Goal: Task Accomplishment & Management: Use online tool/utility

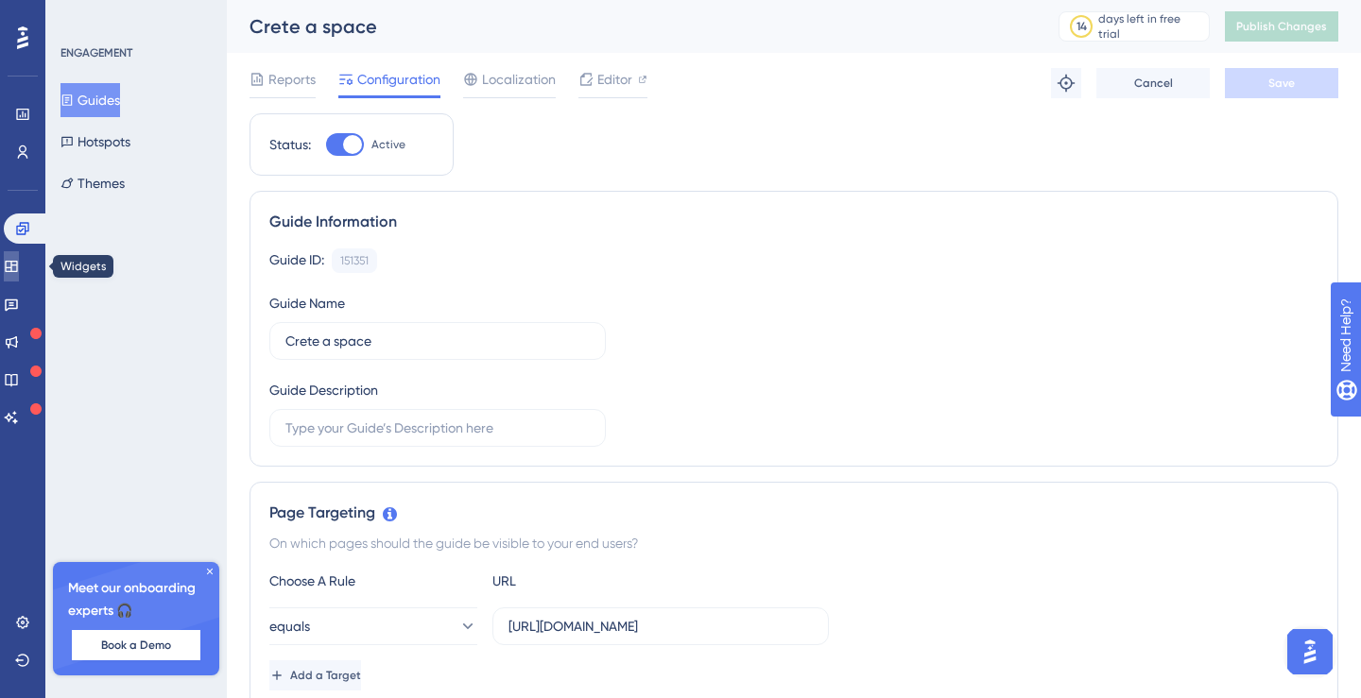
click at [19, 258] on link at bounding box center [11, 266] width 15 height 30
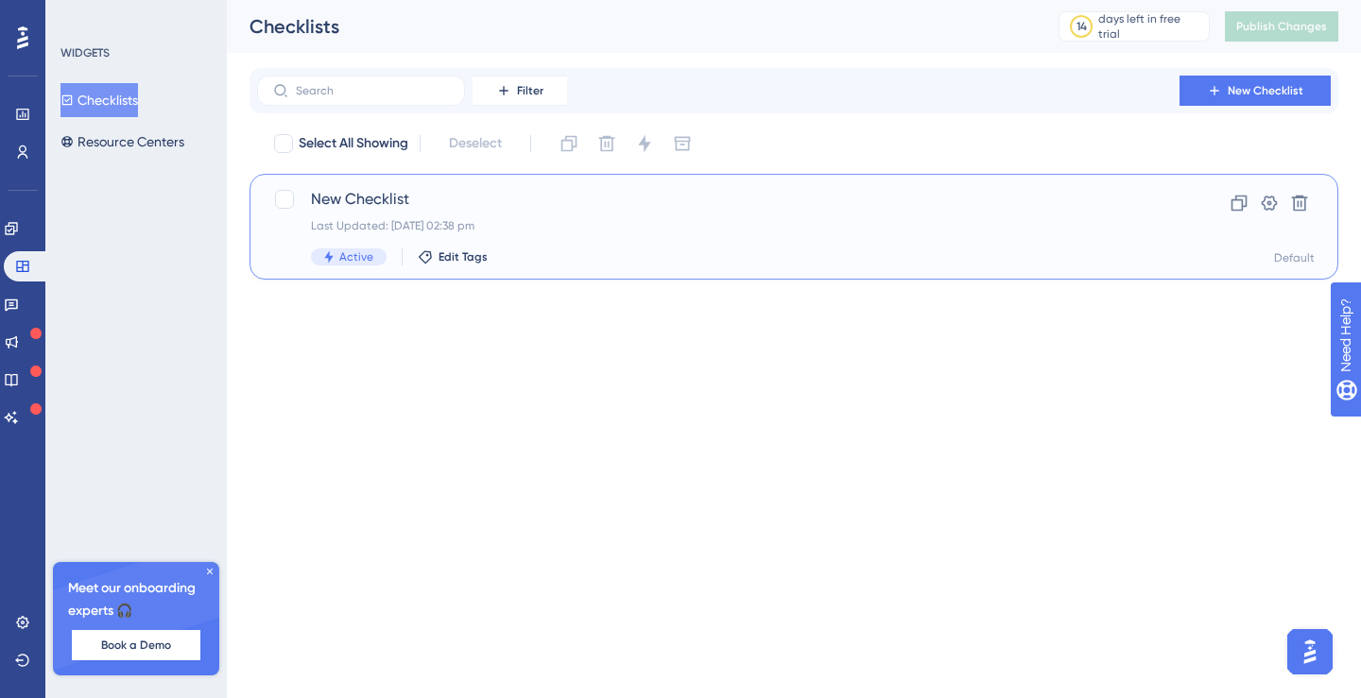
click at [399, 195] on span "New Checklist" at bounding box center [718, 199] width 815 height 23
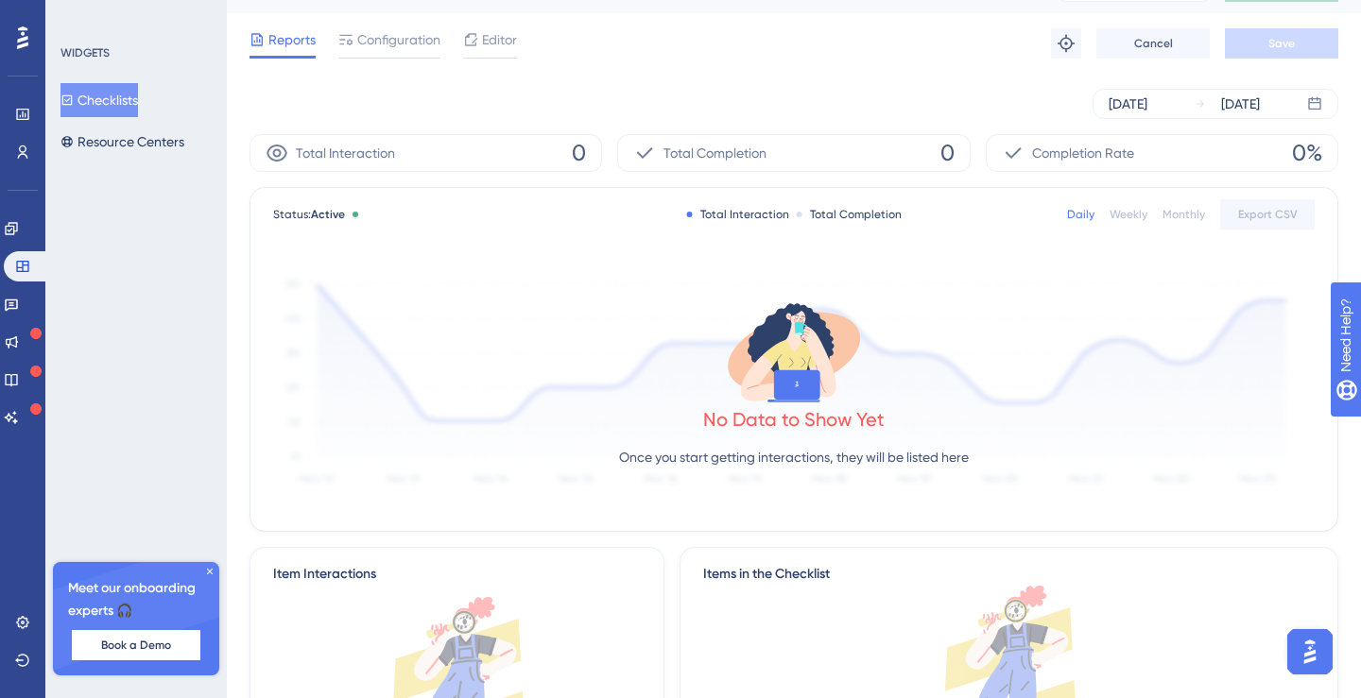
scroll to position [39, 0]
click at [25, 268] on icon at bounding box center [22, 266] width 15 height 15
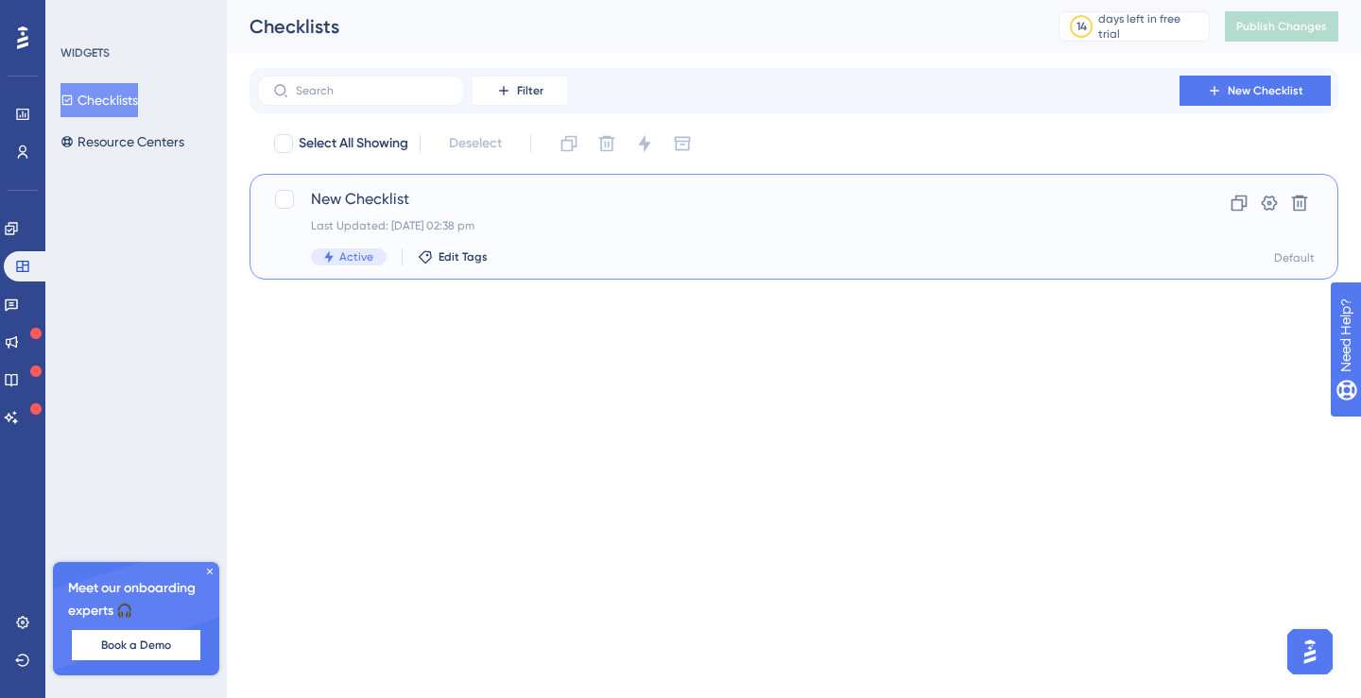
click at [355, 205] on span "New Checklist" at bounding box center [718, 199] width 815 height 23
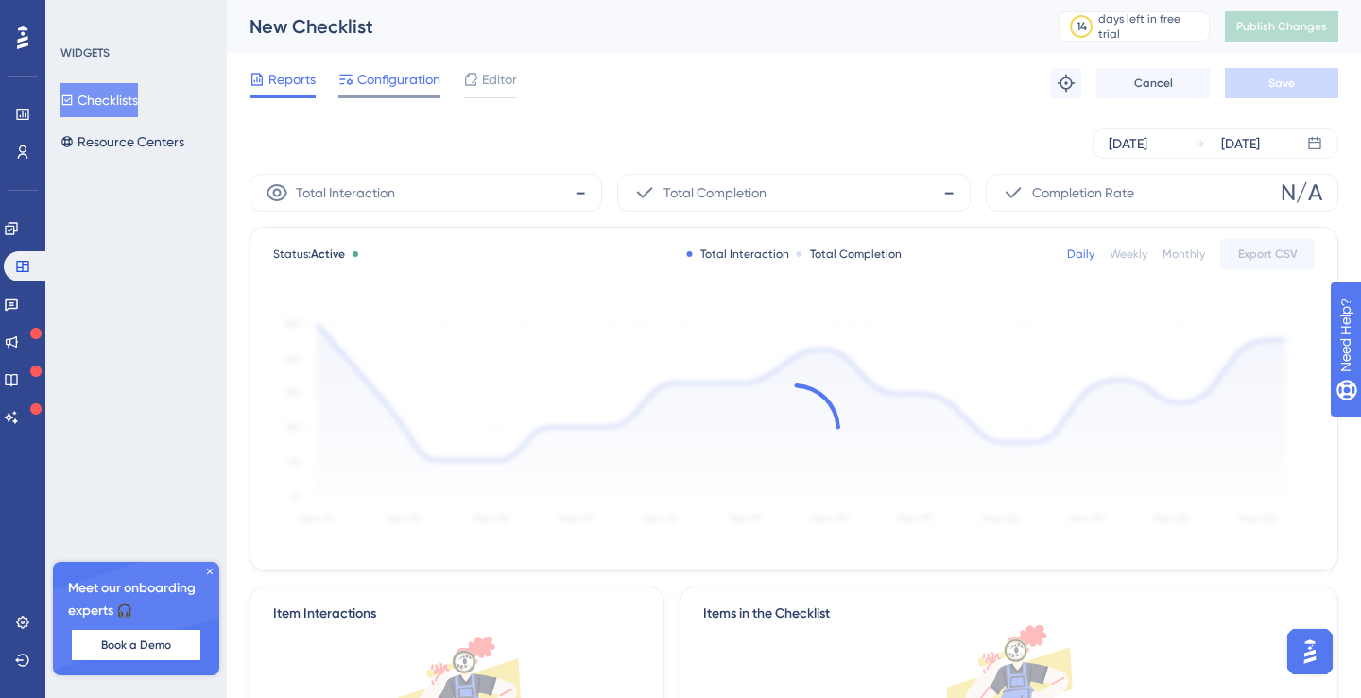
click at [418, 82] on span "Configuration" at bounding box center [398, 79] width 83 height 23
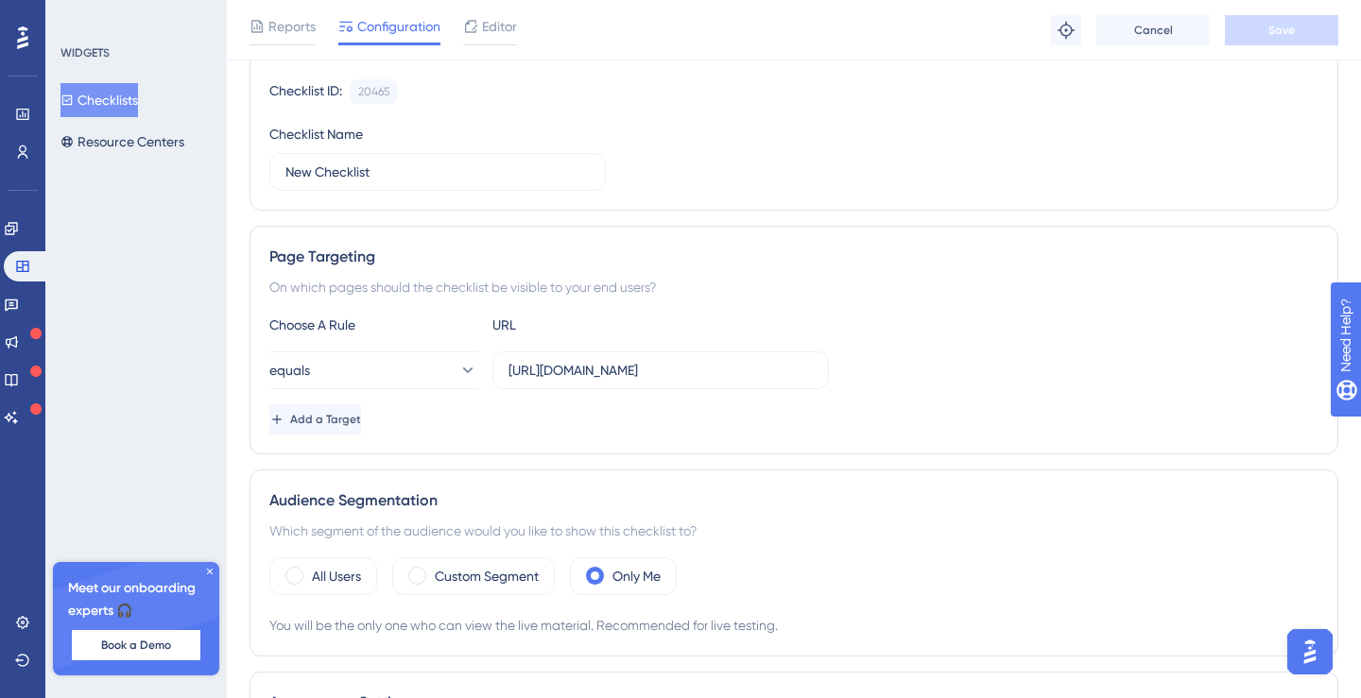
scroll to position [175, 0]
click at [438, 364] on button "equals" at bounding box center [373, 372] width 208 height 38
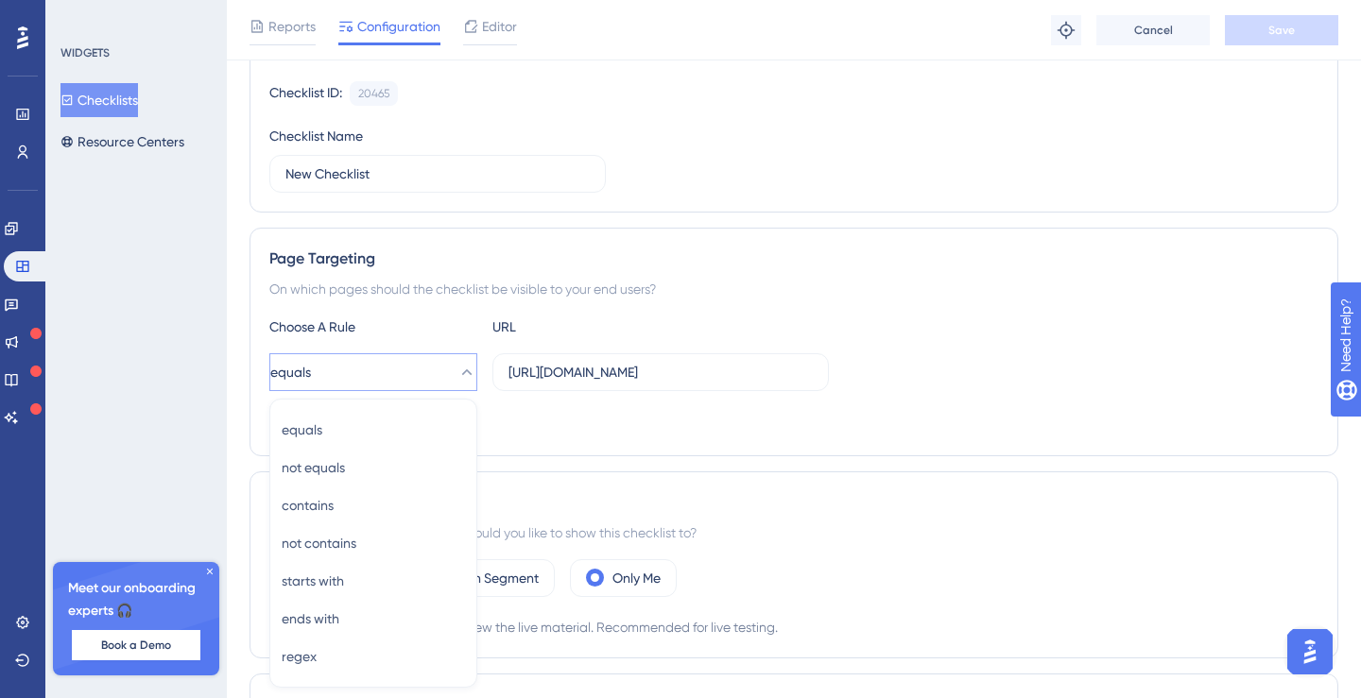
scroll to position [369, 0]
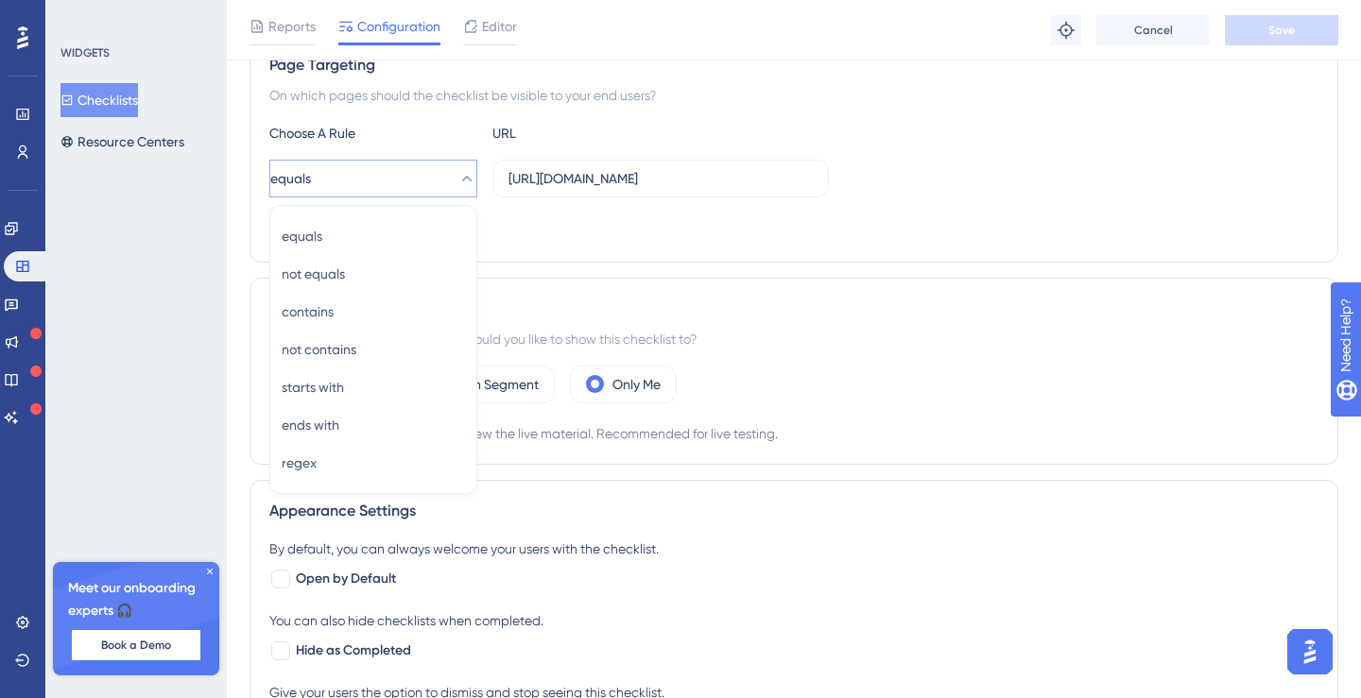
click at [515, 239] on div "Add a Target" at bounding box center [793, 228] width 1049 height 30
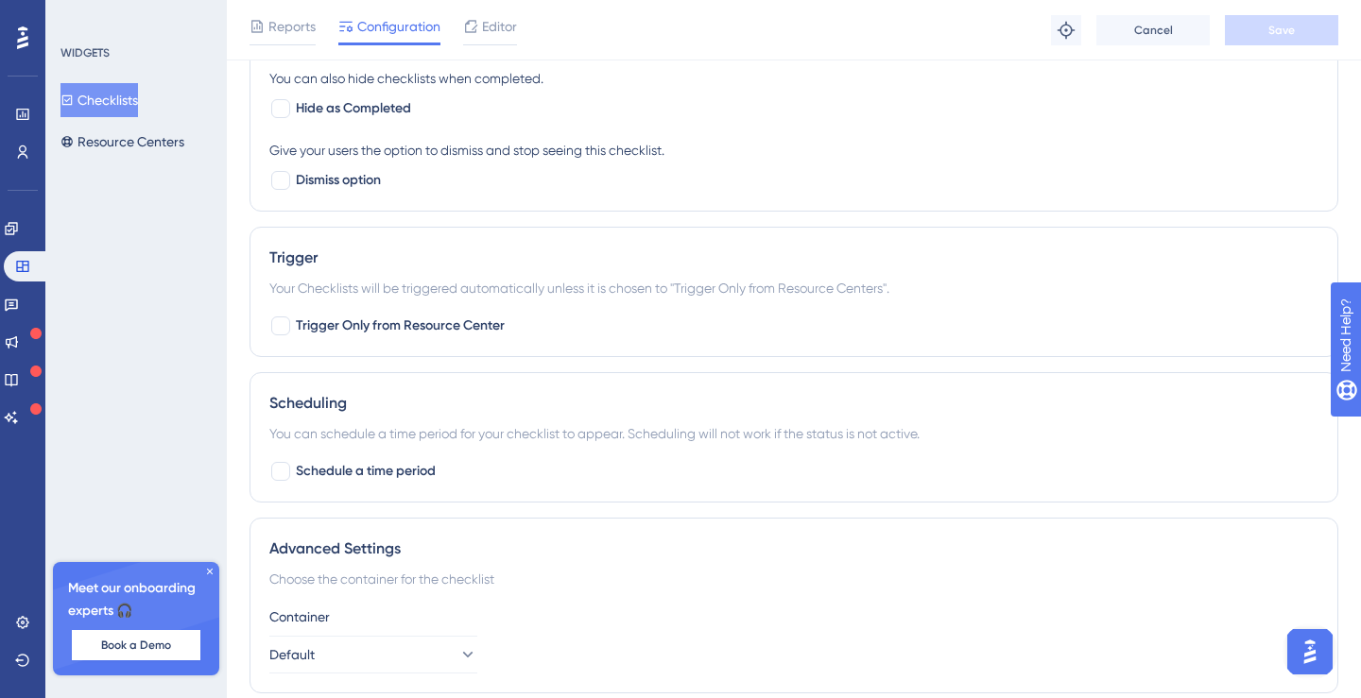
scroll to position [953, 0]
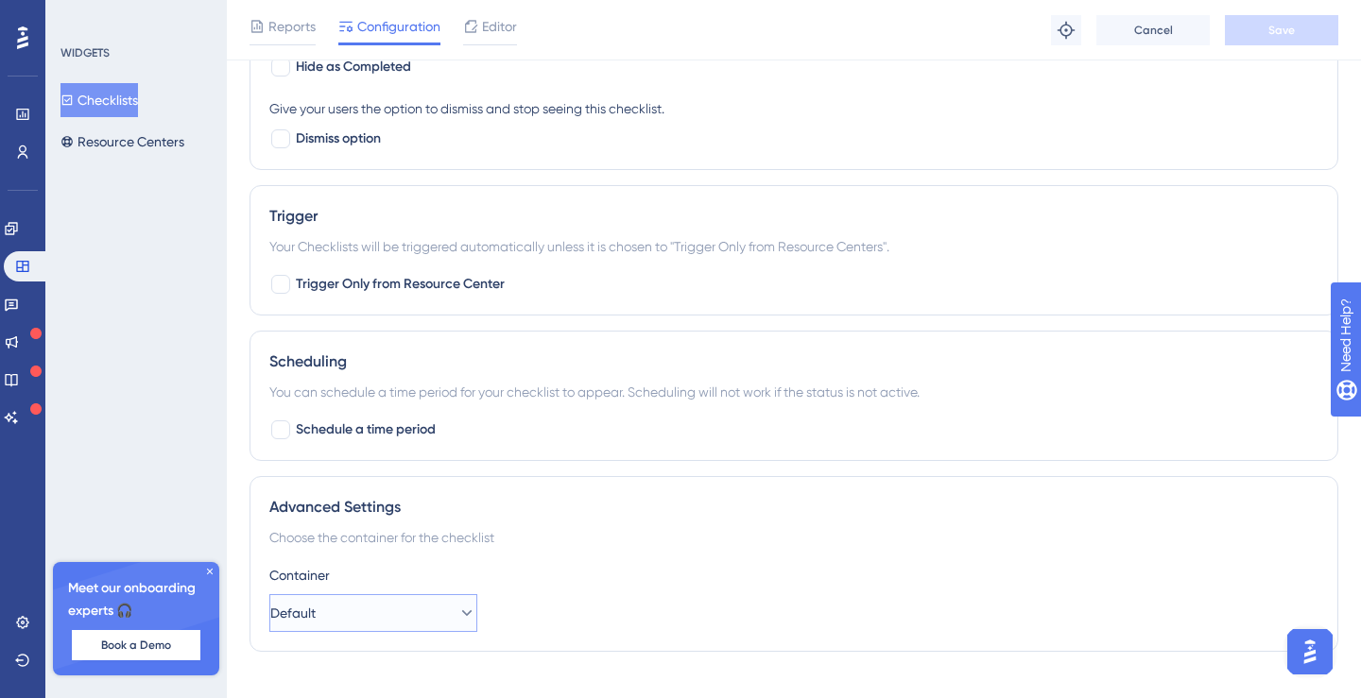
click at [457, 613] on icon at bounding box center [466, 613] width 19 height 19
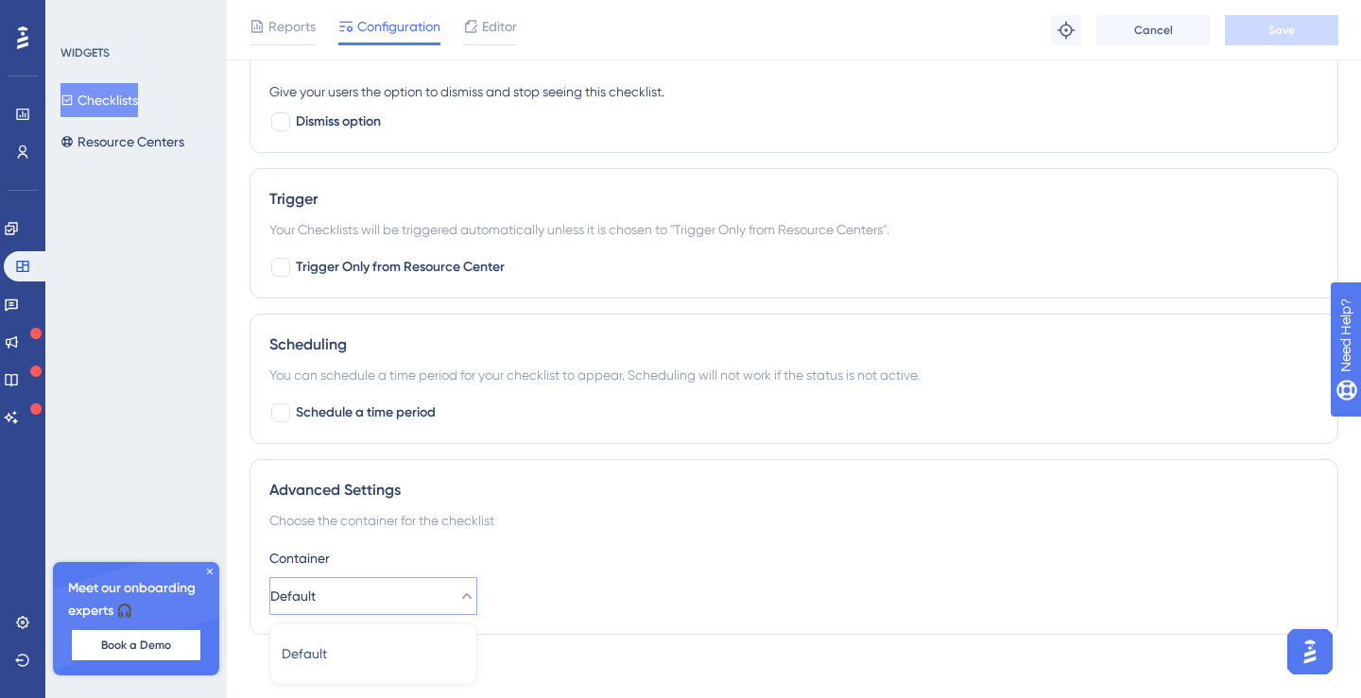
scroll to position [982, 0]
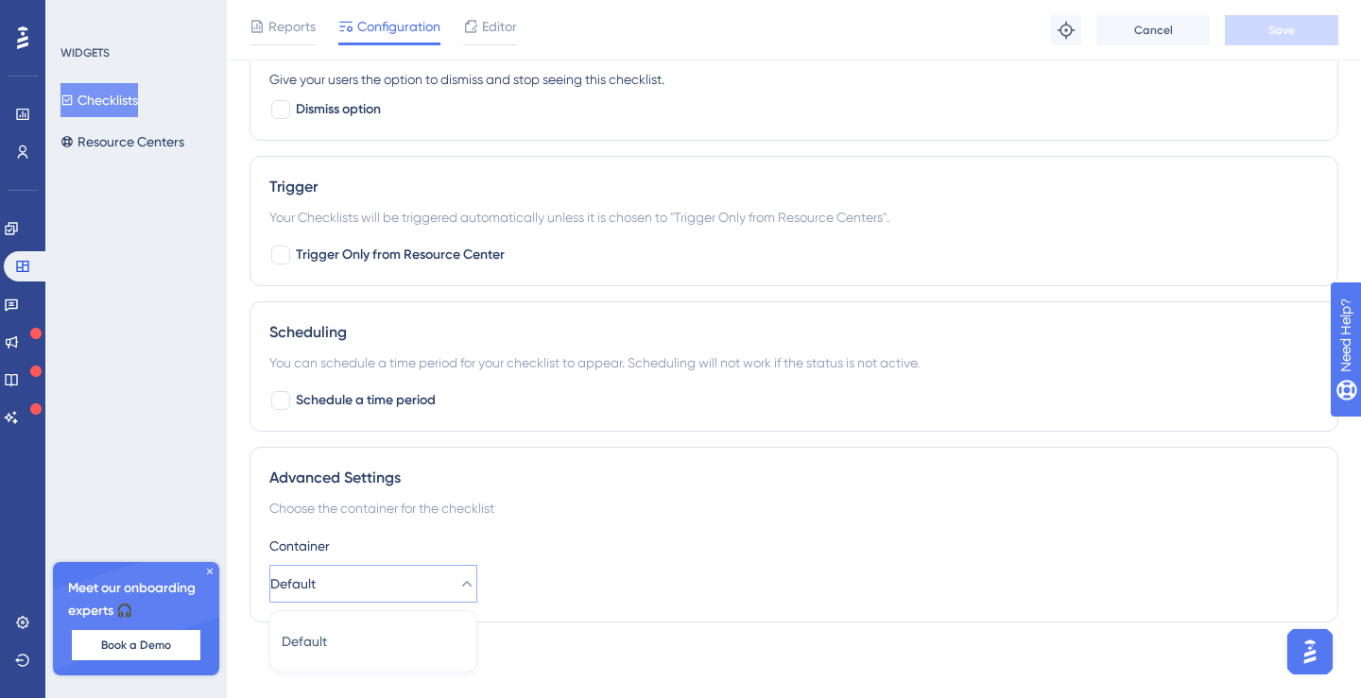
click at [539, 538] on div "Container" at bounding box center [793, 546] width 1049 height 23
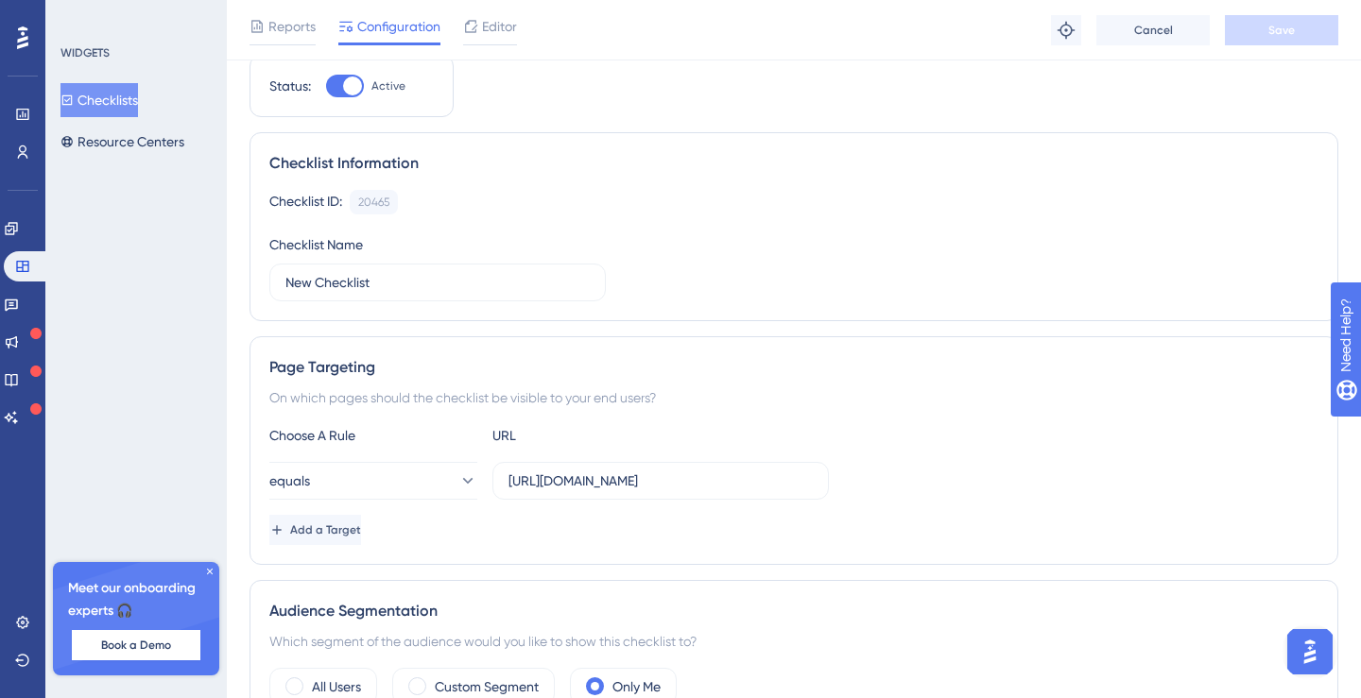
scroll to position [0, 0]
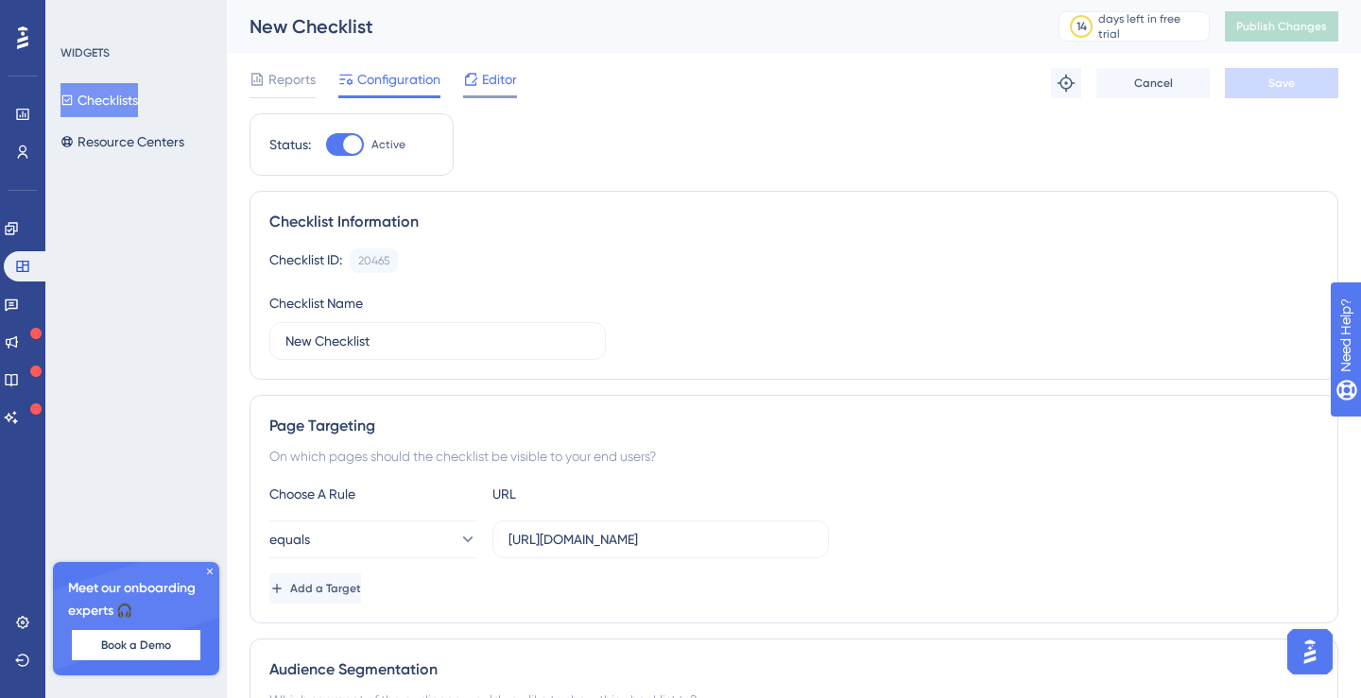
click at [490, 92] on div "Editor" at bounding box center [490, 83] width 54 height 30
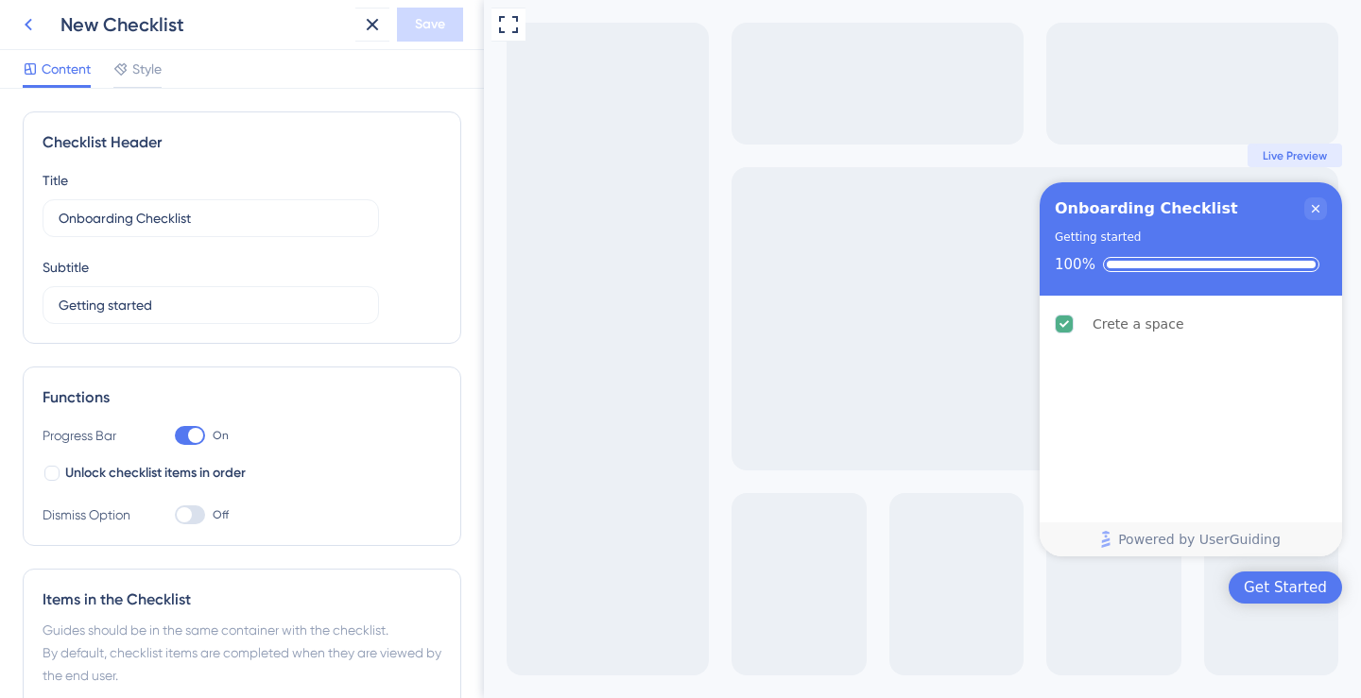
click at [32, 27] on icon at bounding box center [28, 24] width 23 height 23
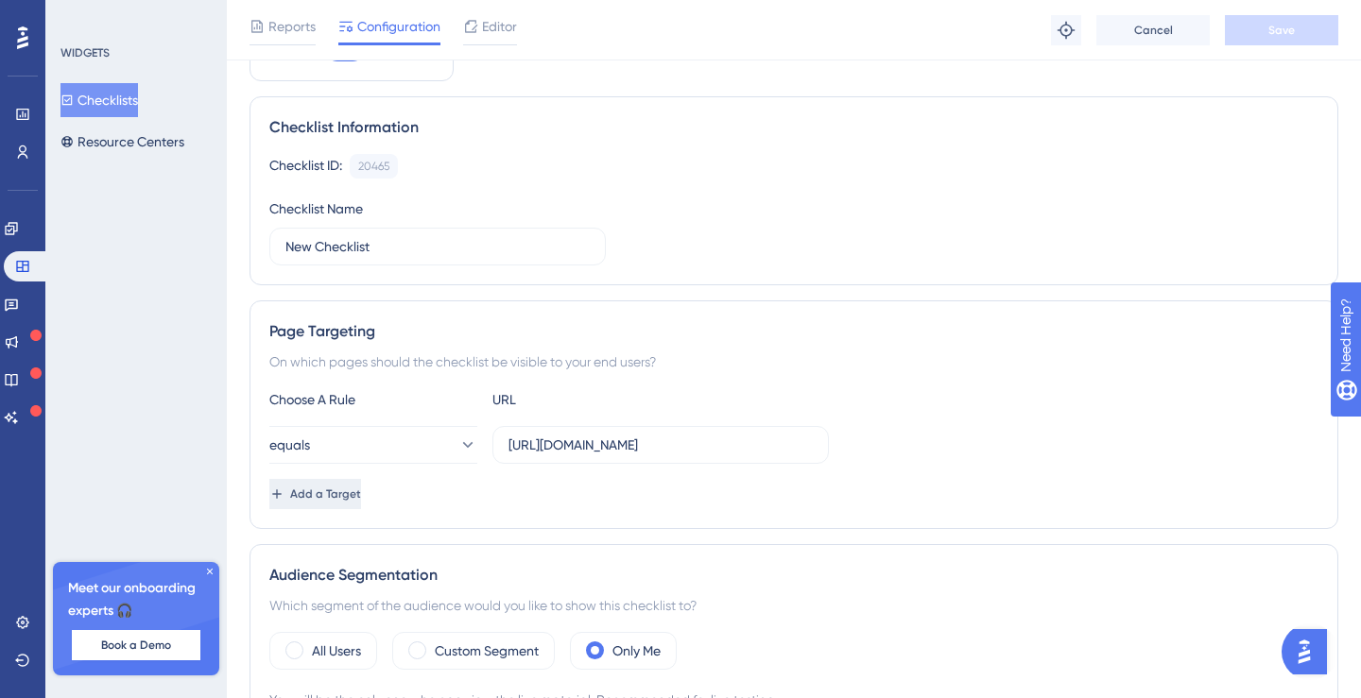
scroll to position [101, 0]
click at [448, 458] on button "equals" at bounding box center [373, 446] width 208 height 38
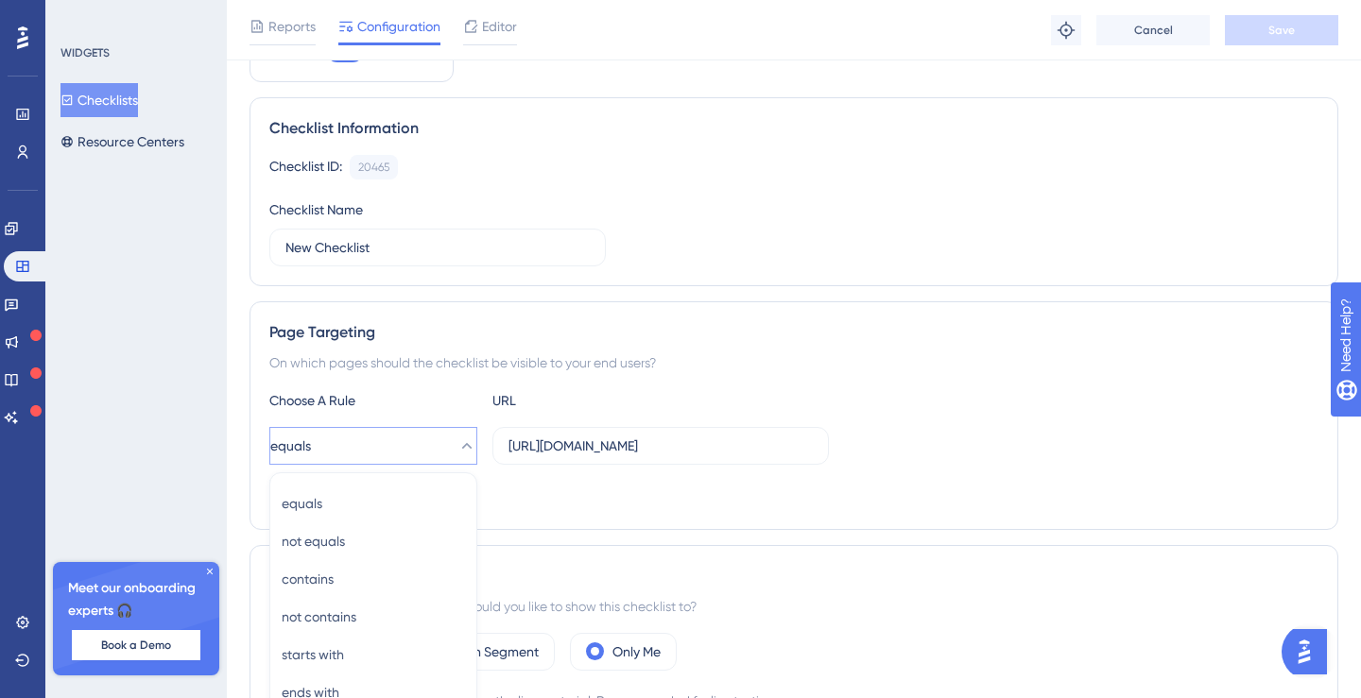
scroll to position [367, 0]
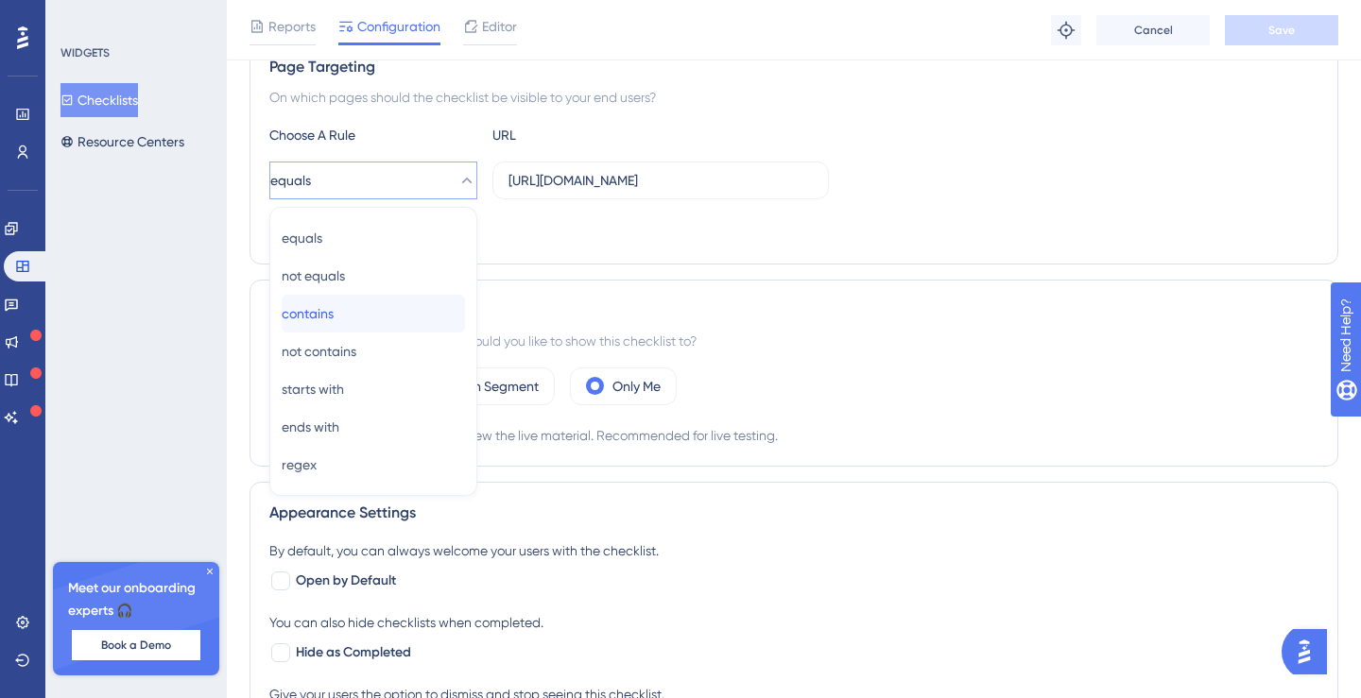
click at [429, 310] on div "contains contains" at bounding box center [373, 314] width 183 height 38
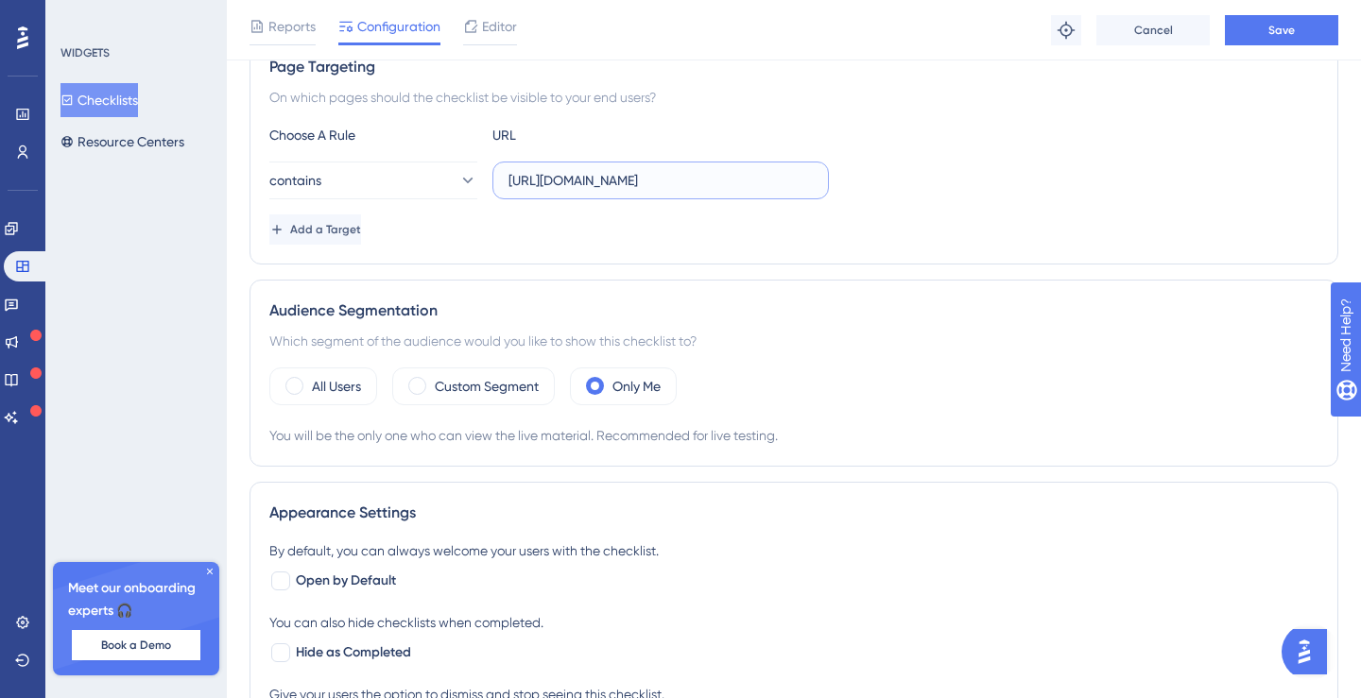
drag, startPoint x: 558, startPoint y: 179, endPoint x: 726, endPoint y: 185, distance: 168.3
click at [727, 185] on input "[URL][DOMAIN_NAME]" at bounding box center [660, 180] width 304 height 21
click at [731, 185] on input "[URL]" at bounding box center [660, 180] width 304 height 21
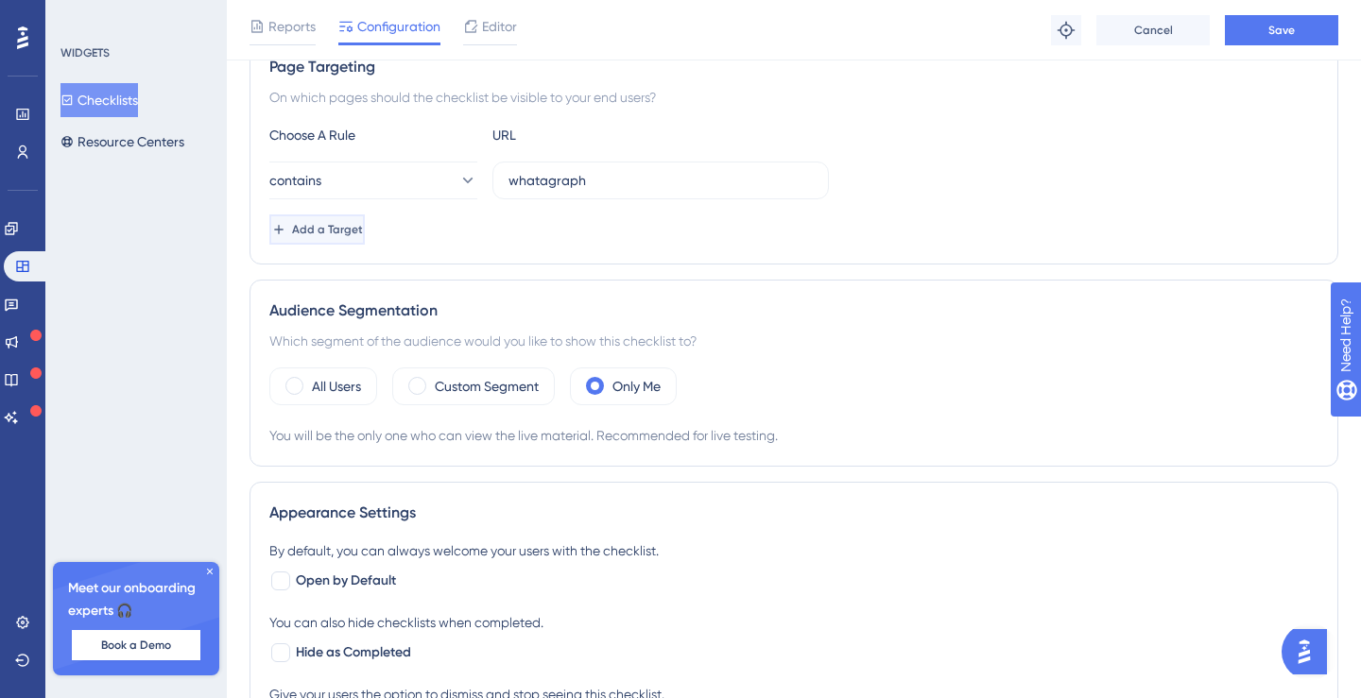
click at [365, 232] on button "Add a Target" at bounding box center [316, 230] width 95 height 30
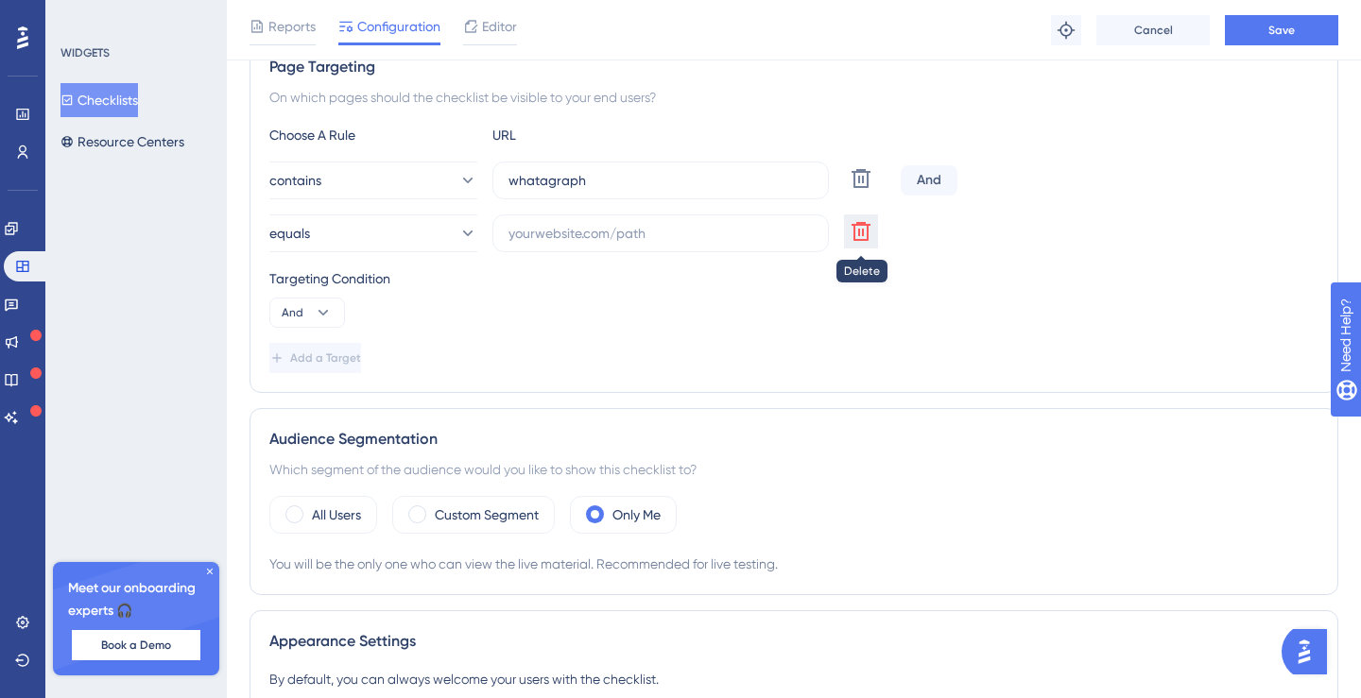
click at [859, 231] on icon at bounding box center [860, 231] width 19 height 19
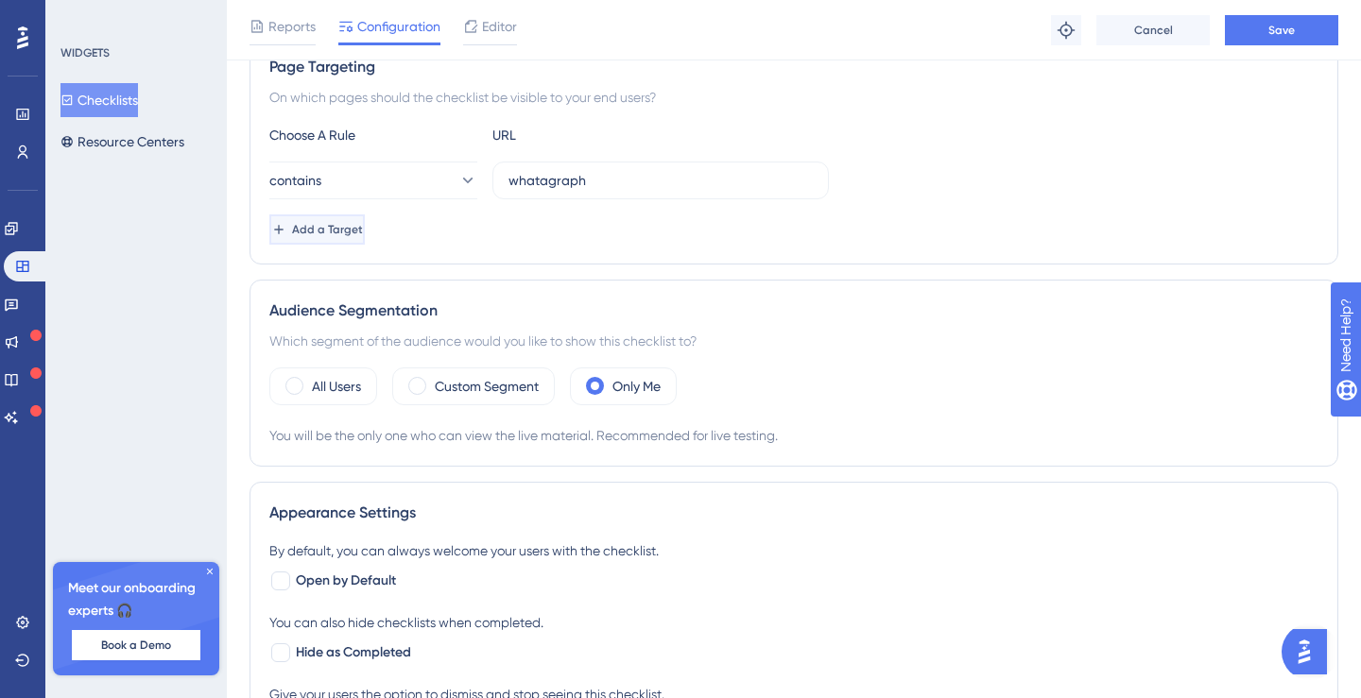
click at [365, 236] on button "Add a Target" at bounding box center [316, 230] width 95 height 30
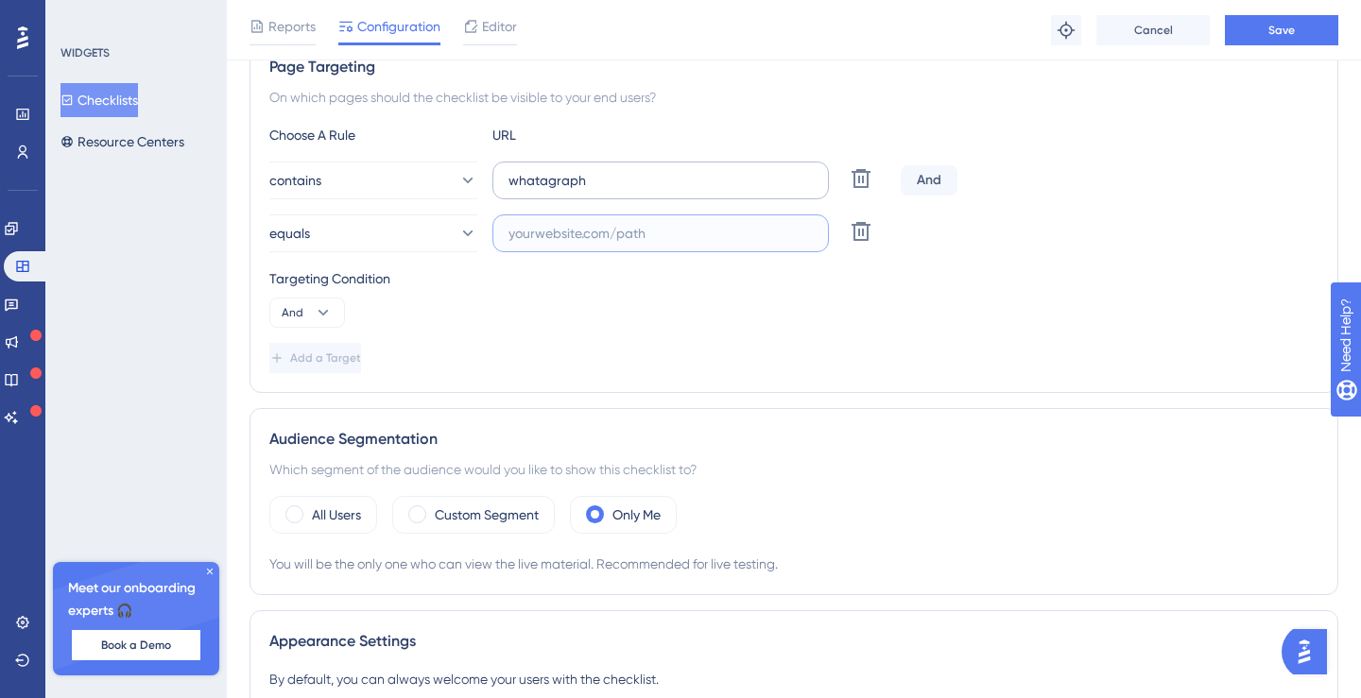
click at [555, 228] on input "text" at bounding box center [660, 233] width 304 height 21
click at [555, 193] on label "whatagraph" at bounding box center [660, 181] width 336 height 38
click at [555, 191] on input "whatagraph" at bounding box center [660, 180] width 304 height 21
click at [555, 193] on label "whatagraph" at bounding box center [660, 181] width 336 height 38
click at [555, 191] on input "whatagraph" at bounding box center [660, 180] width 304 height 21
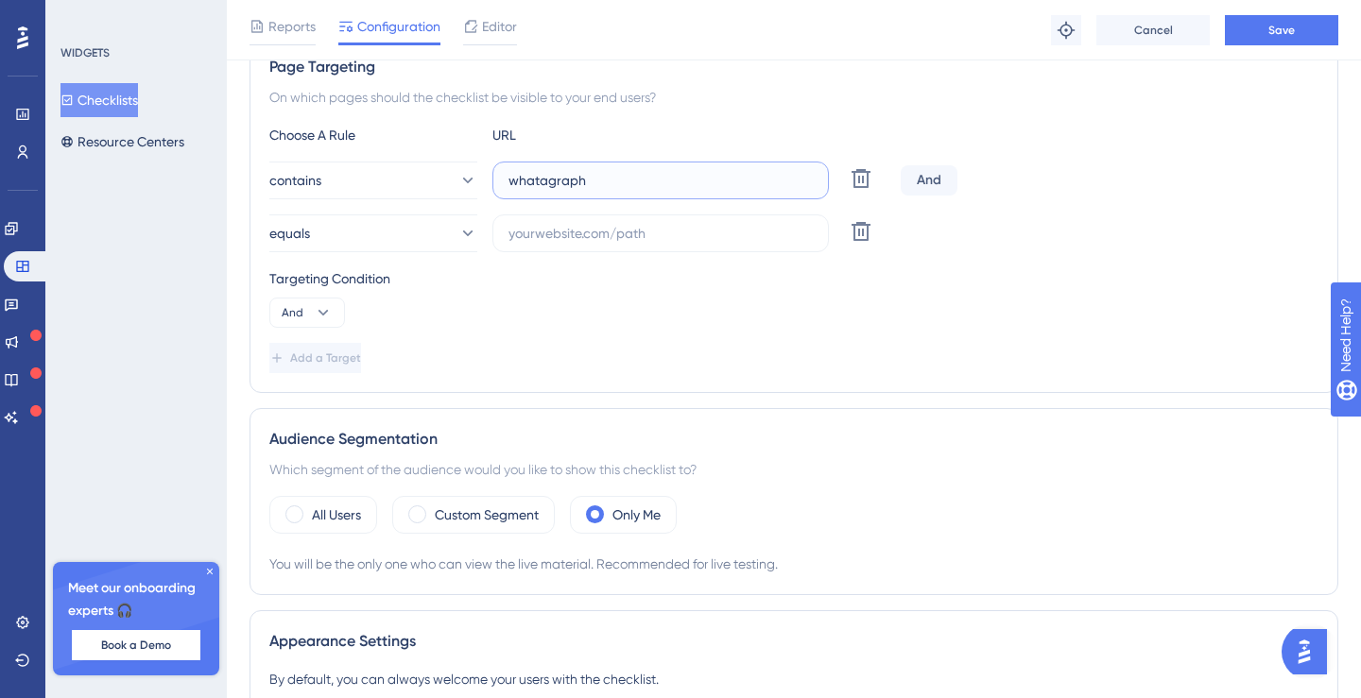
click at [555, 171] on input "whatagraph" at bounding box center [660, 180] width 304 height 21
click at [551, 184] on input "whatagraph" at bounding box center [660, 180] width 304 height 21
type input "home"
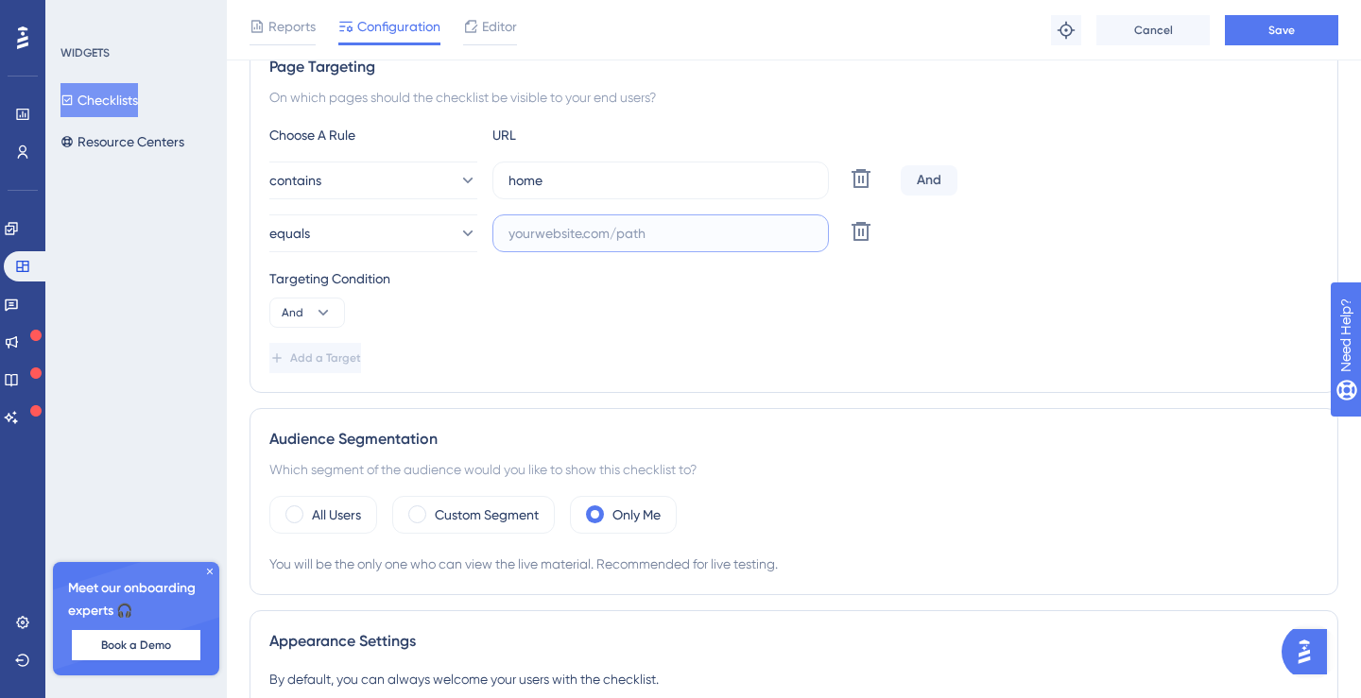
click at [571, 225] on input "text" at bounding box center [660, 233] width 304 height 21
type input "insights"
click at [334, 352] on span "Add a Target" at bounding box center [327, 358] width 71 height 15
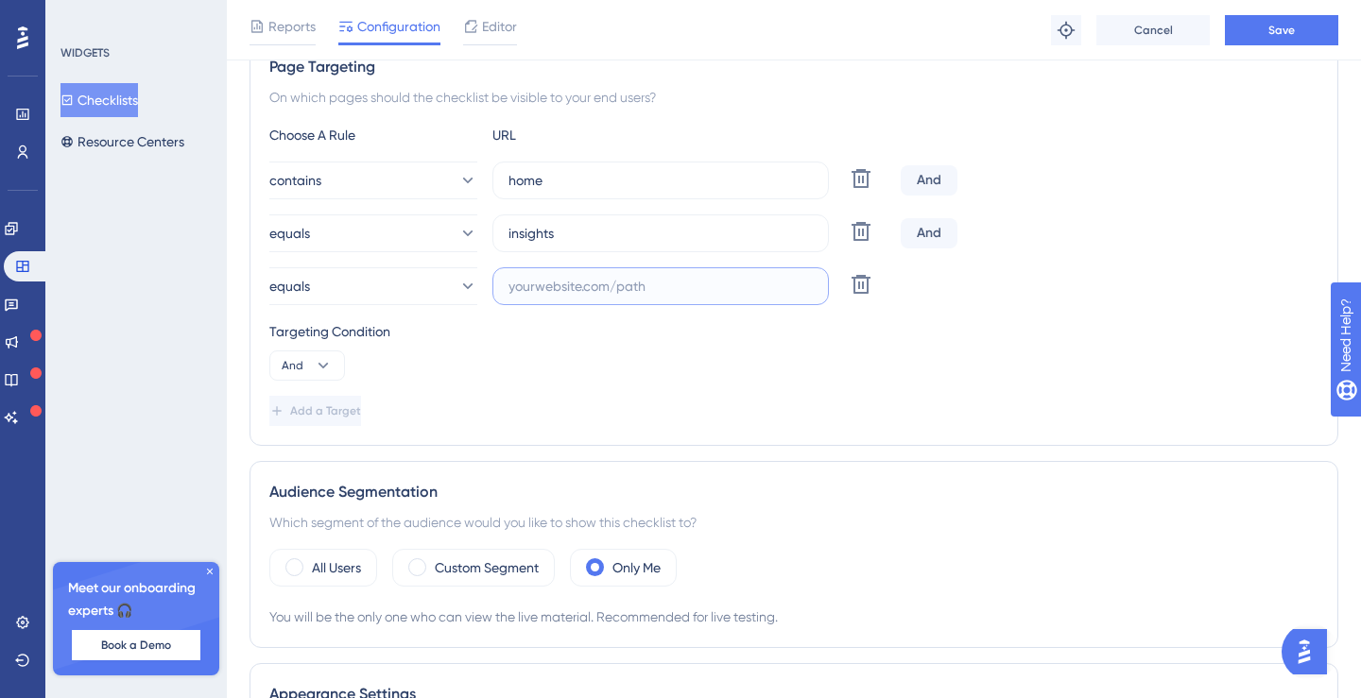
click at [585, 277] on input "text" at bounding box center [660, 286] width 304 height 21
type input "spaces"
click at [363, 404] on span "Add a Target" at bounding box center [327, 411] width 71 height 15
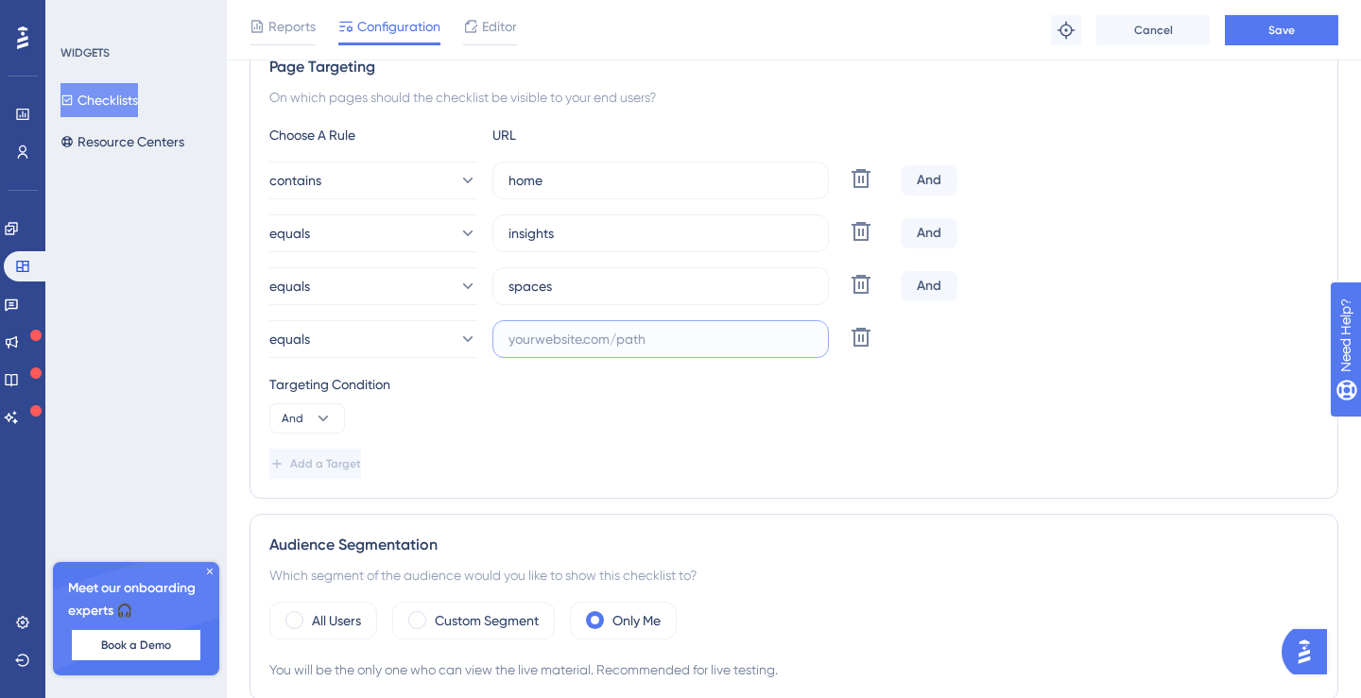
click at [532, 337] on input "text" at bounding box center [660, 339] width 304 height 21
click at [523, 348] on input "text" at bounding box center [660, 339] width 304 height 21
click at [591, 437] on div "Choose A Rule URL contains home Delete And equals insights Delete And equals sp…" at bounding box center [793, 301] width 1049 height 355
click at [1270, 25] on span "Save" at bounding box center [1281, 30] width 26 height 15
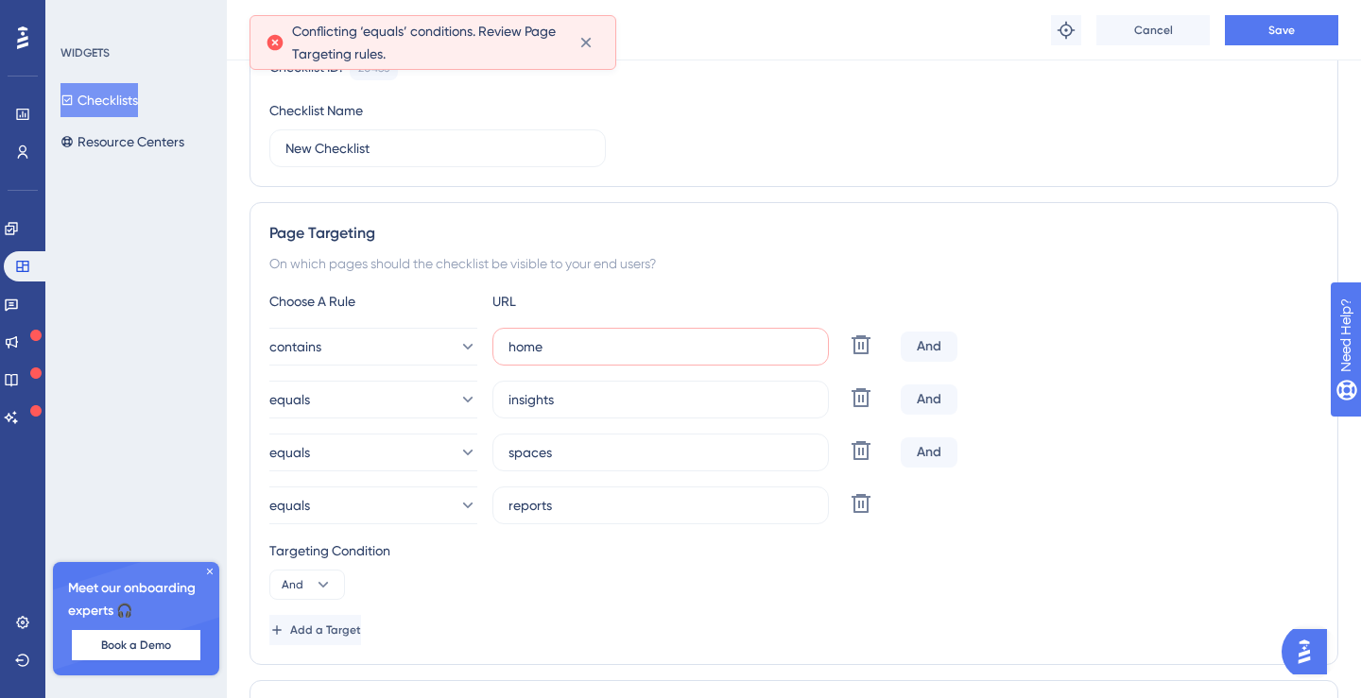
scroll to position [198, 0]
click at [442, 387] on button "equals" at bounding box center [373, 403] width 208 height 38
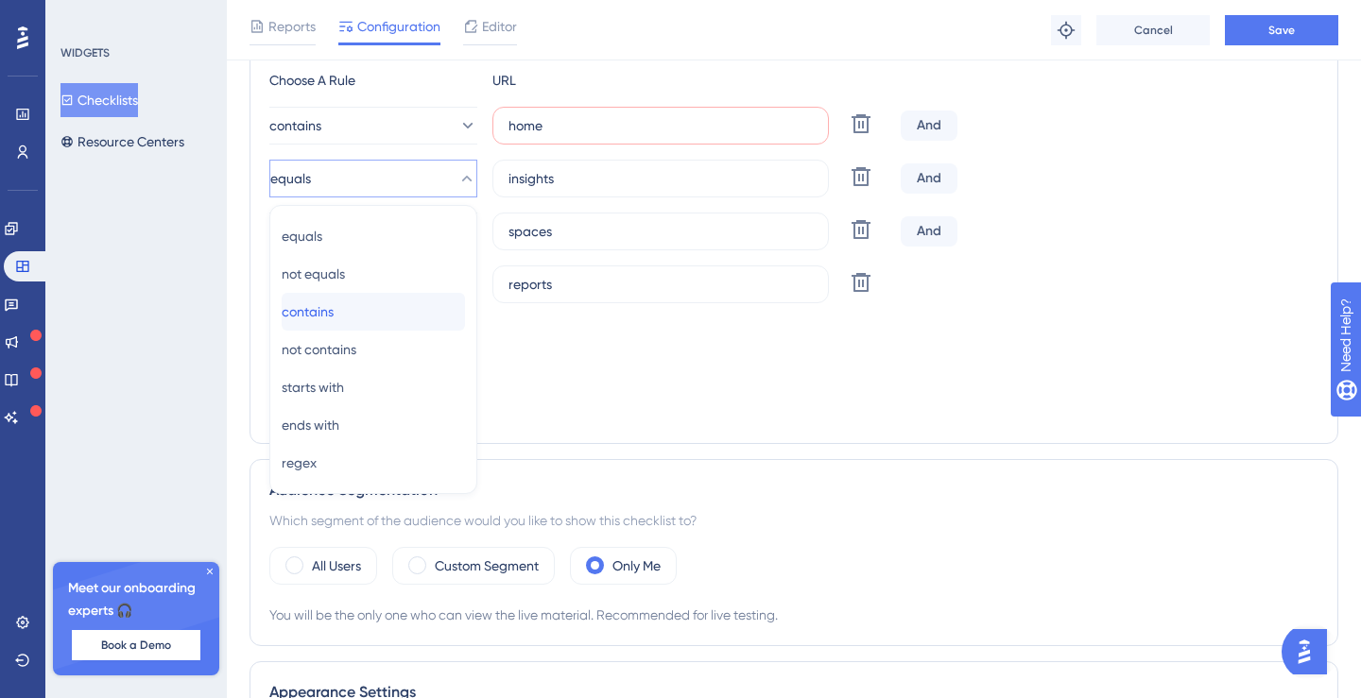
click at [404, 303] on div "contains contains" at bounding box center [373, 312] width 183 height 38
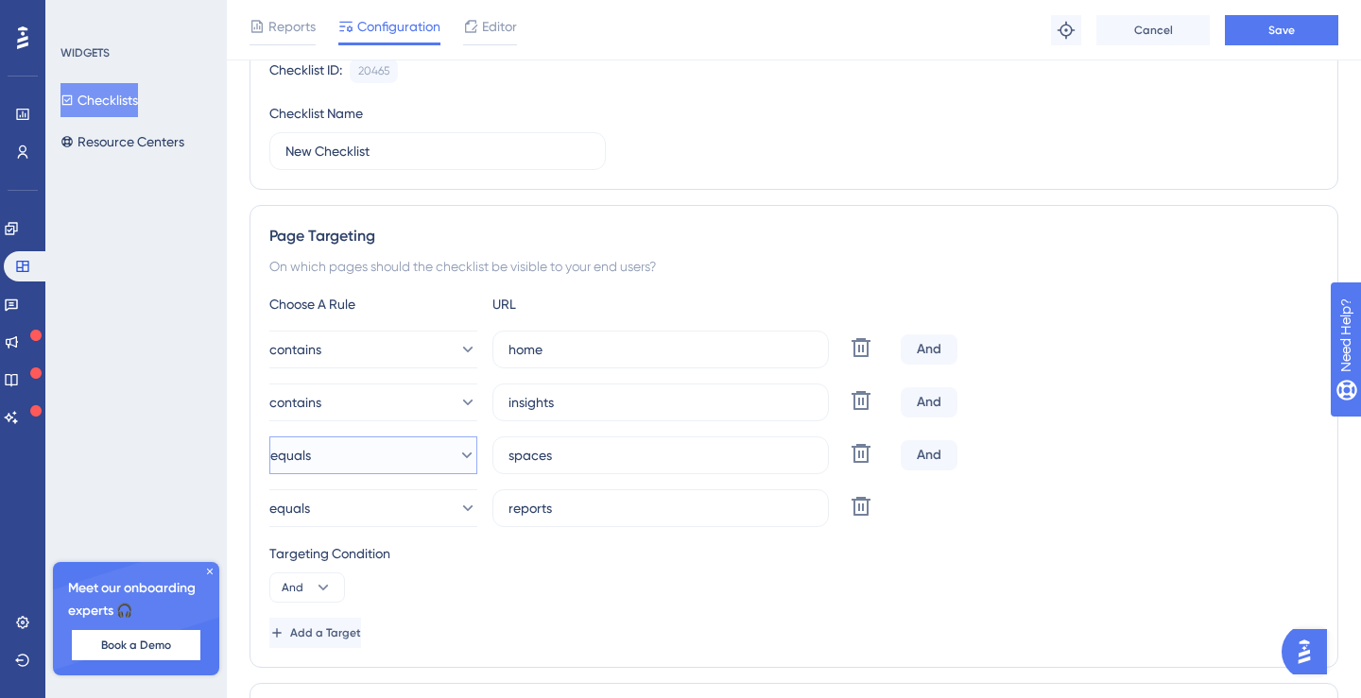
click at [399, 443] on button "equals" at bounding box center [373, 456] width 208 height 38
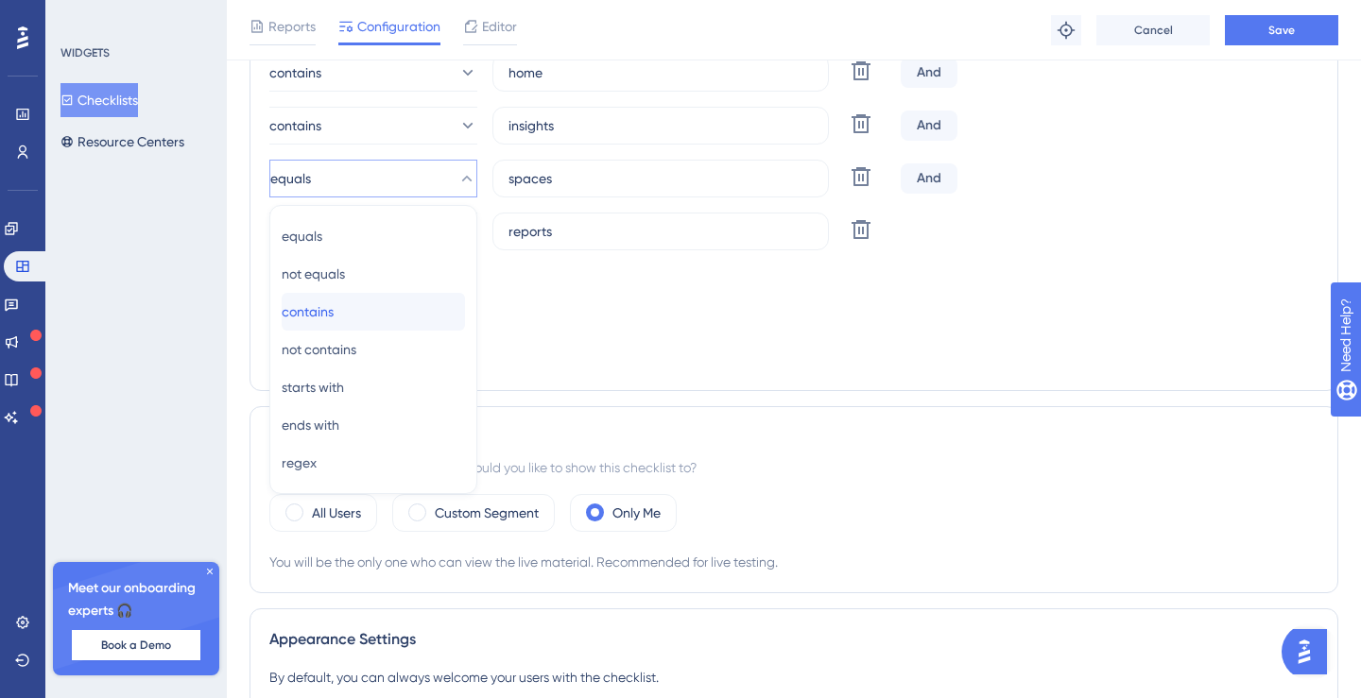
click at [396, 315] on div "contains contains" at bounding box center [373, 312] width 183 height 38
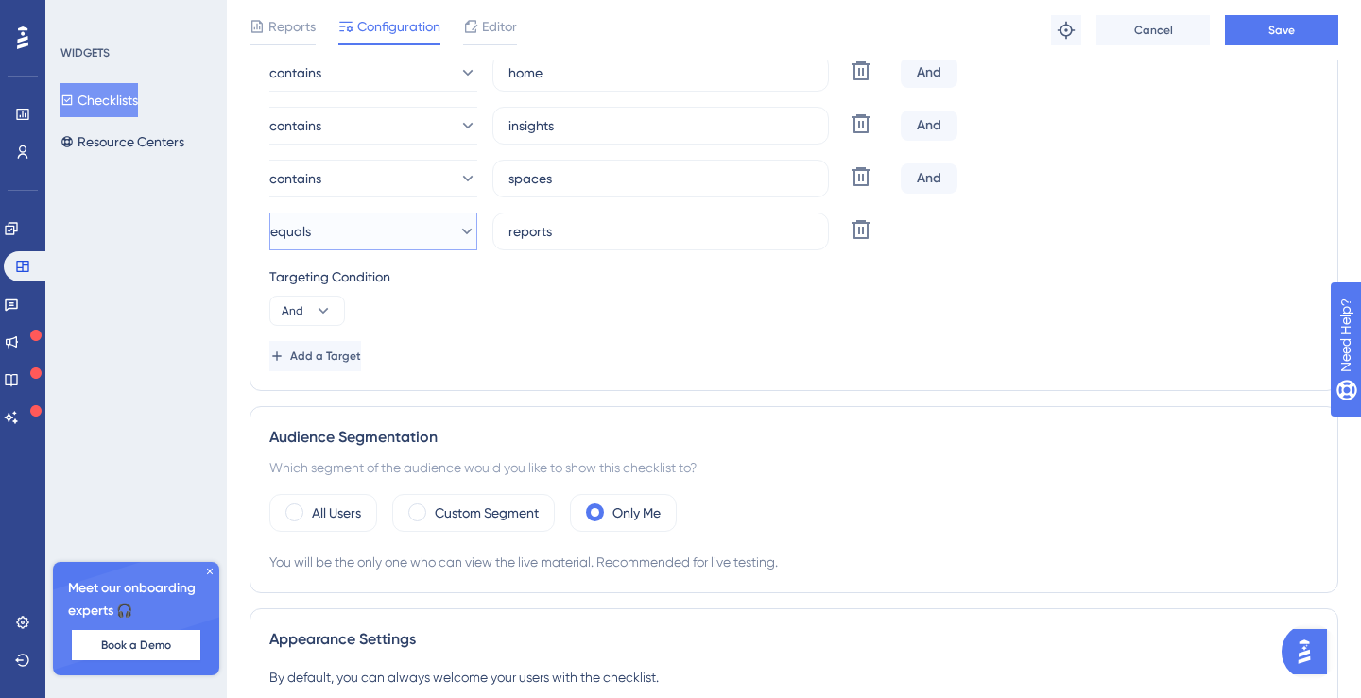
click at [419, 249] on button "equals" at bounding box center [373, 232] width 208 height 38
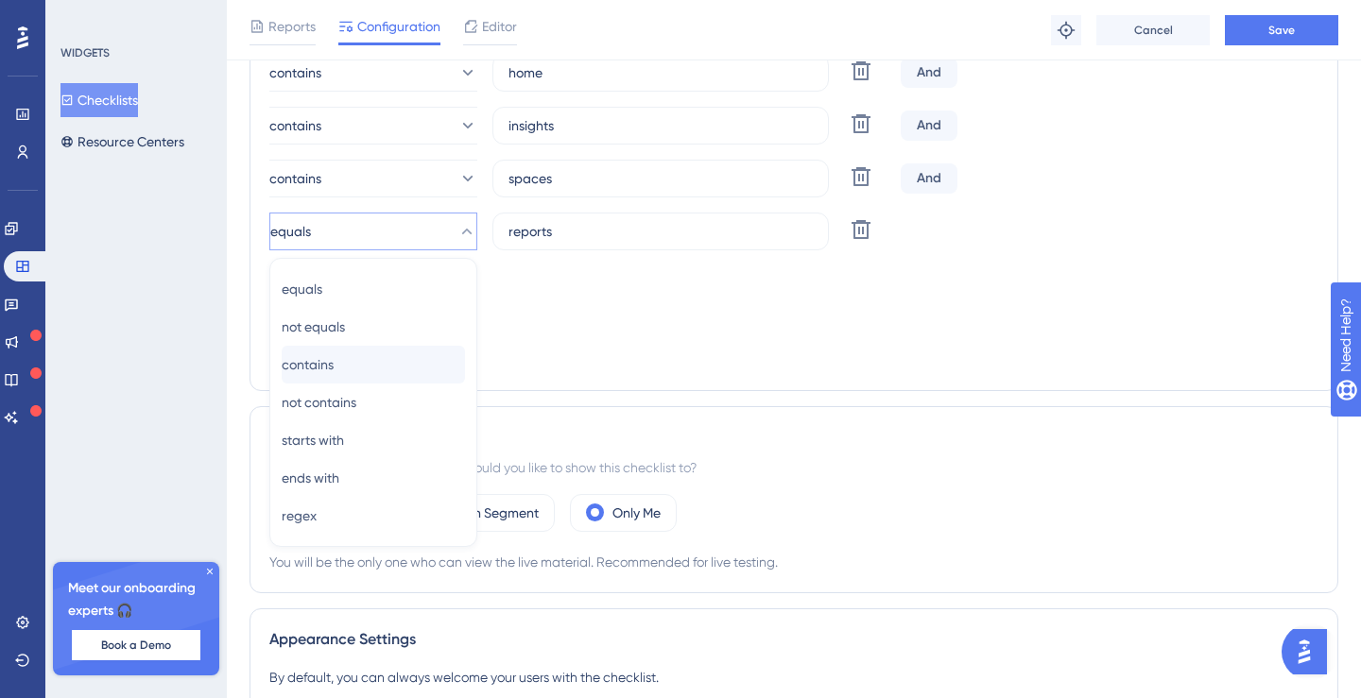
scroll to position [527, 0]
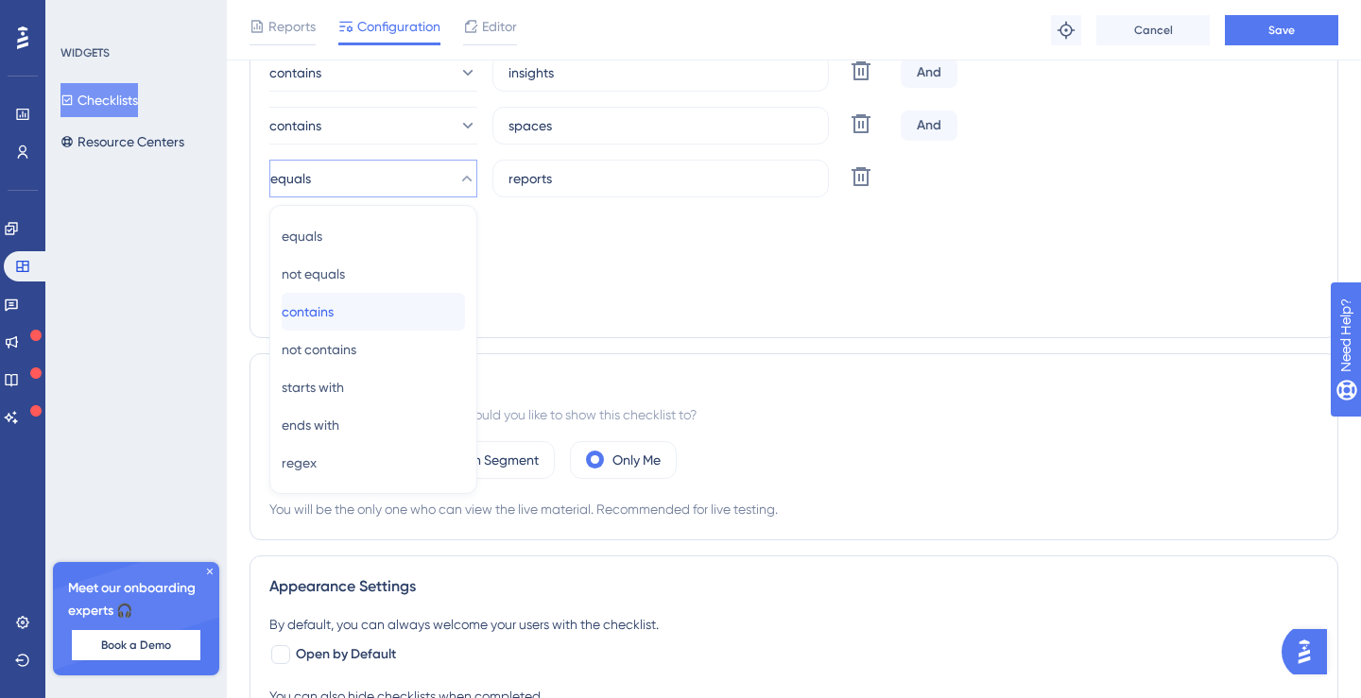
click at [405, 320] on div "contains contains" at bounding box center [373, 312] width 183 height 38
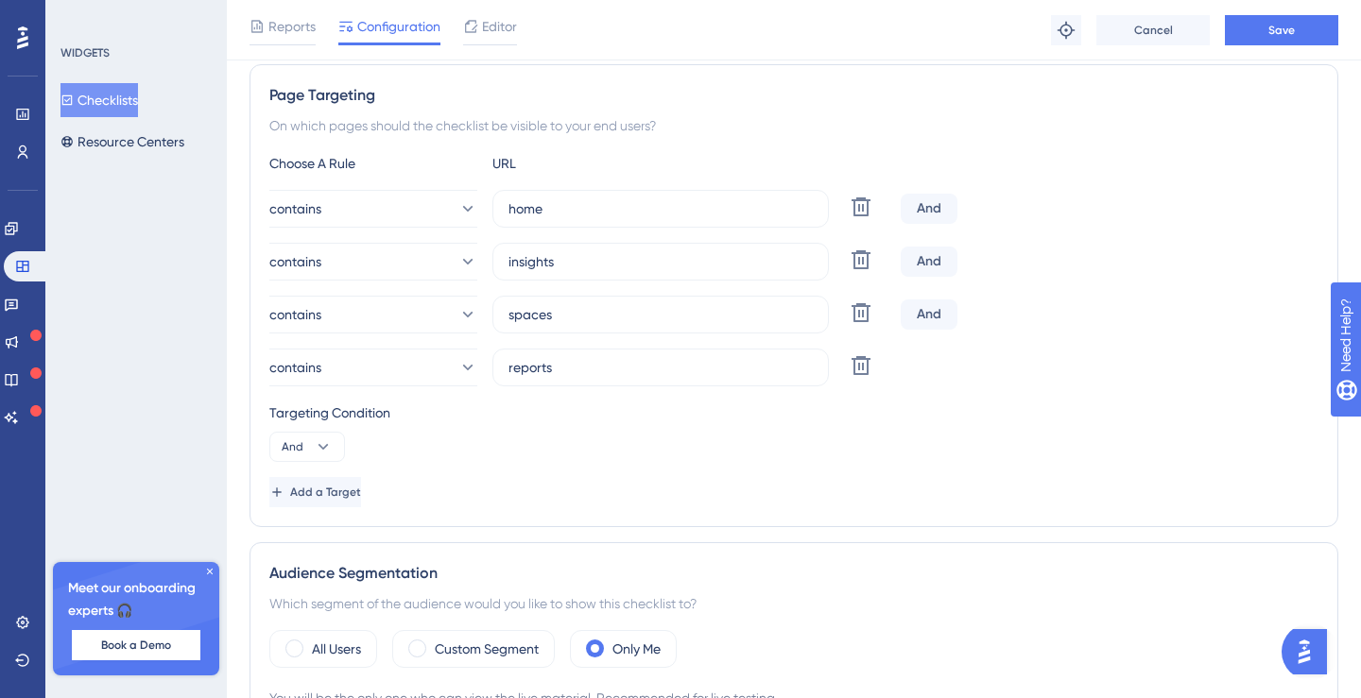
scroll to position [339, 0]
click at [1264, 30] on button "Save" at bounding box center [1281, 30] width 113 height 30
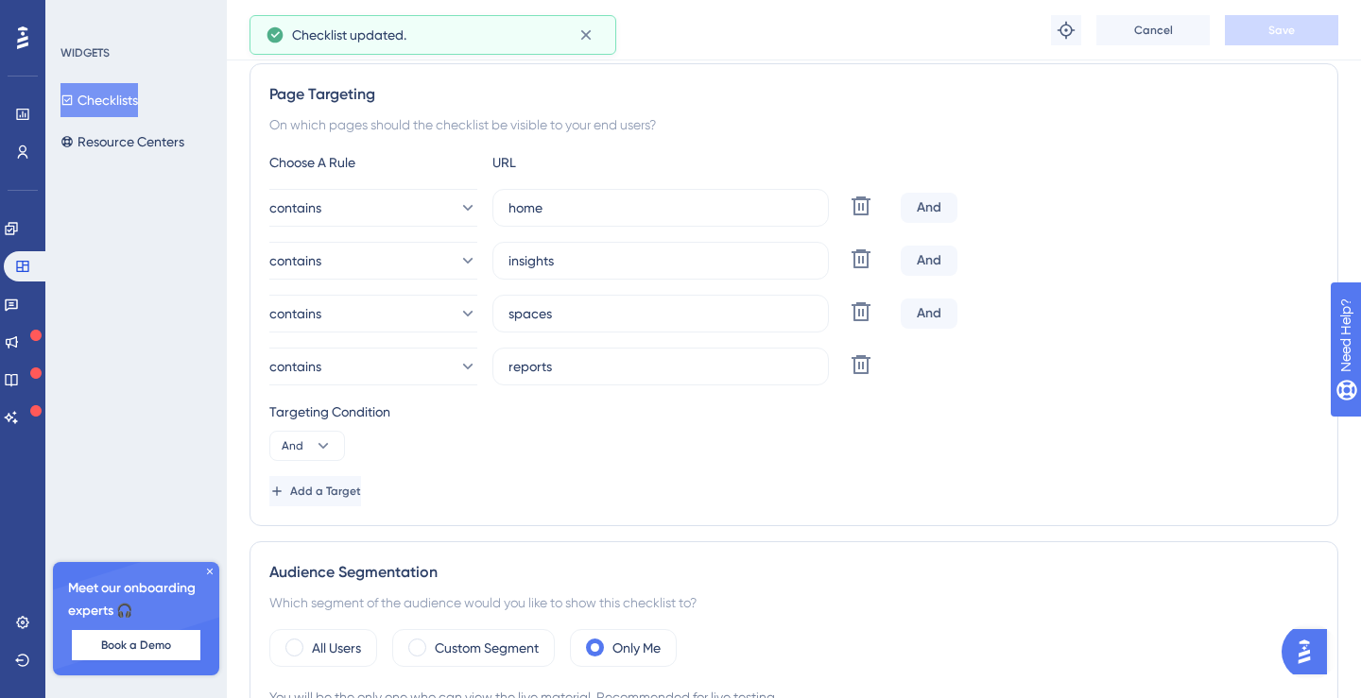
scroll to position [0, 0]
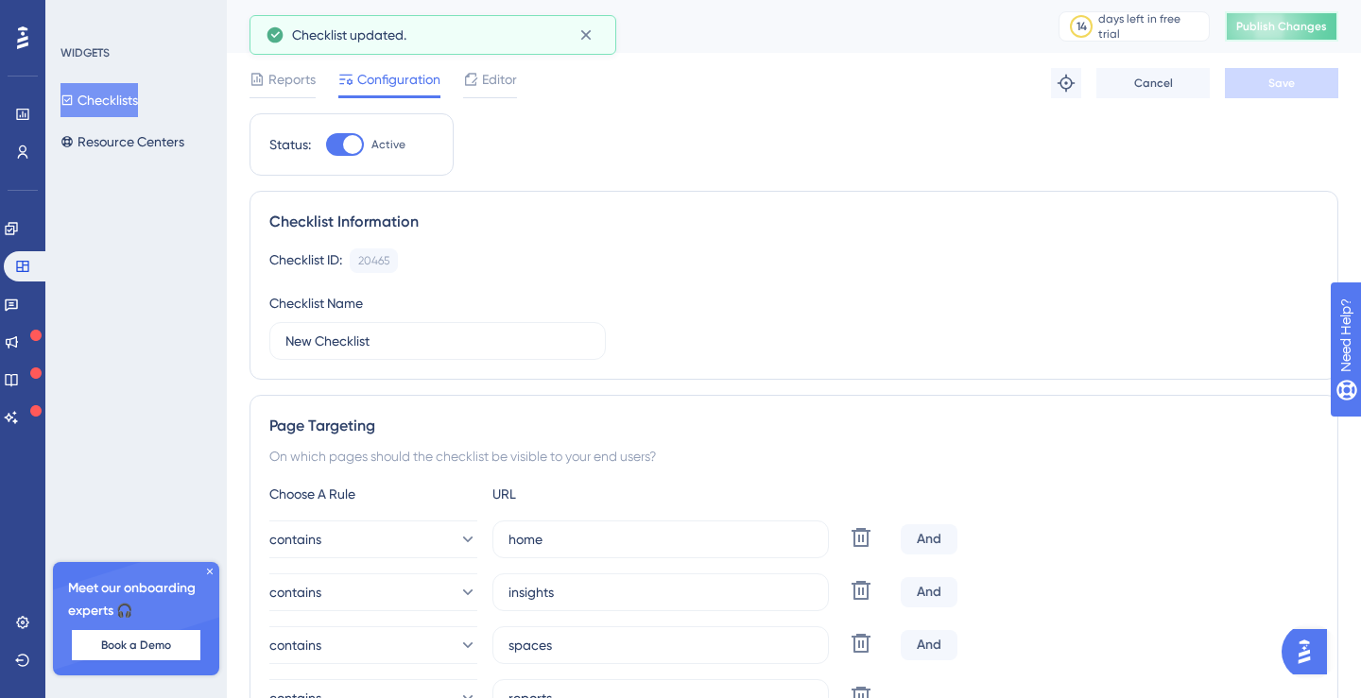
click at [1296, 27] on span "Publish Changes" at bounding box center [1281, 26] width 91 height 15
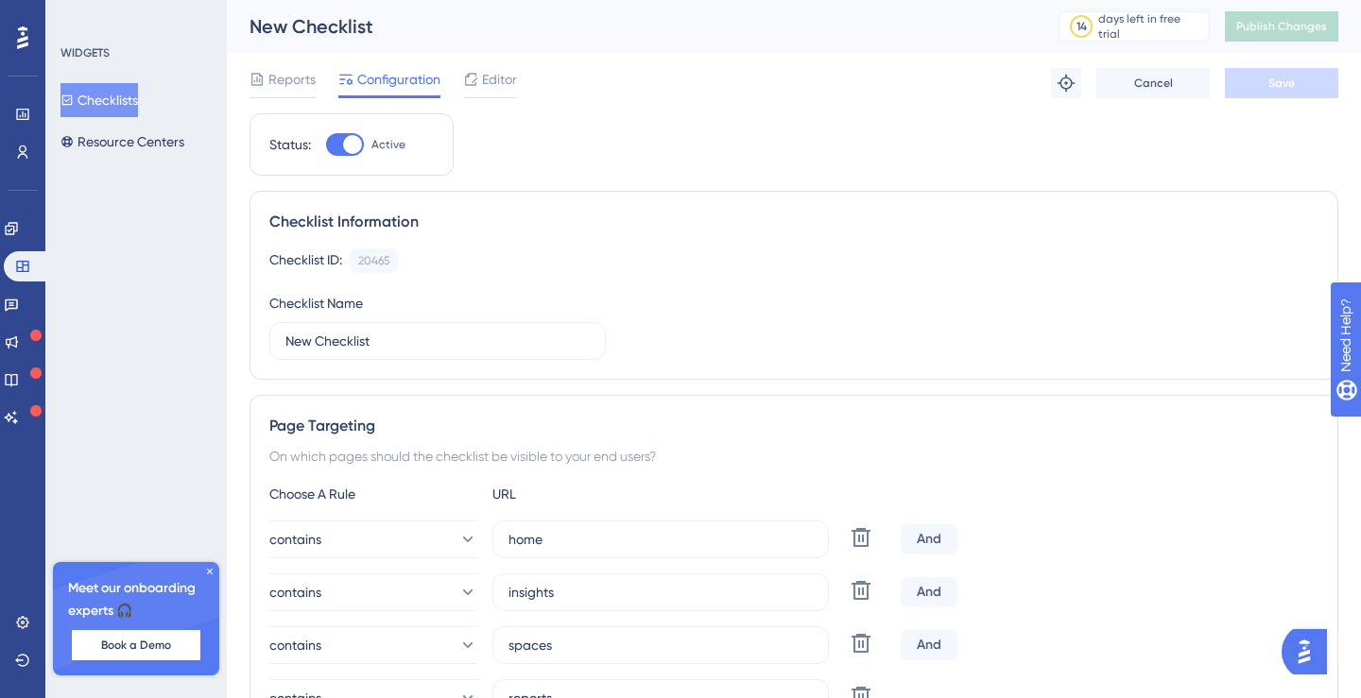
scroll to position [213, 0]
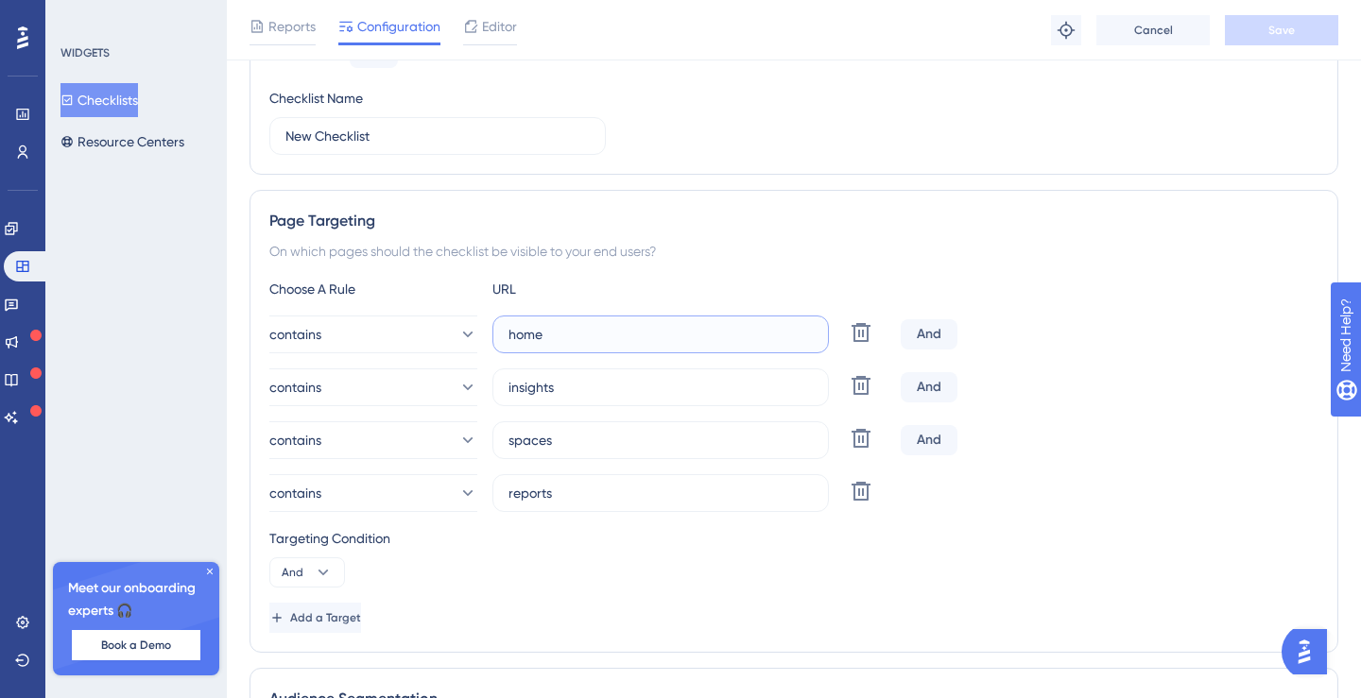
click at [535, 334] on input "home" at bounding box center [660, 334] width 304 height 21
click at [530, 500] on input "reports" at bounding box center [660, 493] width 304 height 21
click at [530, 501] on input "reports" at bounding box center [660, 493] width 304 height 21
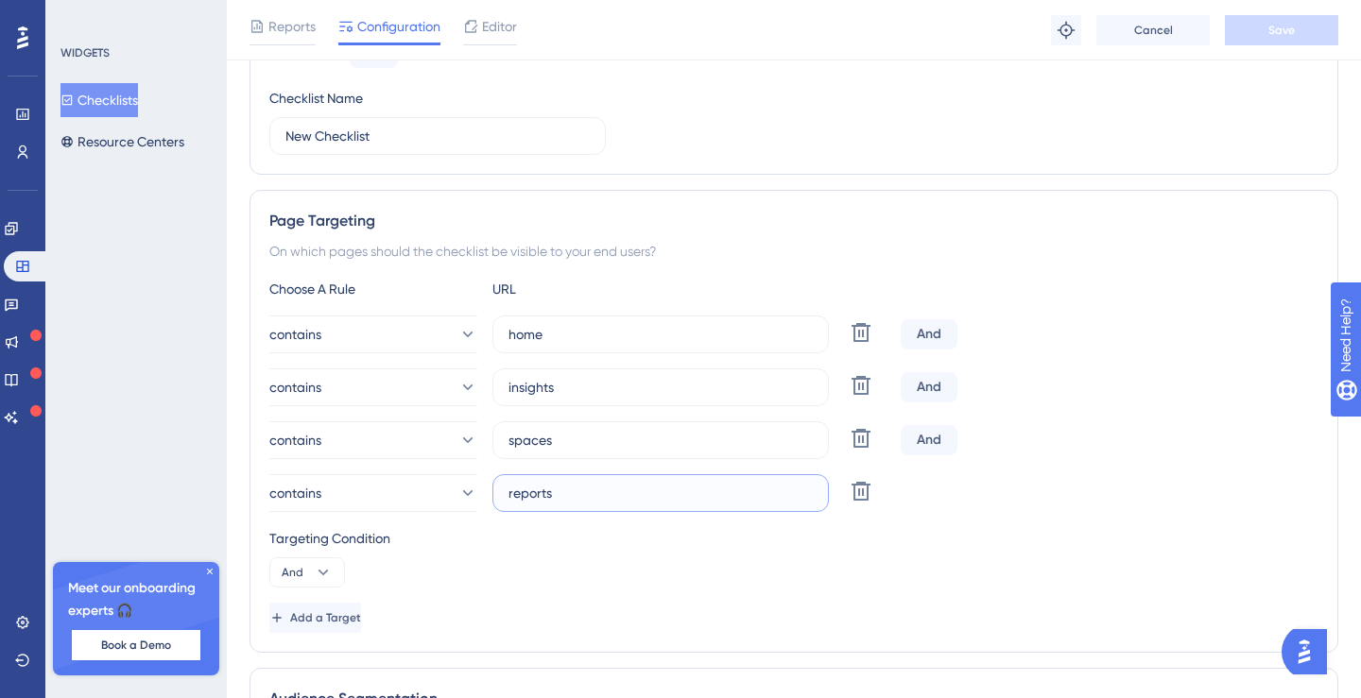
click at [530, 501] on input "reports" at bounding box center [660, 493] width 304 height 21
paste input "[URL][DOMAIN_NAME]"
click at [536, 489] on input "[URL][DOMAIN_NAME]" at bounding box center [660, 493] width 304 height 21
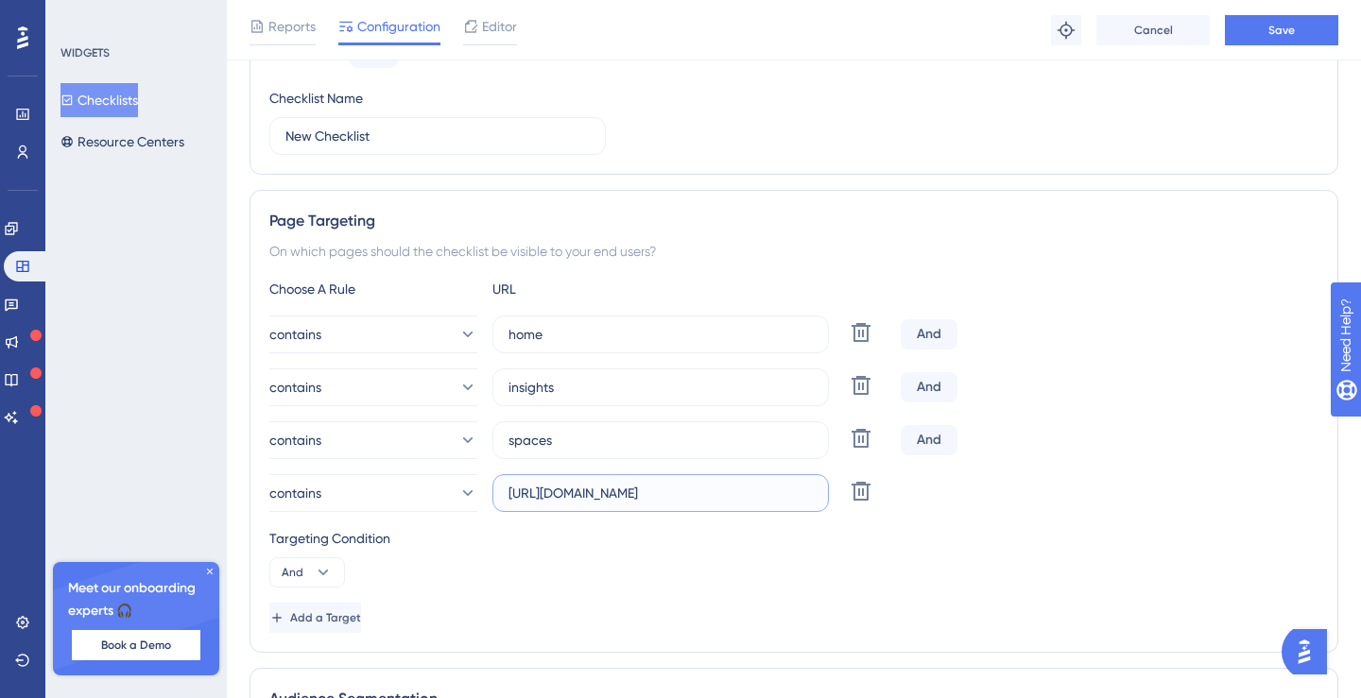
type input "[URL][DOMAIN_NAME]"
click at [518, 448] on input "spaces" at bounding box center [660, 440] width 304 height 21
paste input "[URL][DOMAIN_NAME]"
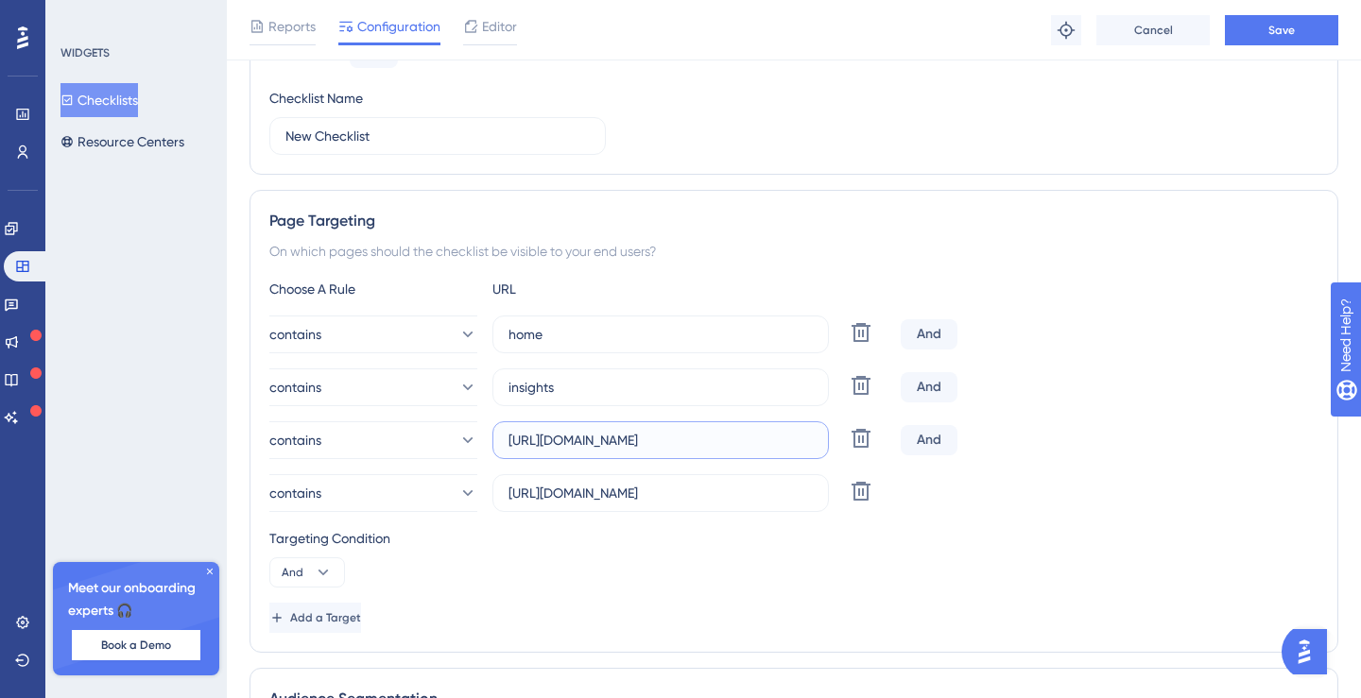
type input "[URL][DOMAIN_NAME]"
click at [639, 385] on input "insights" at bounding box center [660, 387] width 304 height 21
click at [639, 386] on input "insights" at bounding box center [660, 387] width 304 height 21
click at [576, 390] on input "insights" at bounding box center [660, 387] width 304 height 21
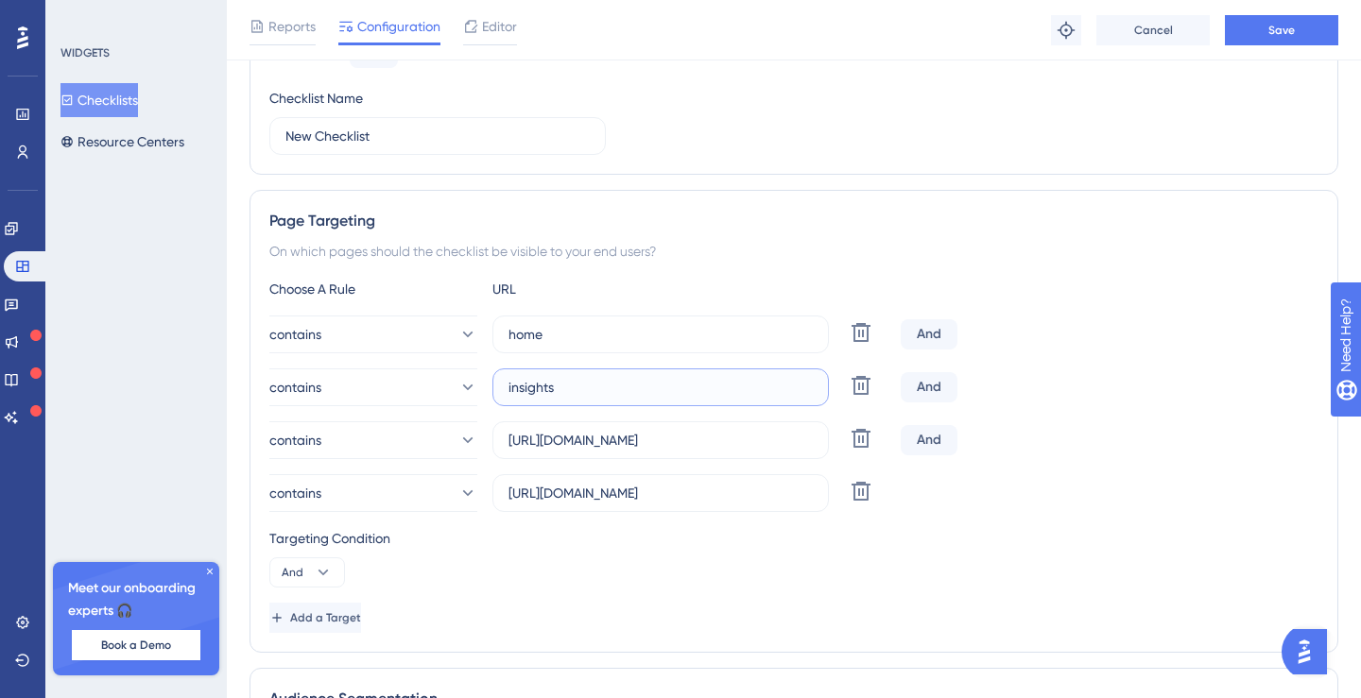
click at [576, 390] on input "insights" at bounding box center [660, 387] width 304 height 21
paste input "[URL][DOMAIN_NAME]"
type input "[URL][DOMAIN_NAME]"
click at [1252, 27] on button "Save" at bounding box center [1281, 30] width 113 height 30
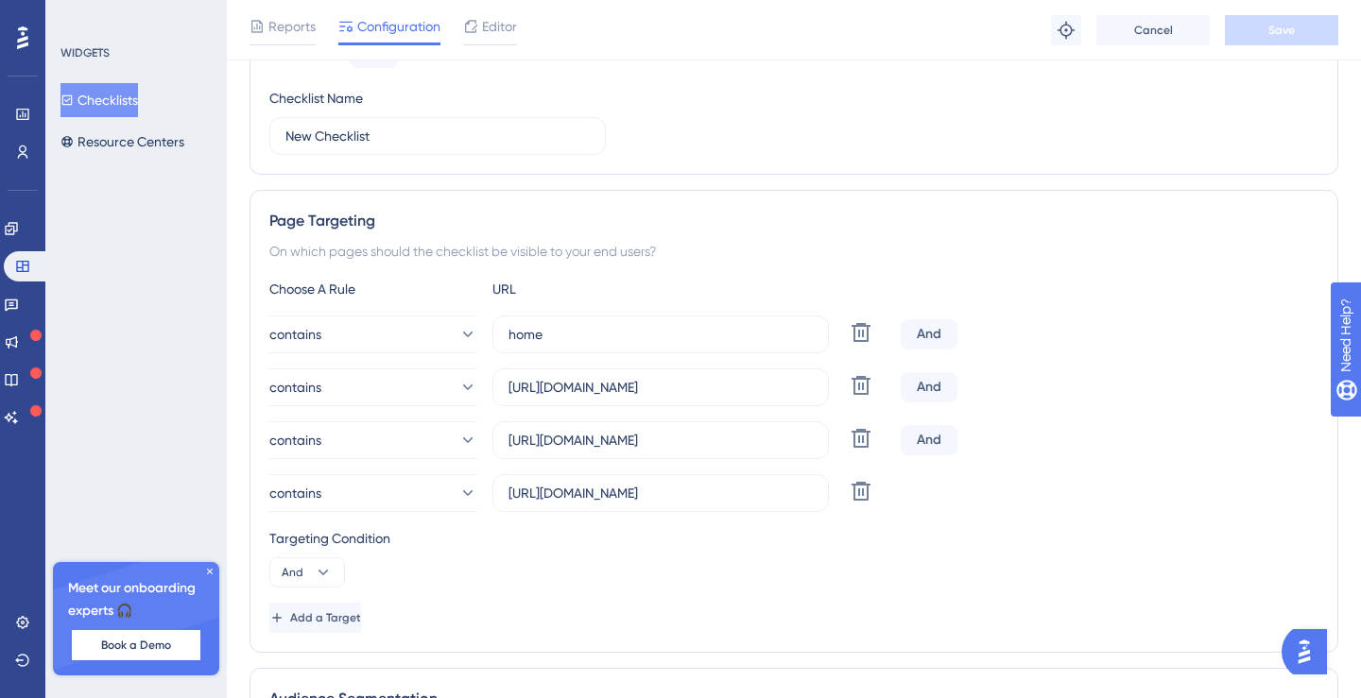
scroll to position [0, 0]
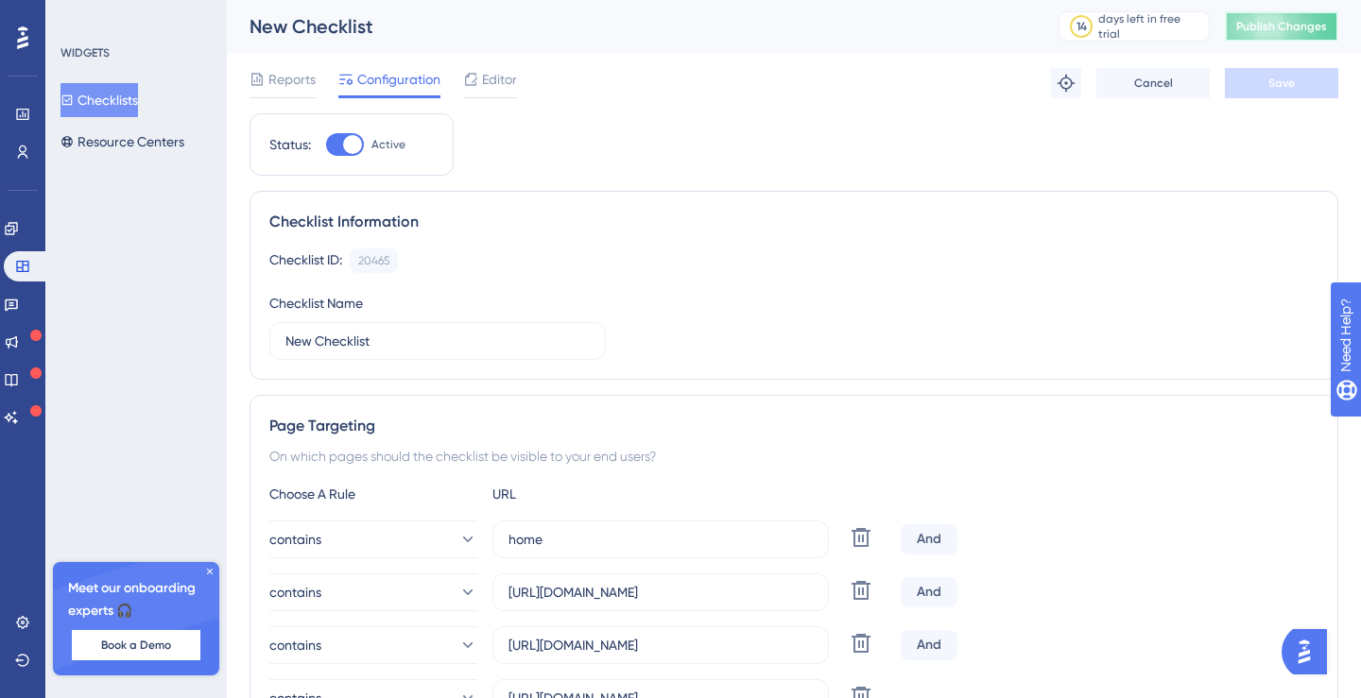
click at [1269, 21] on span "Publish Changes" at bounding box center [1281, 26] width 91 height 15
click at [924, 541] on div "And" at bounding box center [929, 539] width 57 height 30
drag, startPoint x: 681, startPoint y: 593, endPoint x: 502, endPoint y: 597, distance: 179.6
click at [502, 597] on label "[URL][DOMAIN_NAME]" at bounding box center [660, 593] width 336 height 38
click at [523, 550] on label "home" at bounding box center [660, 540] width 336 height 38
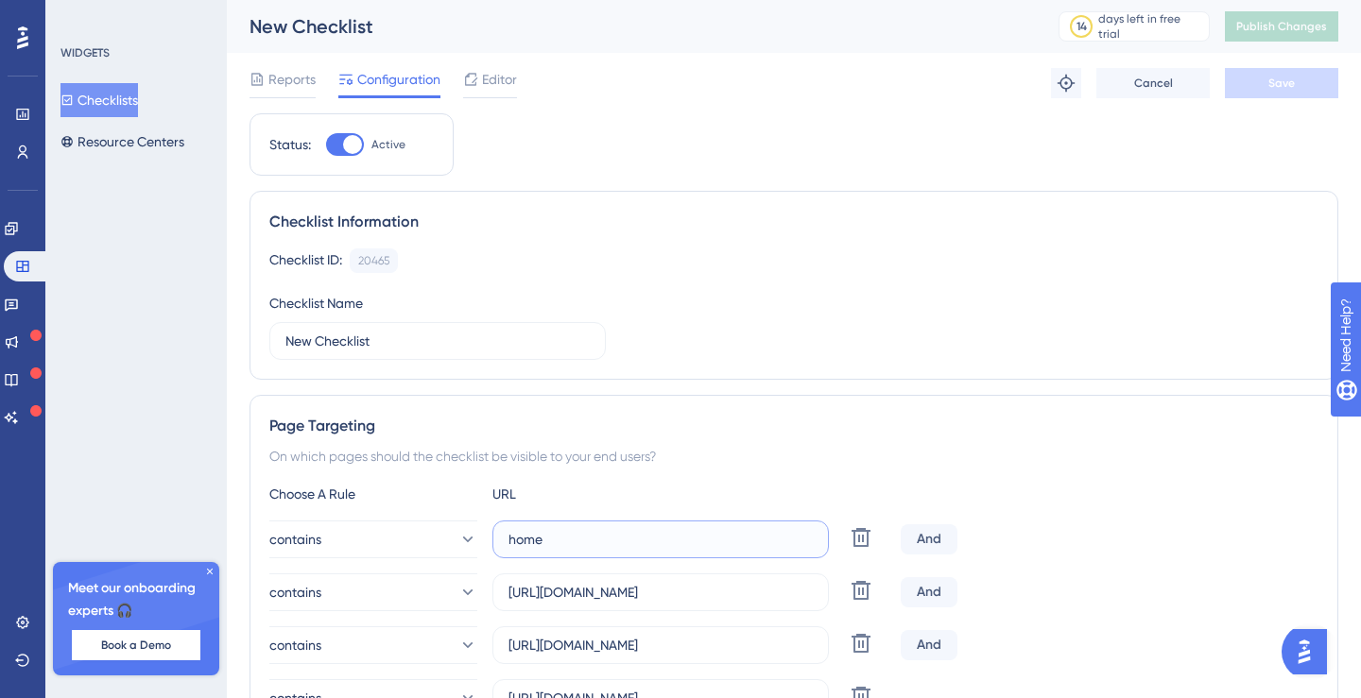
click at [523, 550] on input "home" at bounding box center [660, 539] width 304 height 21
click at [523, 550] on label "home" at bounding box center [660, 540] width 336 height 38
click at [523, 550] on input "home" at bounding box center [660, 539] width 304 height 21
click at [523, 550] on label "home" at bounding box center [660, 540] width 336 height 38
click at [523, 550] on input "home" at bounding box center [660, 539] width 304 height 21
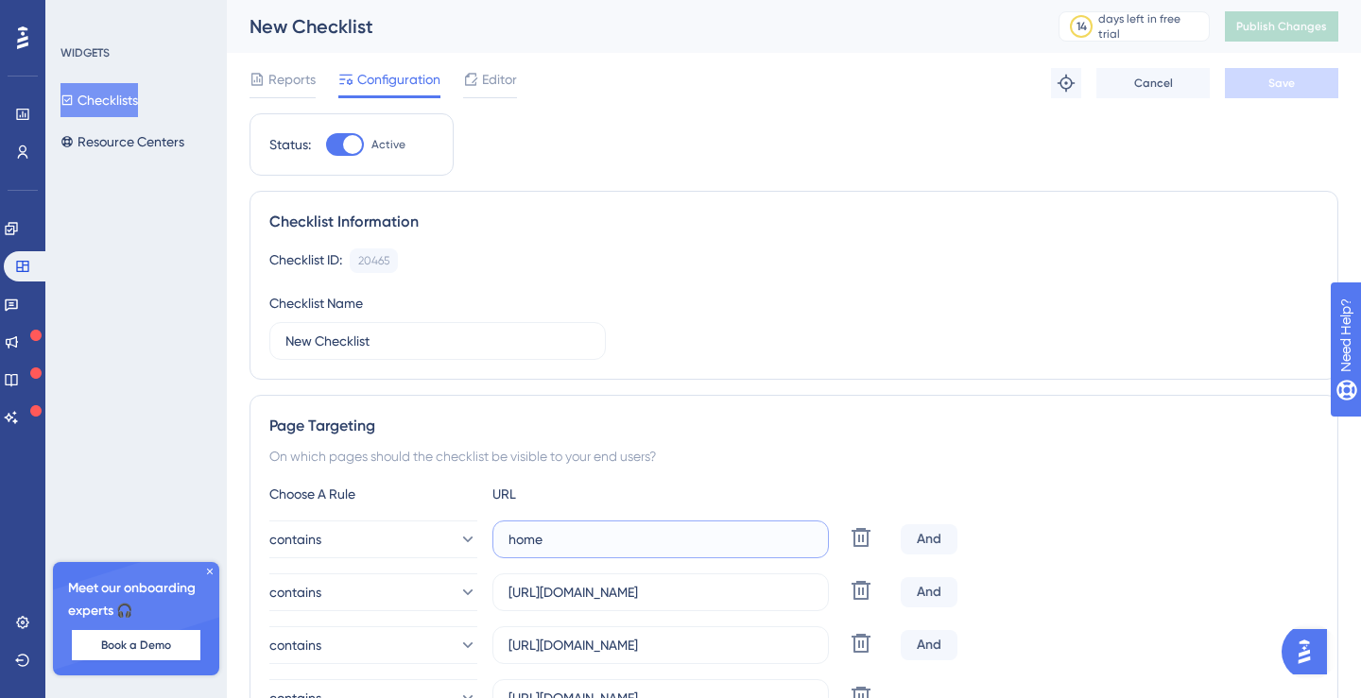
paste input "ttps://[DOMAIN_NAME]"
click at [675, 538] on input "[URL][DOMAIN_NAME]" at bounding box center [660, 539] width 304 height 21
type input "[URL][DOMAIN_NAME]"
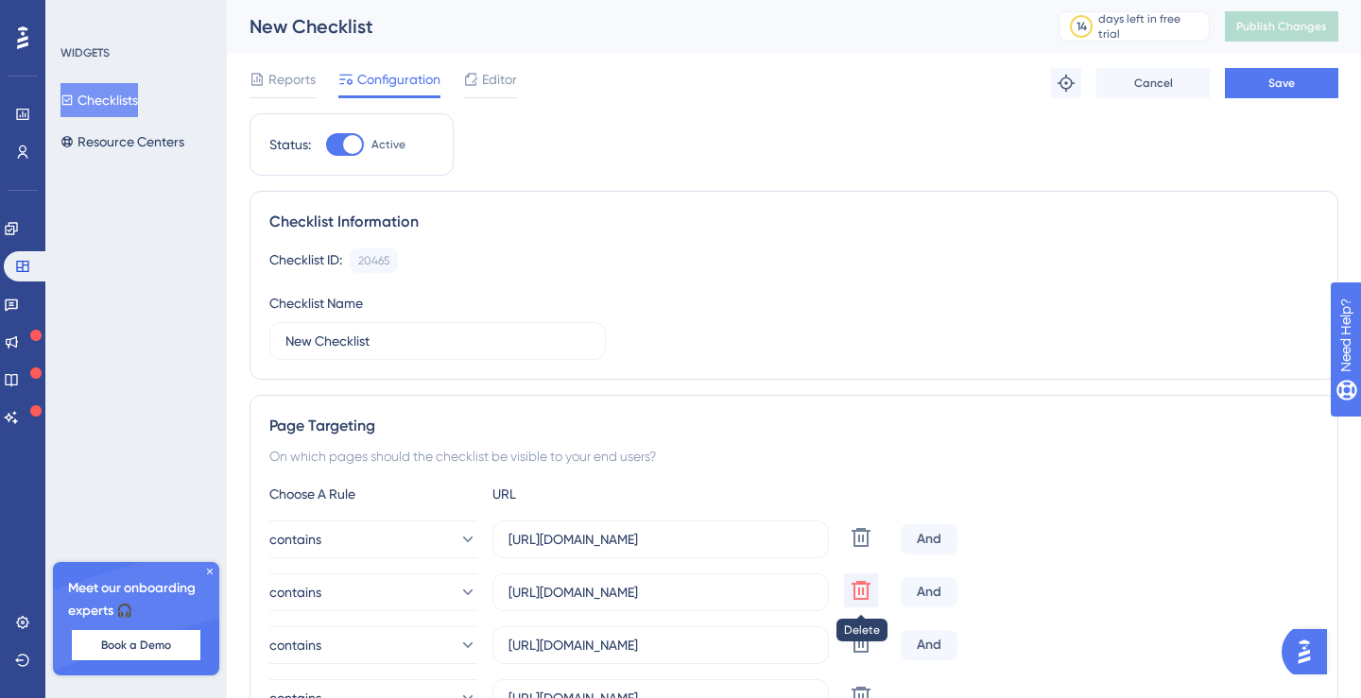
click at [864, 589] on icon at bounding box center [861, 590] width 23 height 23
type input "[URL][DOMAIN_NAME]"
click at [864, 589] on icon at bounding box center [861, 590] width 23 height 23
type input "[URL][DOMAIN_NAME]"
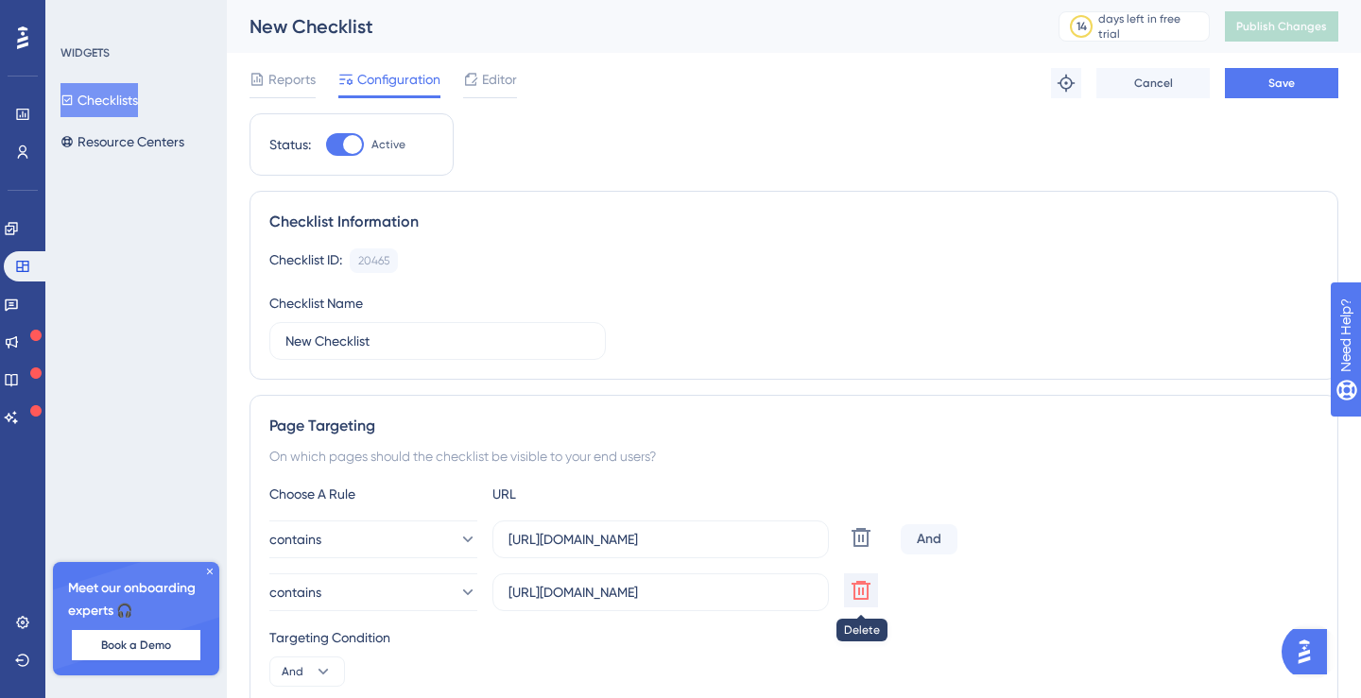
click at [864, 589] on icon at bounding box center [861, 590] width 23 height 23
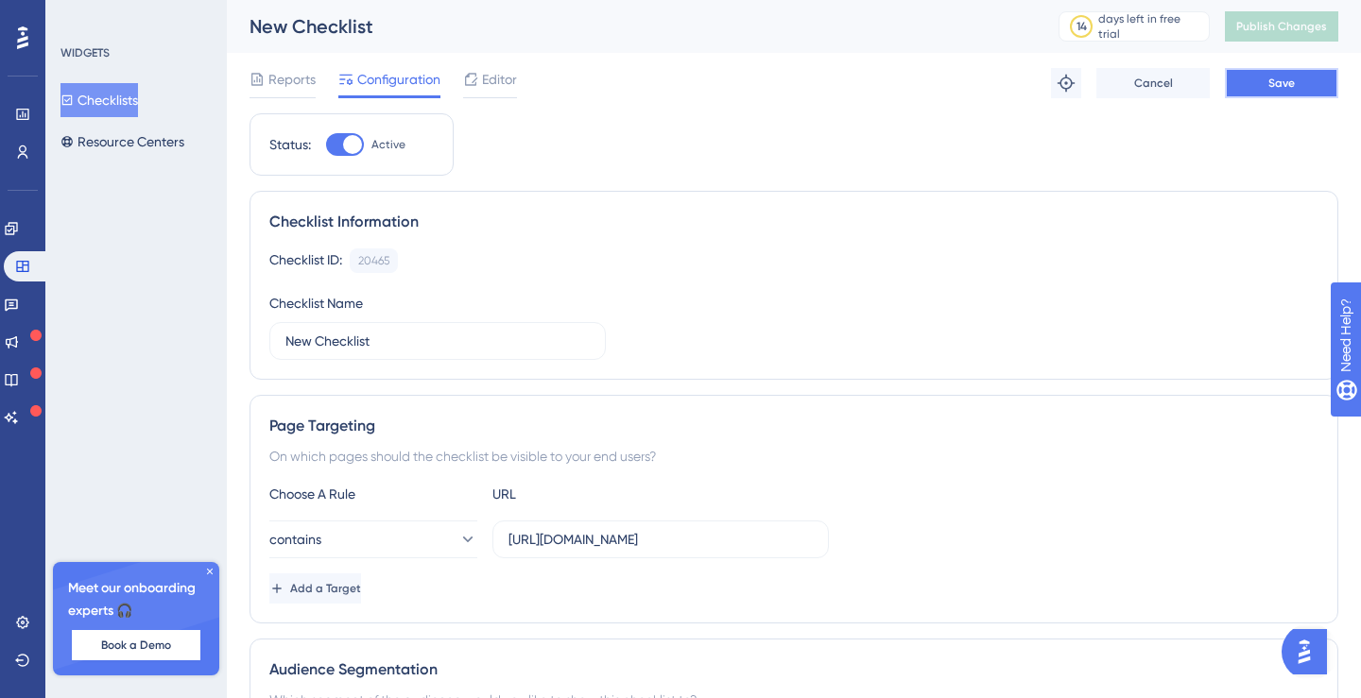
click at [1270, 79] on span "Save" at bounding box center [1281, 83] width 26 height 15
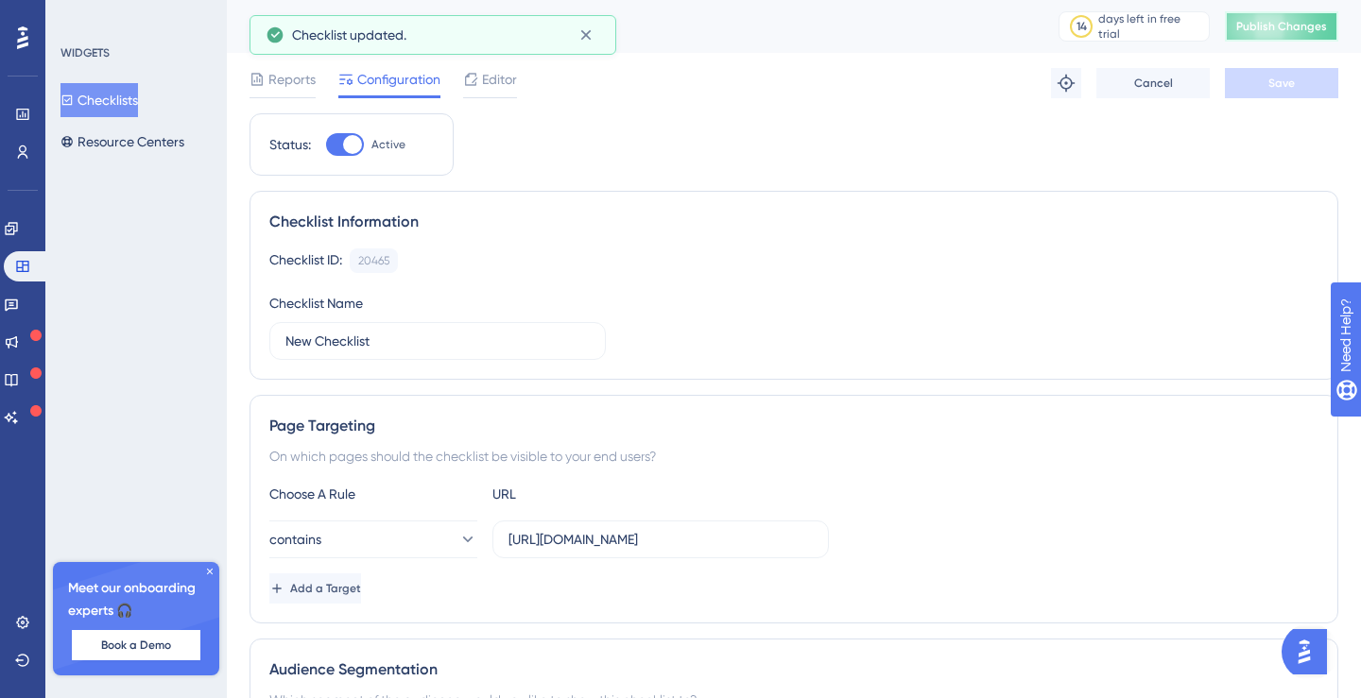
click at [1275, 30] on span "Publish Changes" at bounding box center [1281, 26] width 91 height 15
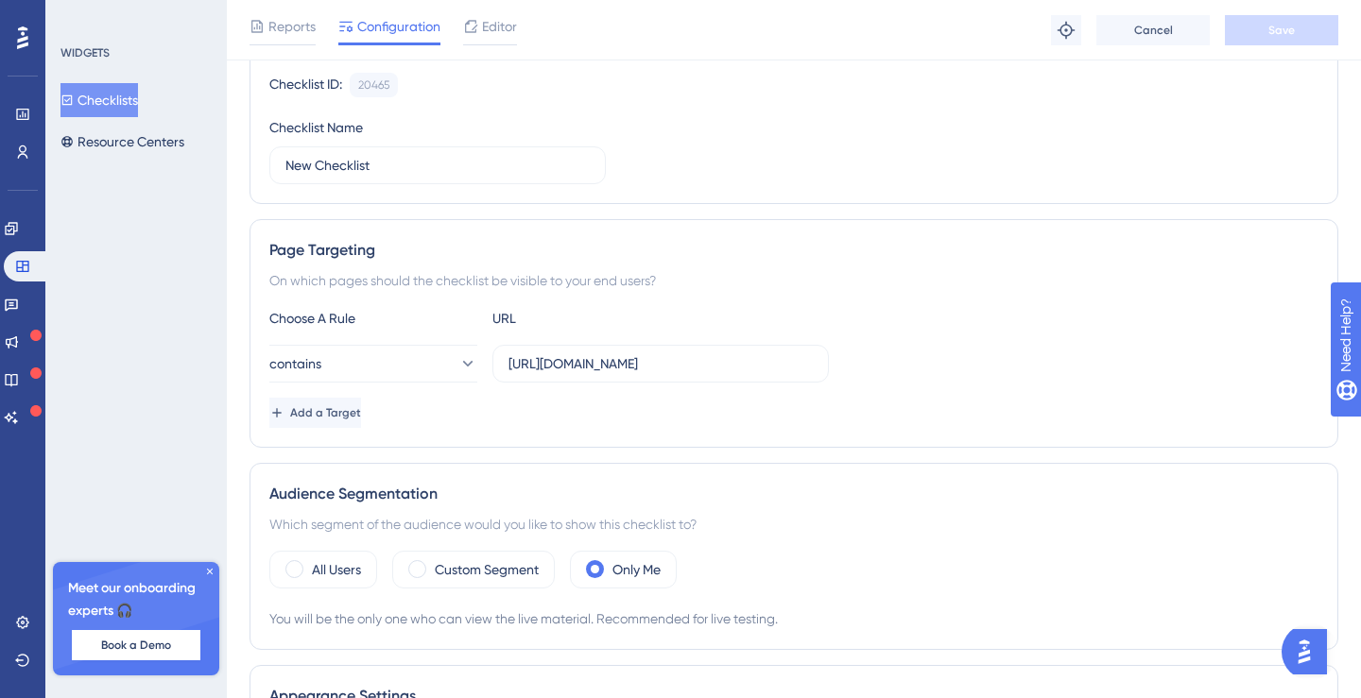
scroll to position [205, 0]
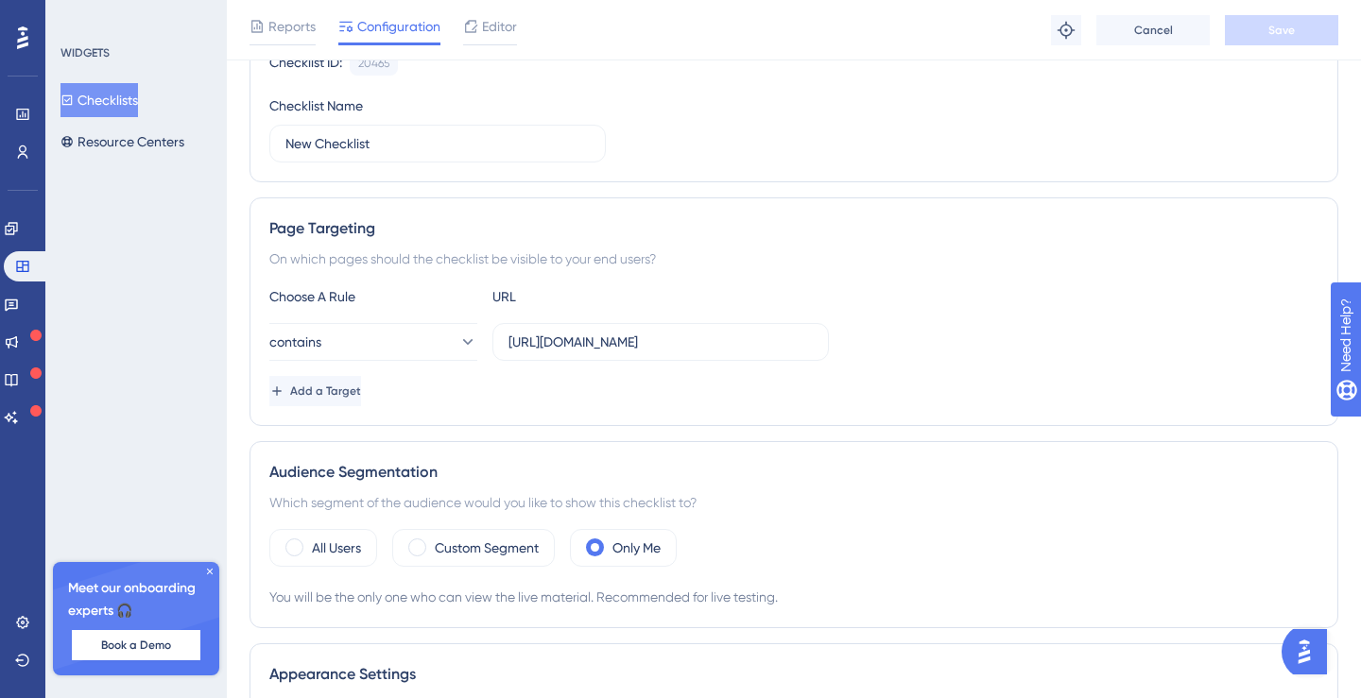
click at [506, 537] on label "Custom Segment" at bounding box center [487, 548] width 104 height 23
click at [434, 529] on div "Custom Segment" at bounding box center [473, 548] width 163 height 38
click at [422, 539] on span at bounding box center [417, 548] width 18 height 18
click at [432, 542] on input "radio" at bounding box center [432, 542] width 0 height 0
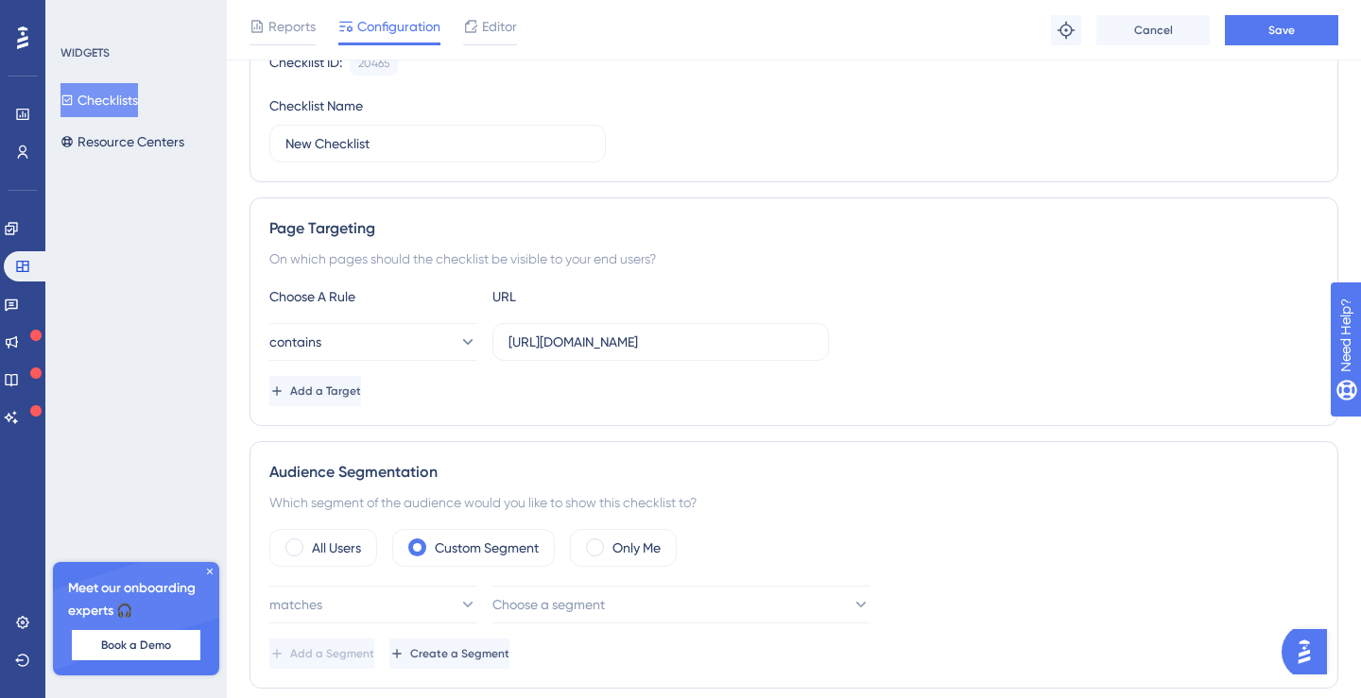
scroll to position [341, 0]
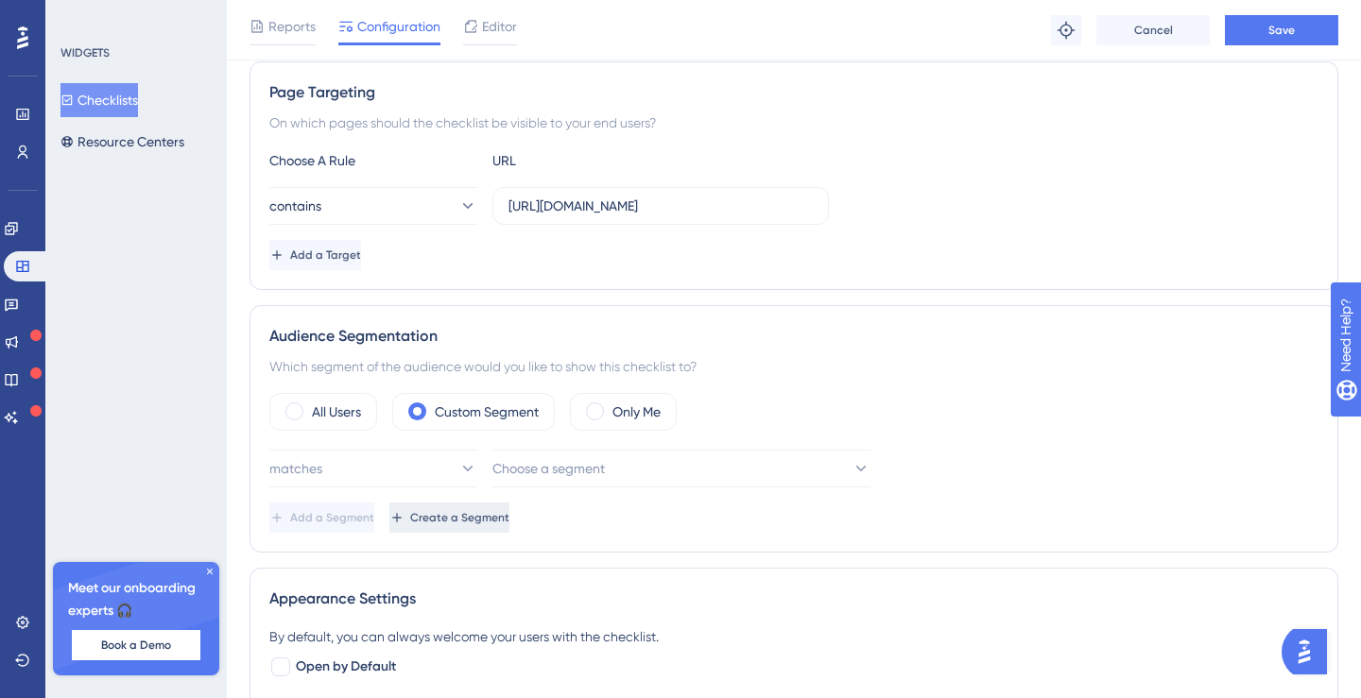
click at [509, 523] on span "Create a Segment" at bounding box center [459, 517] width 99 height 15
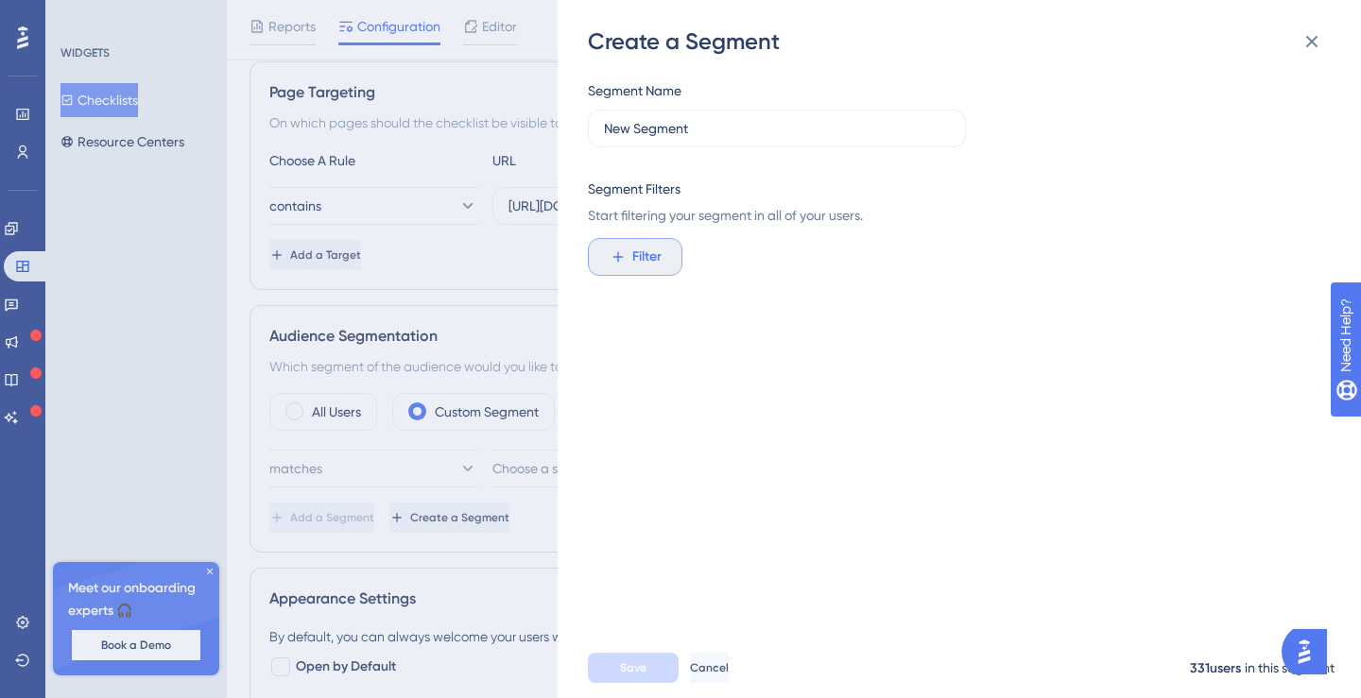
click at [654, 251] on span "Filter" at bounding box center [646, 257] width 29 height 23
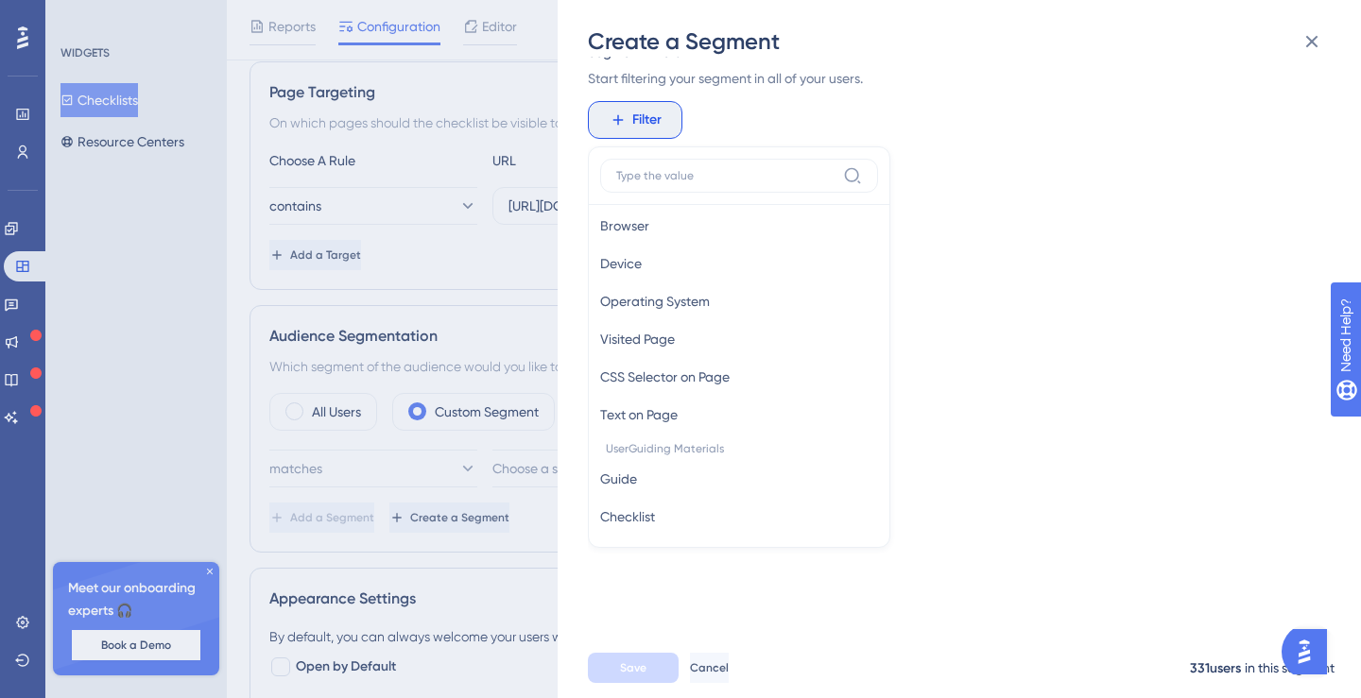
scroll to position [0, 0]
click at [428, 317] on div "Create a Segment Segment Name New Segment Segment Filters Start filtering your …" at bounding box center [680, 349] width 1361 height 698
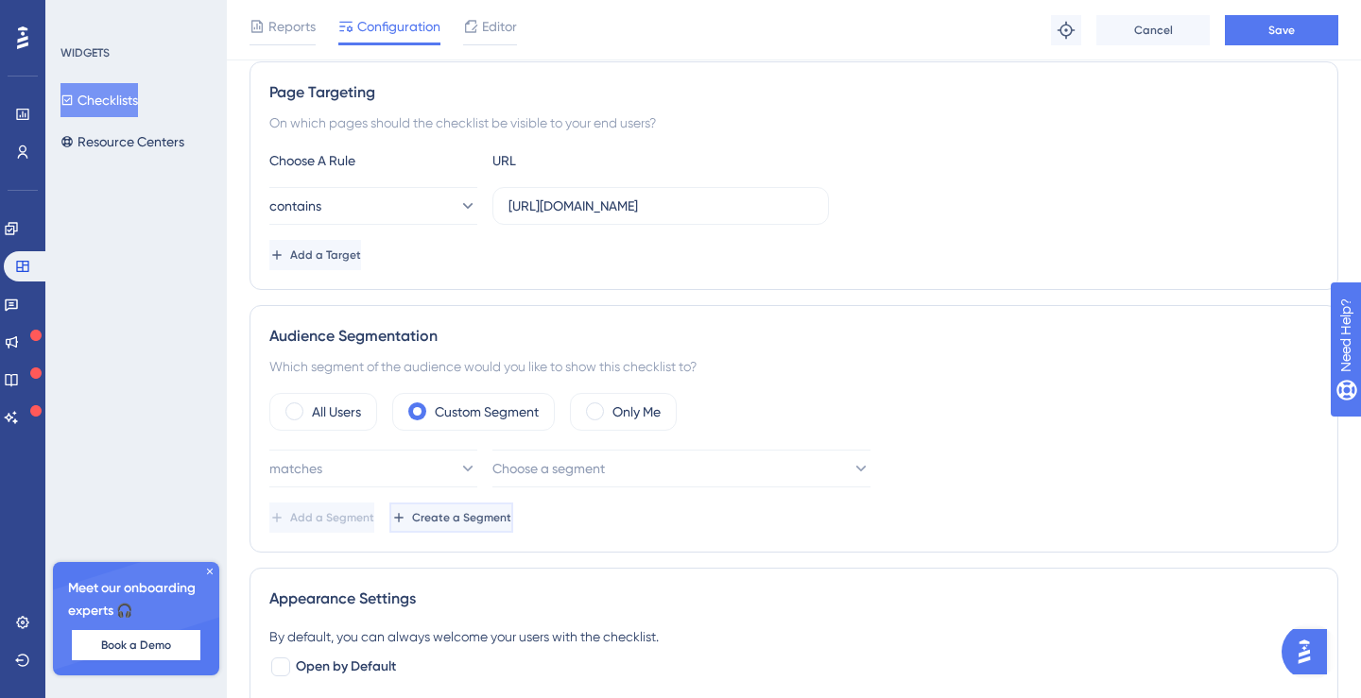
click at [481, 524] on button "Create a Segment" at bounding box center [451, 518] width 124 height 30
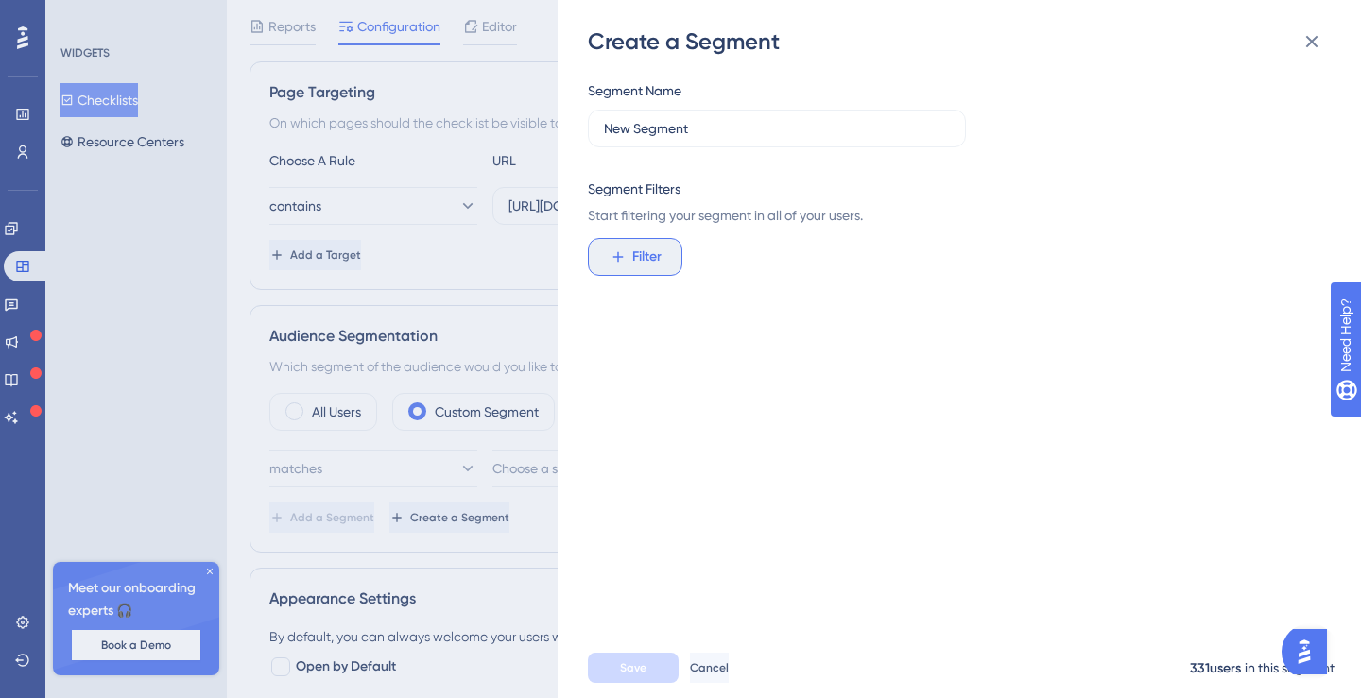
click at [632, 257] on span "Filter" at bounding box center [646, 257] width 29 height 23
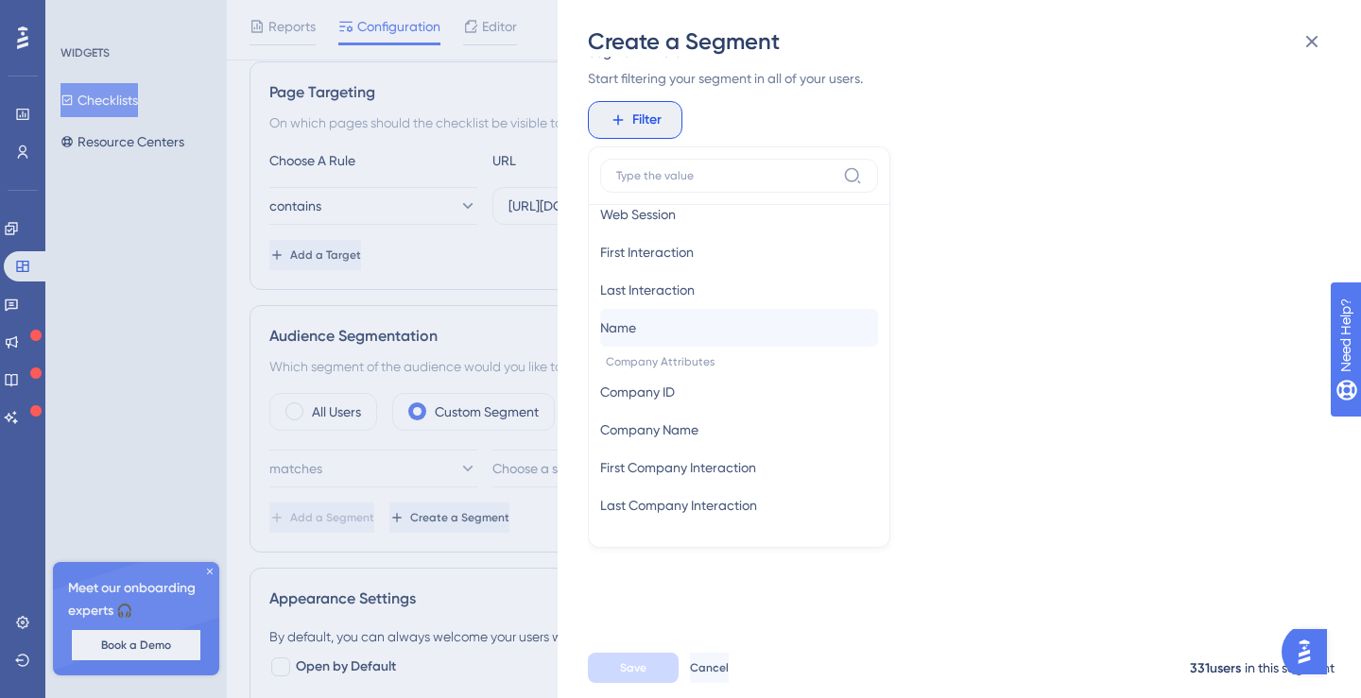
scroll to position [931, 0]
click at [715, 669] on button "Cancel" at bounding box center [709, 668] width 39 height 30
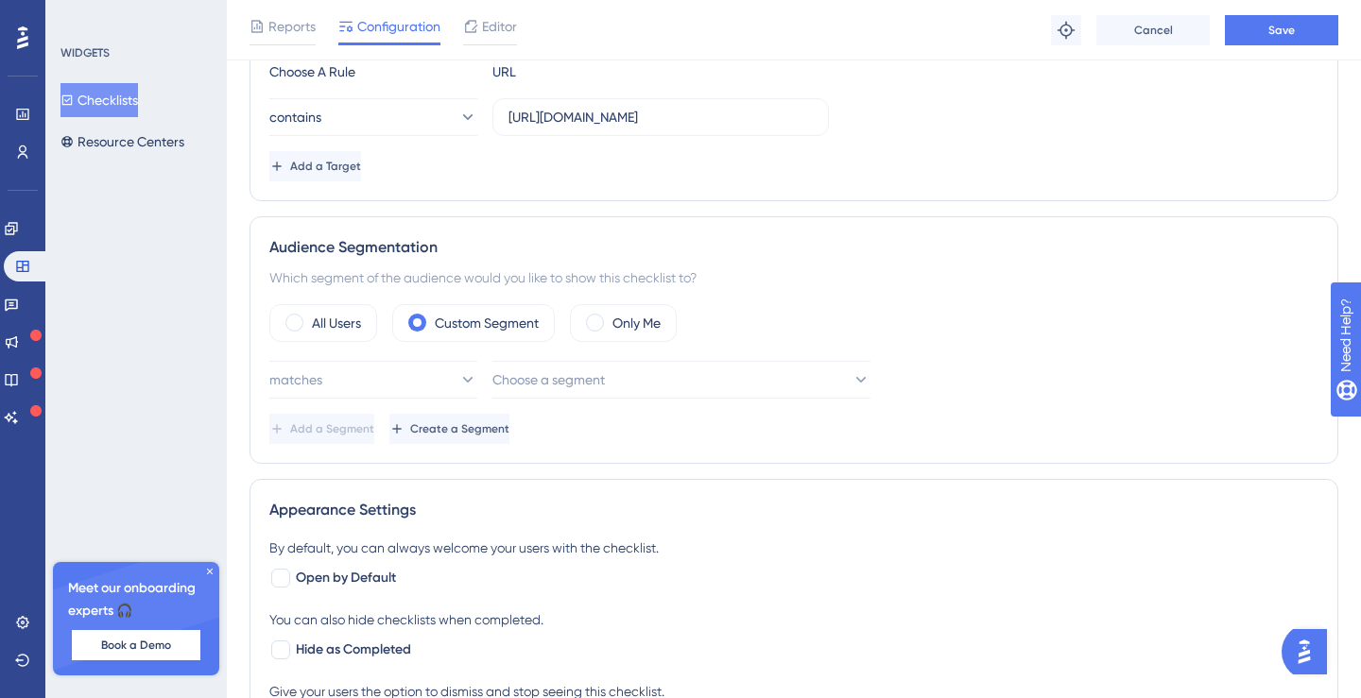
scroll to position [428, 0]
click at [457, 387] on icon at bounding box center [466, 381] width 19 height 19
click at [440, 424] on div "matches matches" at bounding box center [373, 440] width 183 height 38
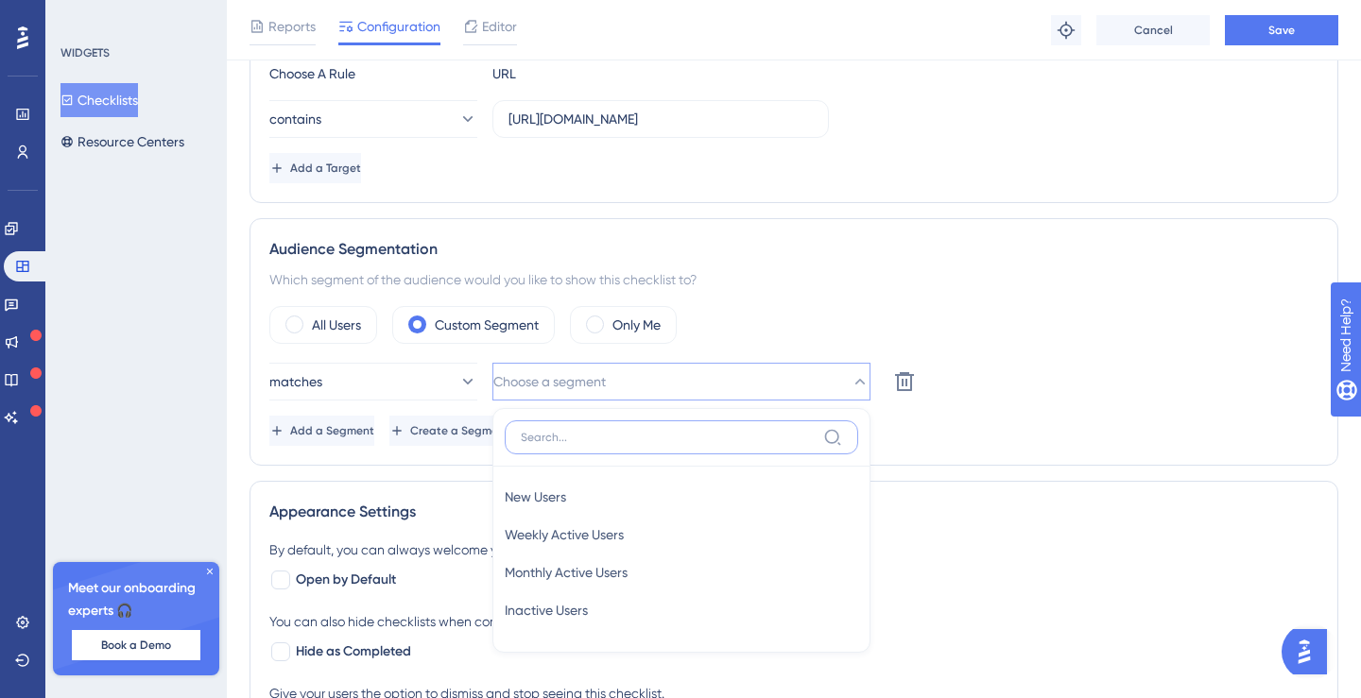
scroll to position [610, 0]
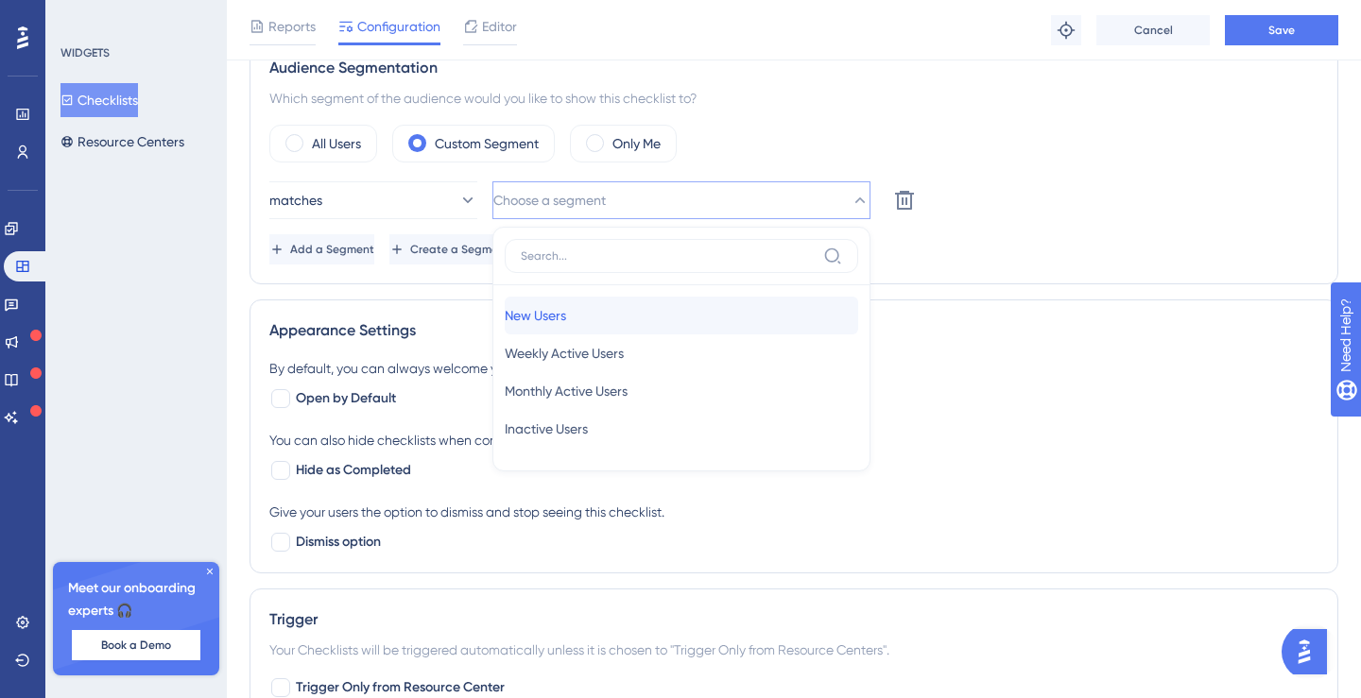
click at [614, 319] on div "New Users New Users" at bounding box center [681, 316] width 353 height 38
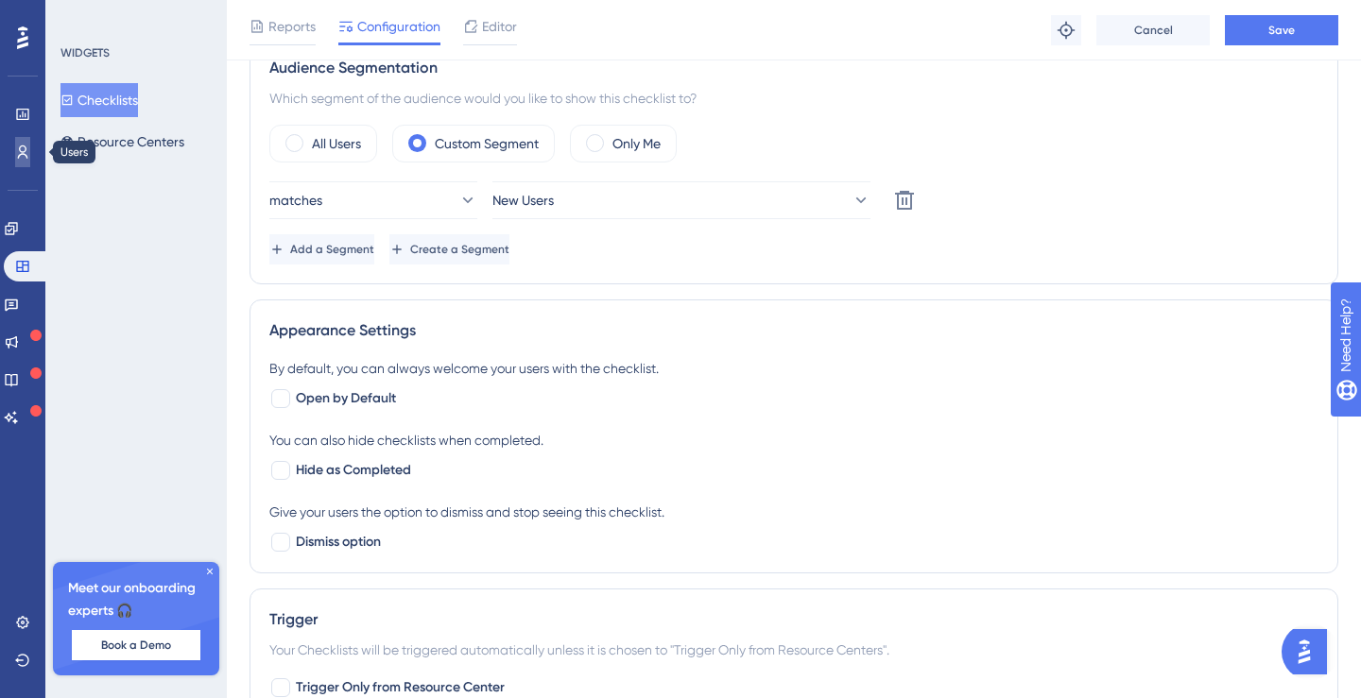
click at [21, 147] on icon at bounding box center [22, 152] width 15 height 15
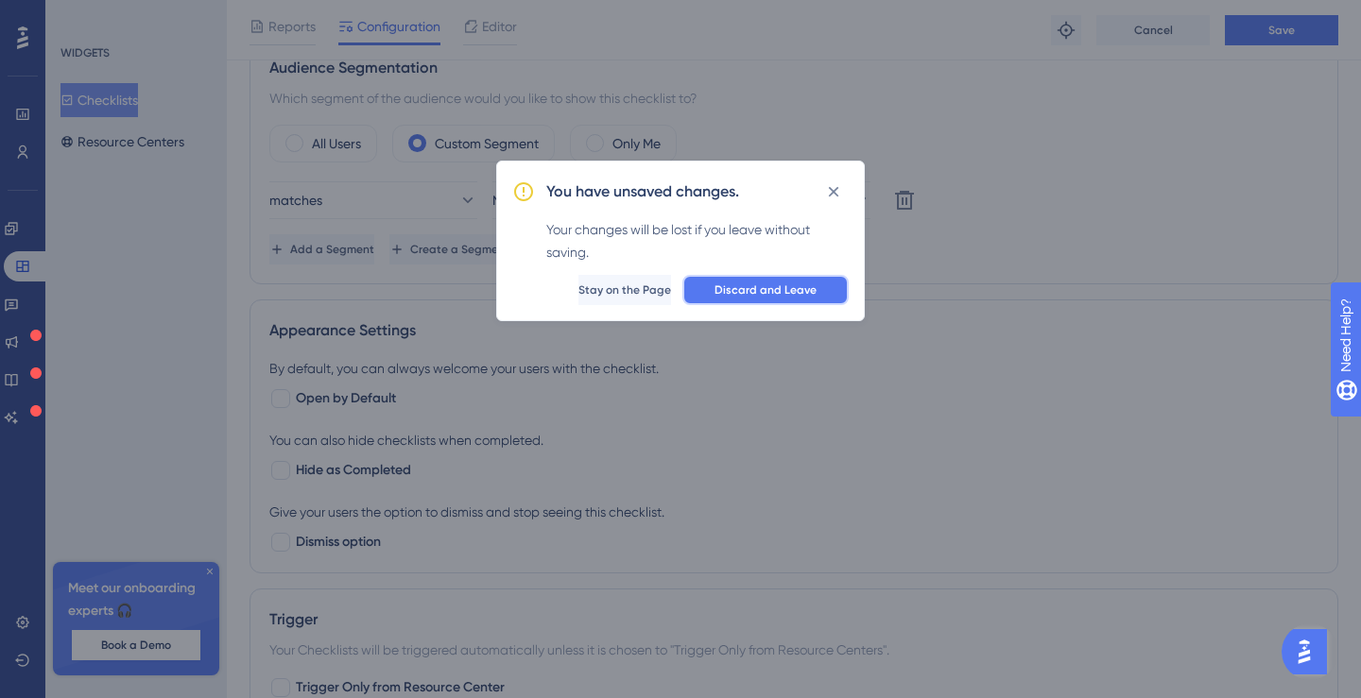
click at [727, 294] on span "Discard and Leave" at bounding box center [765, 290] width 102 height 15
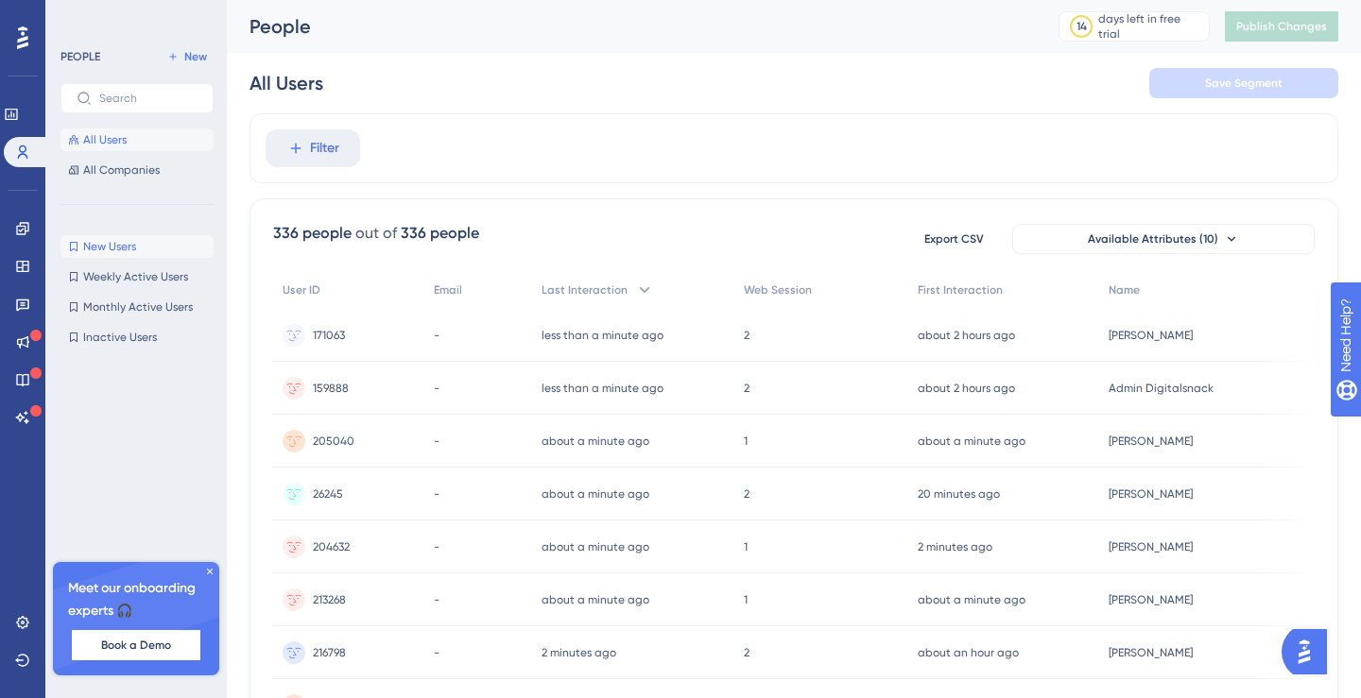
click at [160, 245] on button "New Users New Users" at bounding box center [136, 246] width 153 height 23
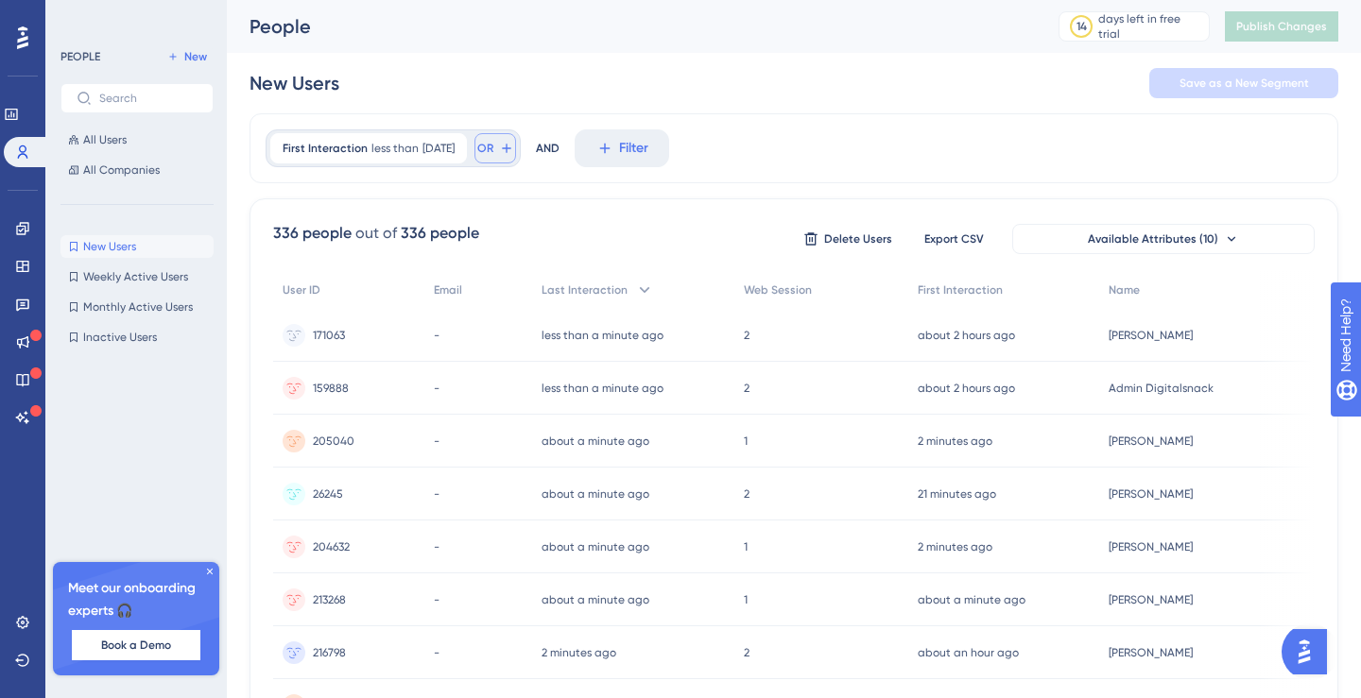
click at [493, 150] on span "OR" at bounding box center [485, 148] width 16 height 15
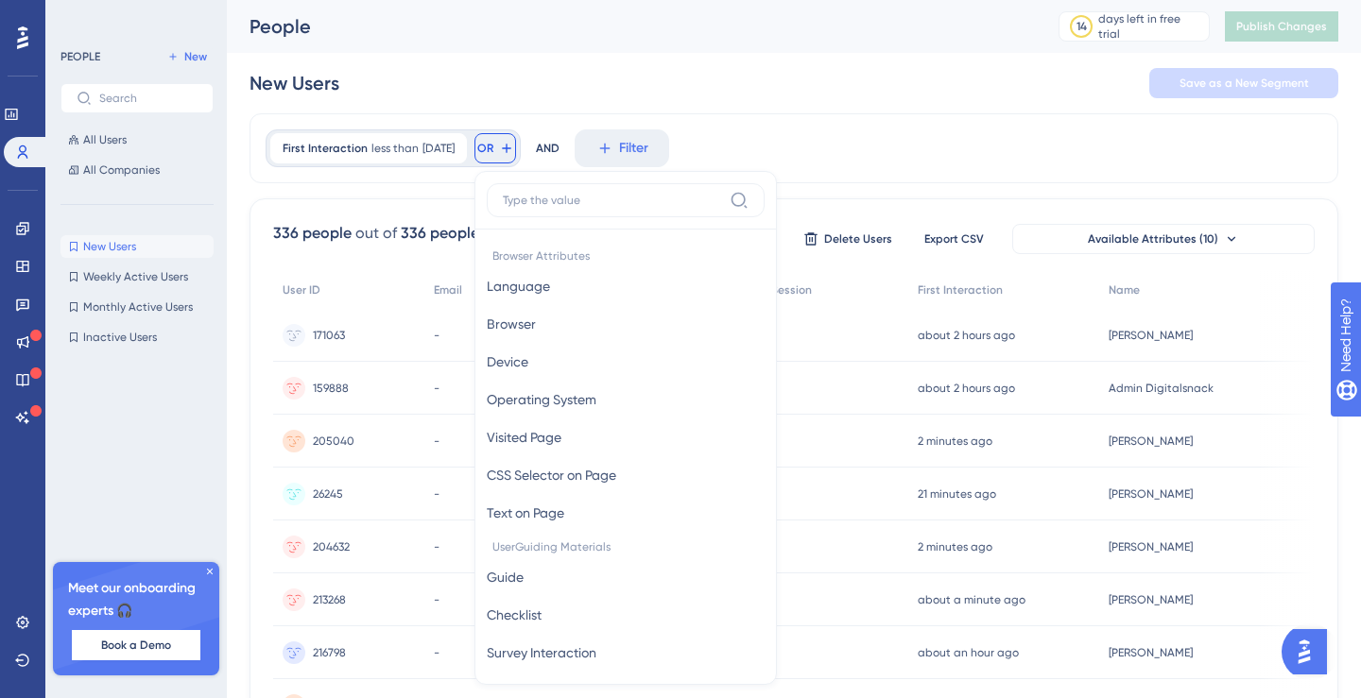
scroll to position [78, 0]
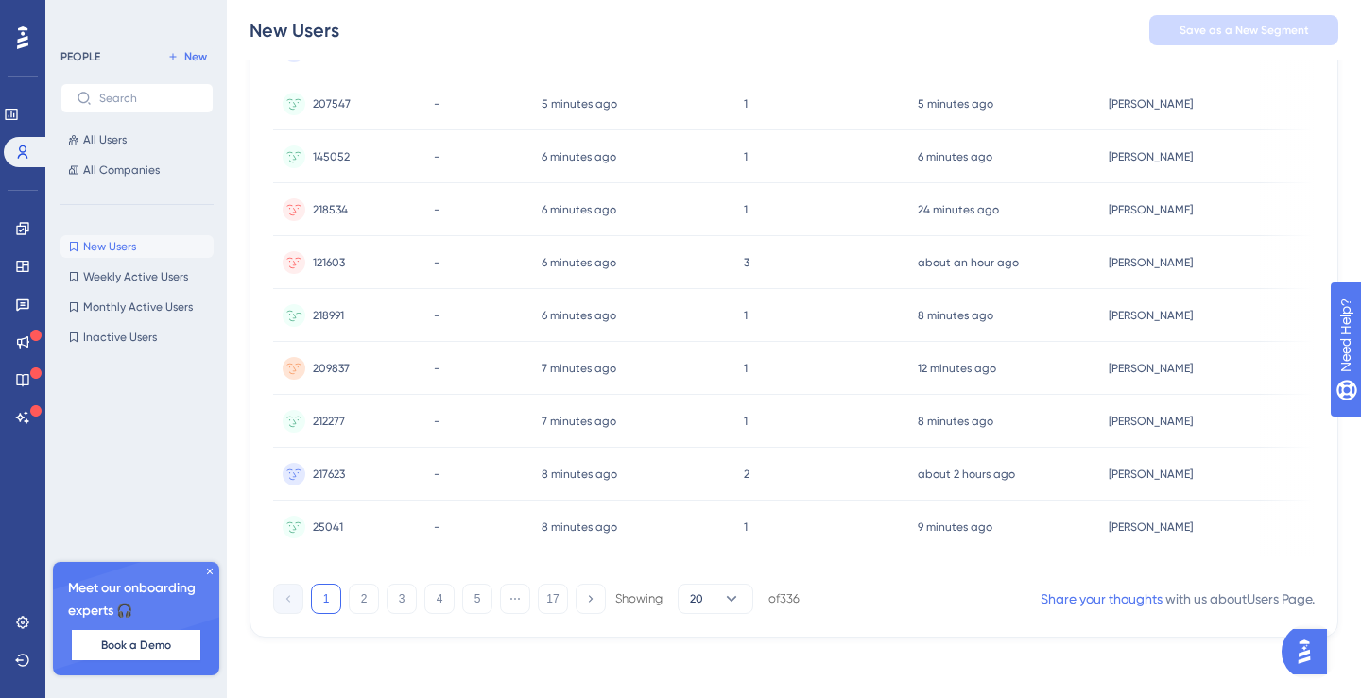
scroll to position [0, 0]
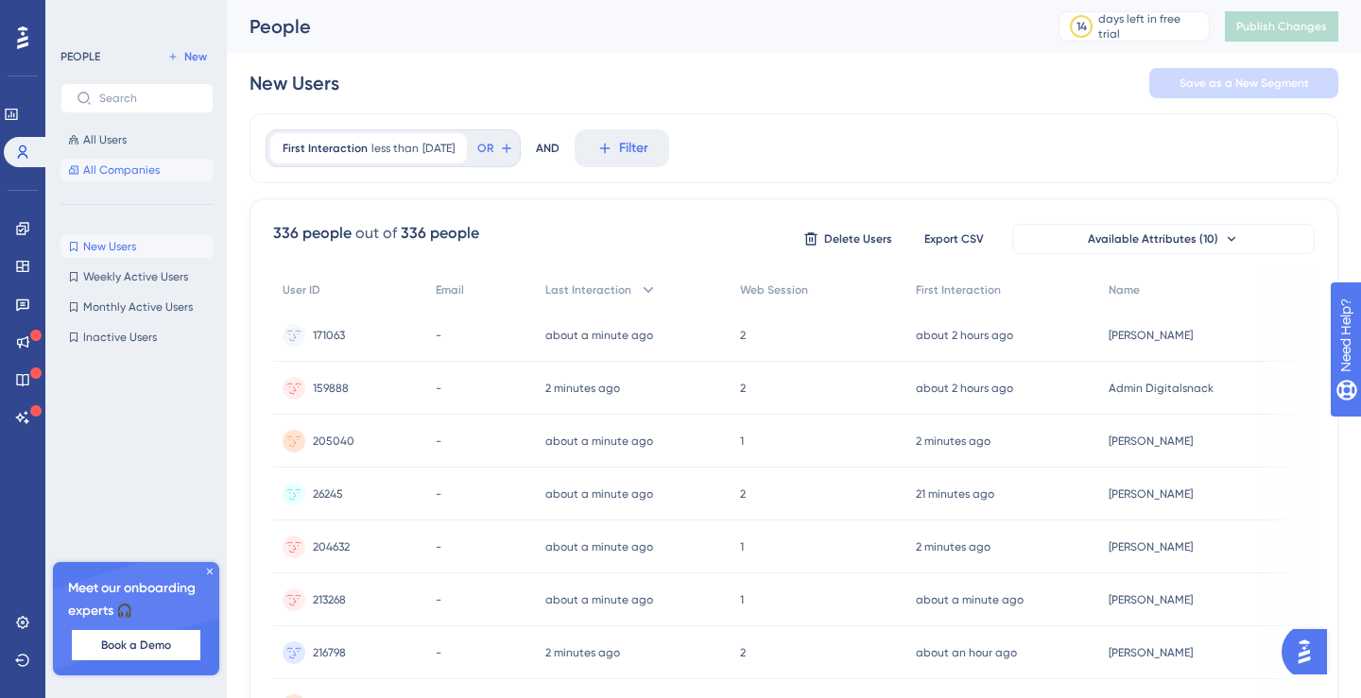
click at [108, 164] on span "All Companies" at bounding box center [121, 170] width 77 height 15
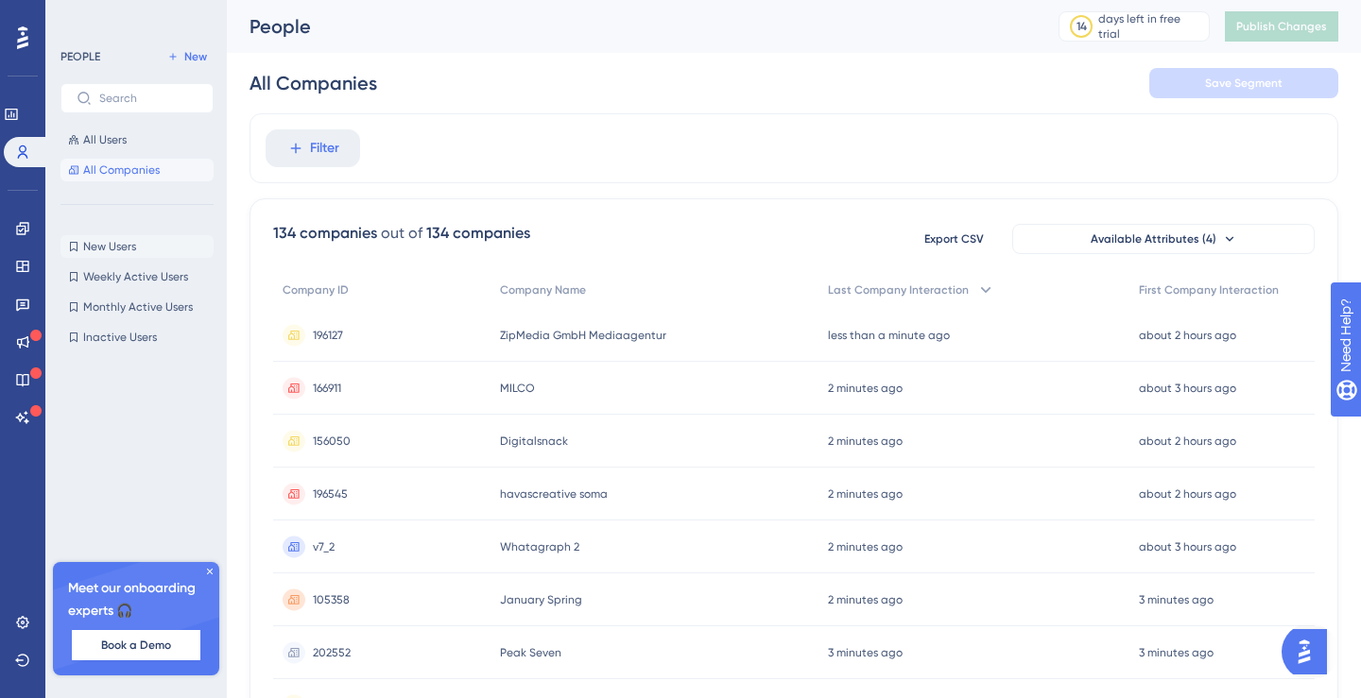
click at [131, 254] on button "New Users New Users" at bounding box center [136, 246] width 153 height 23
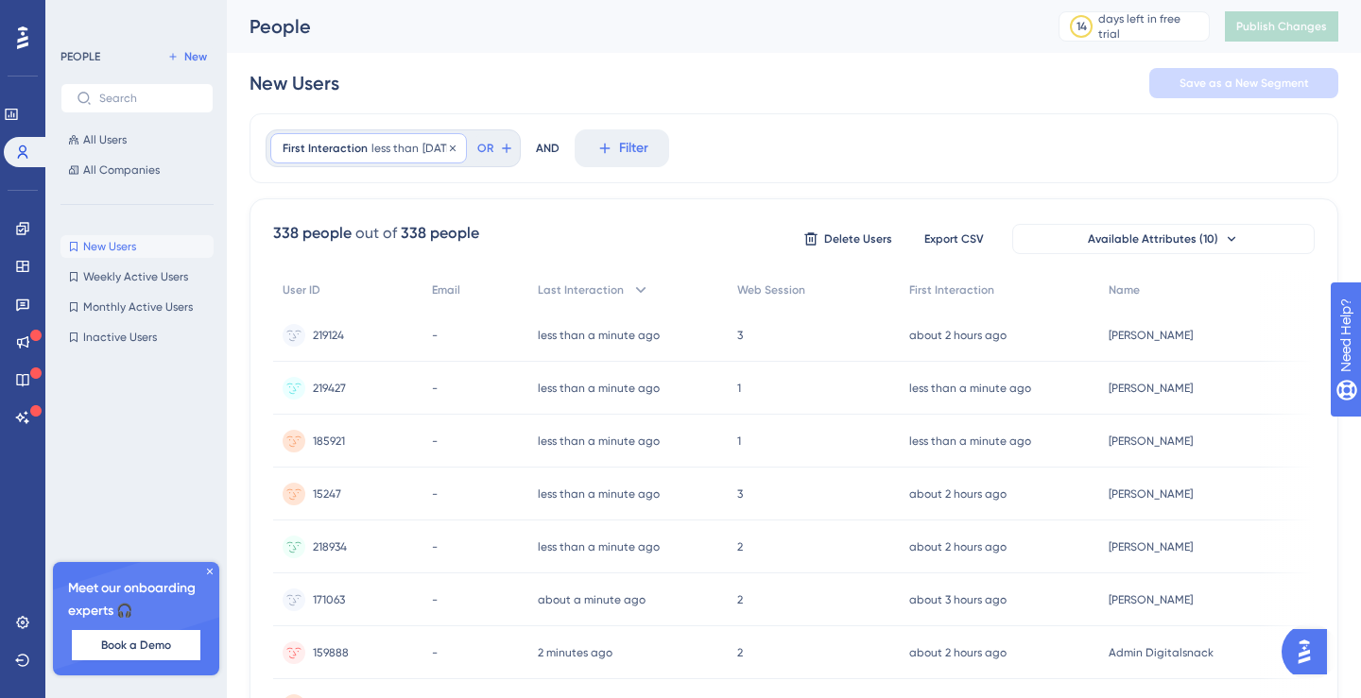
click at [413, 144] on span "less than" at bounding box center [394, 148] width 47 height 15
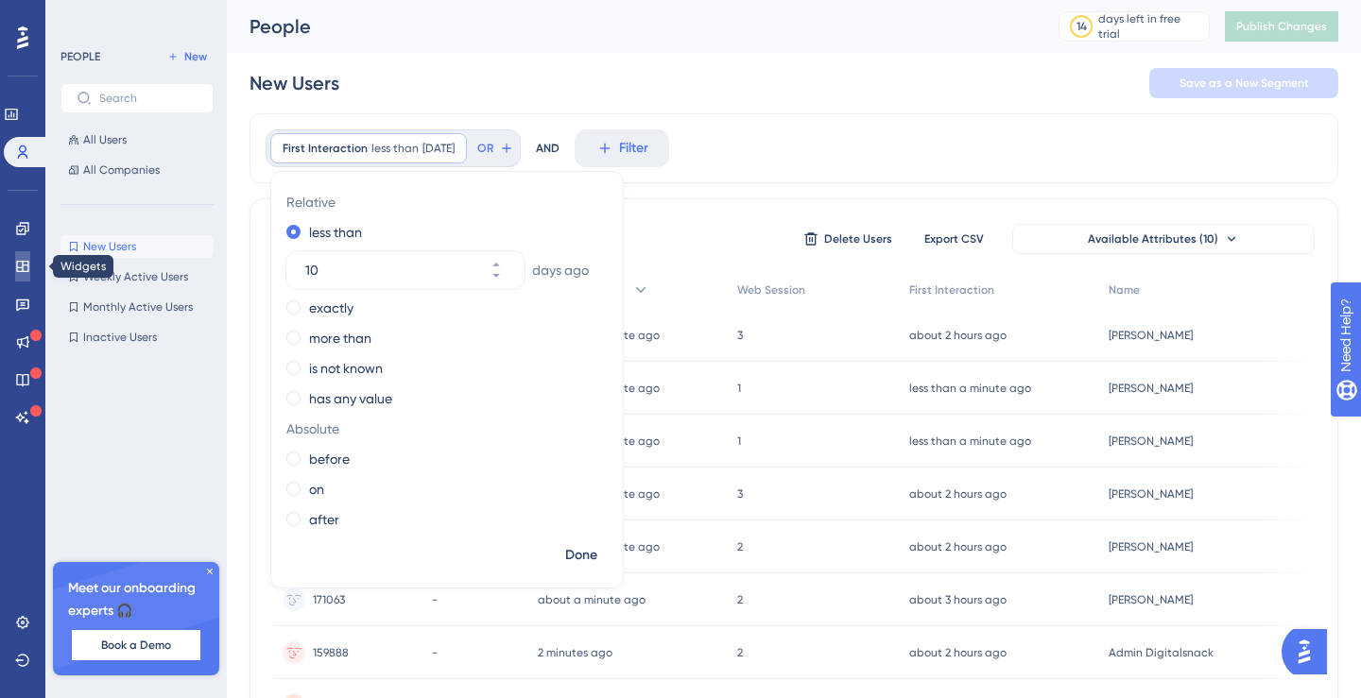
click at [15, 270] on link at bounding box center [22, 266] width 15 height 30
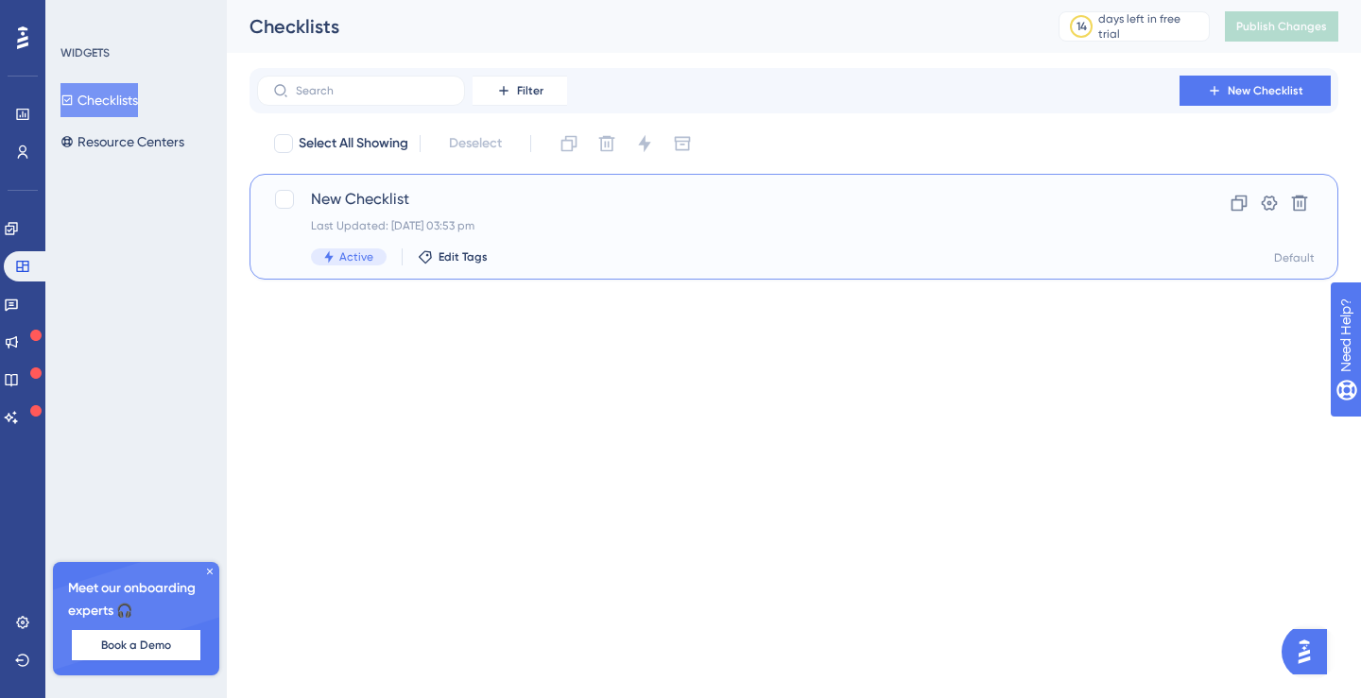
click at [363, 227] on div "Last Updated: [DATE] 03:53 pm" at bounding box center [718, 225] width 815 height 15
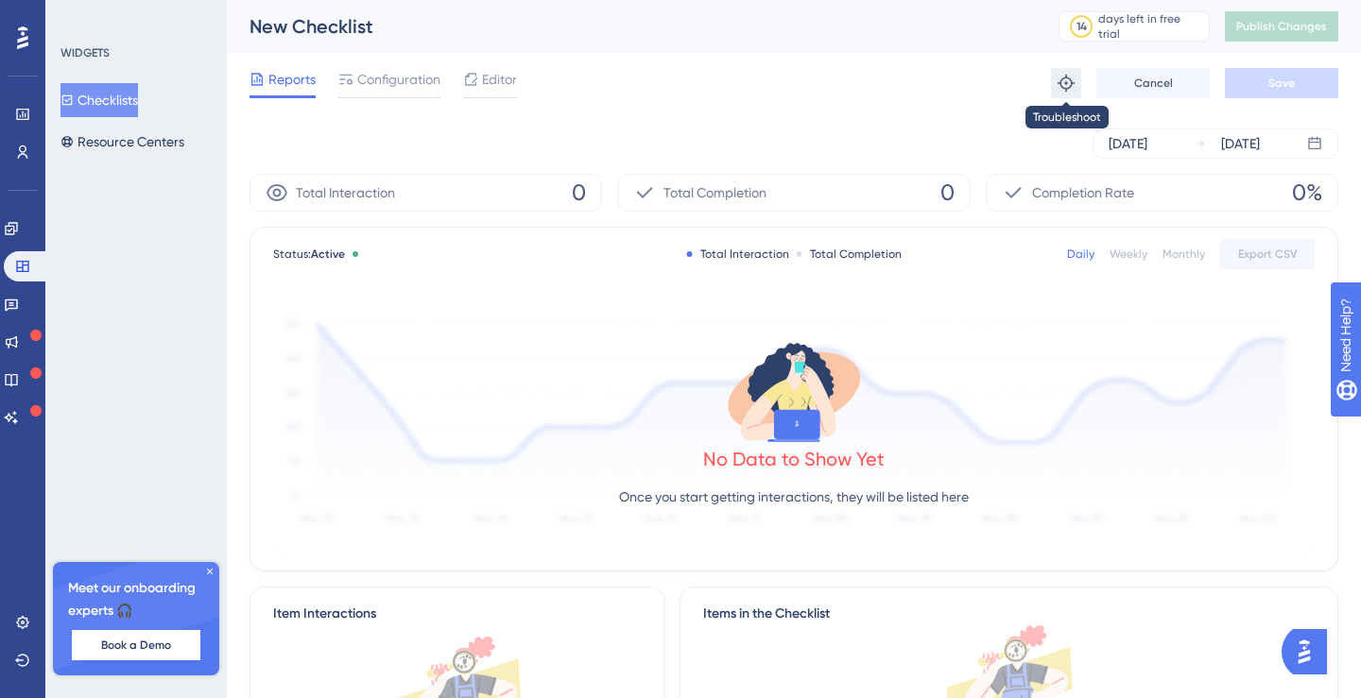
click at [1063, 91] on icon at bounding box center [1066, 83] width 19 height 19
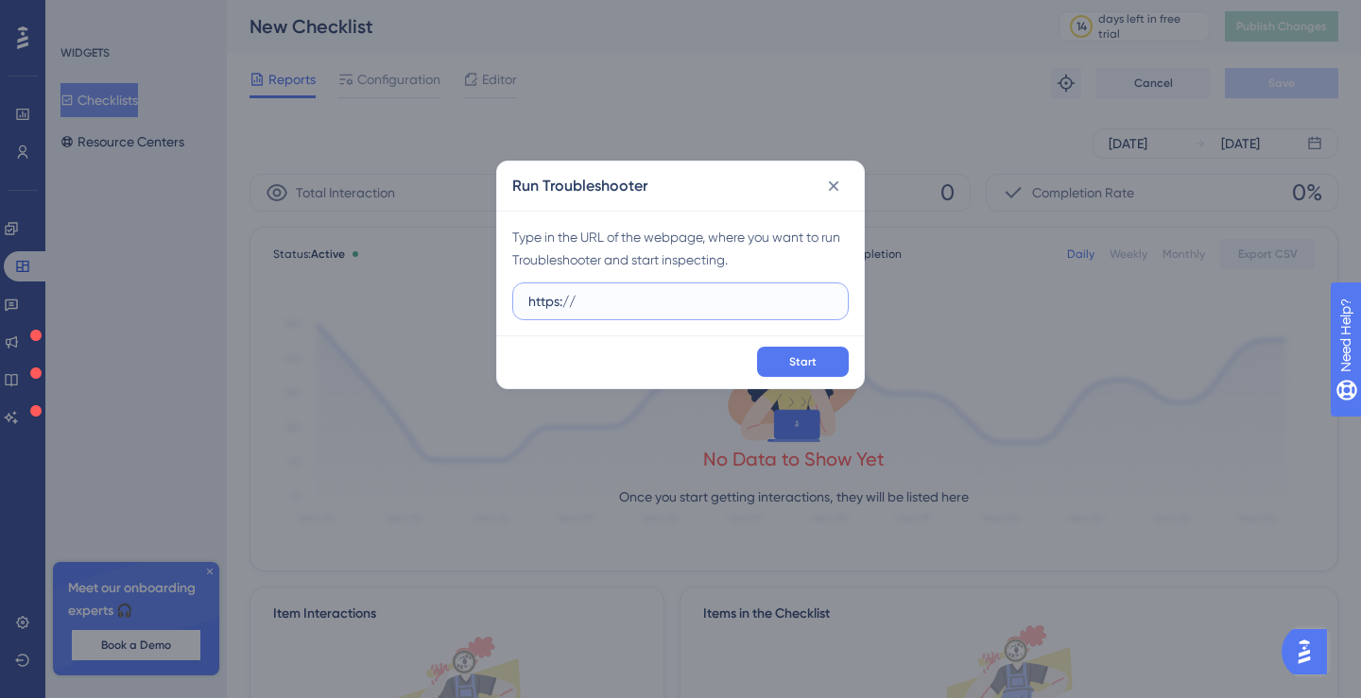
click at [564, 308] on input "https://" at bounding box center [680, 301] width 304 height 21
paste input "[DOMAIN_NAME][URL]"
type input "[URL][DOMAIN_NAME]"
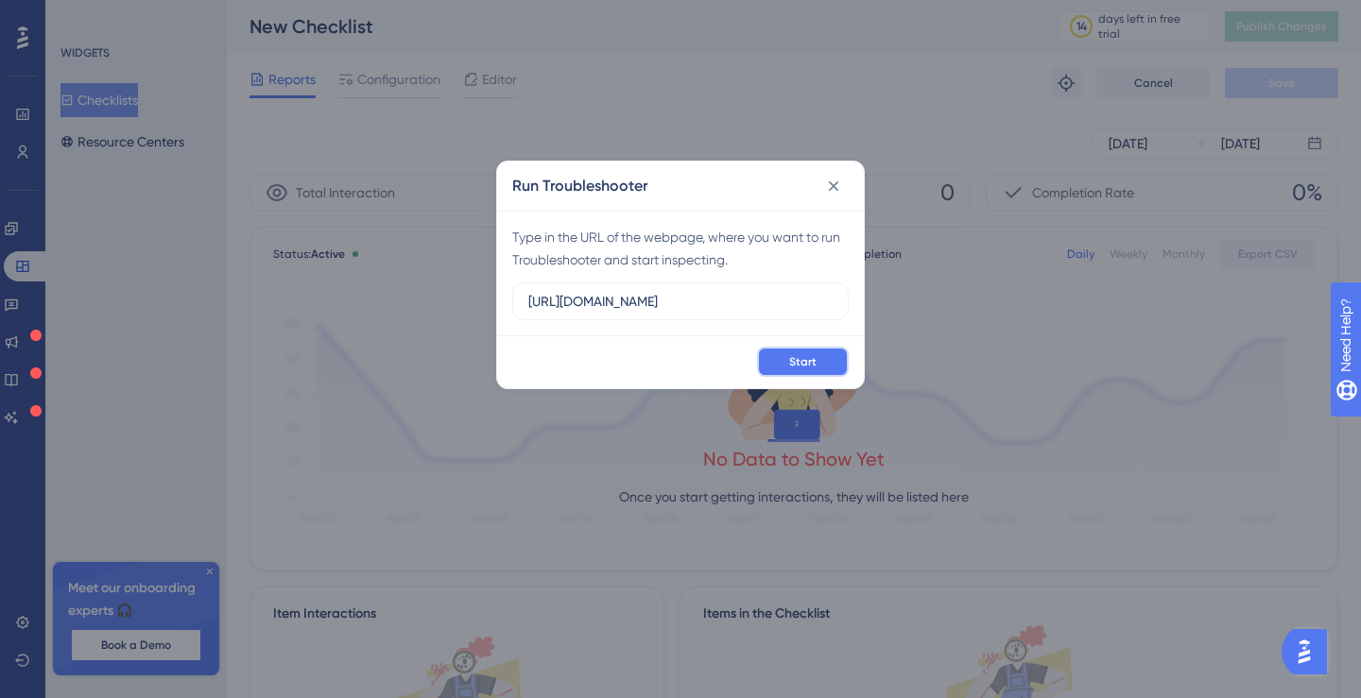
click at [780, 369] on button "Start" at bounding box center [803, 362] width 92 height 30
click at [836, 184] on icon at bounding box center [833, 186] width 19 height 19
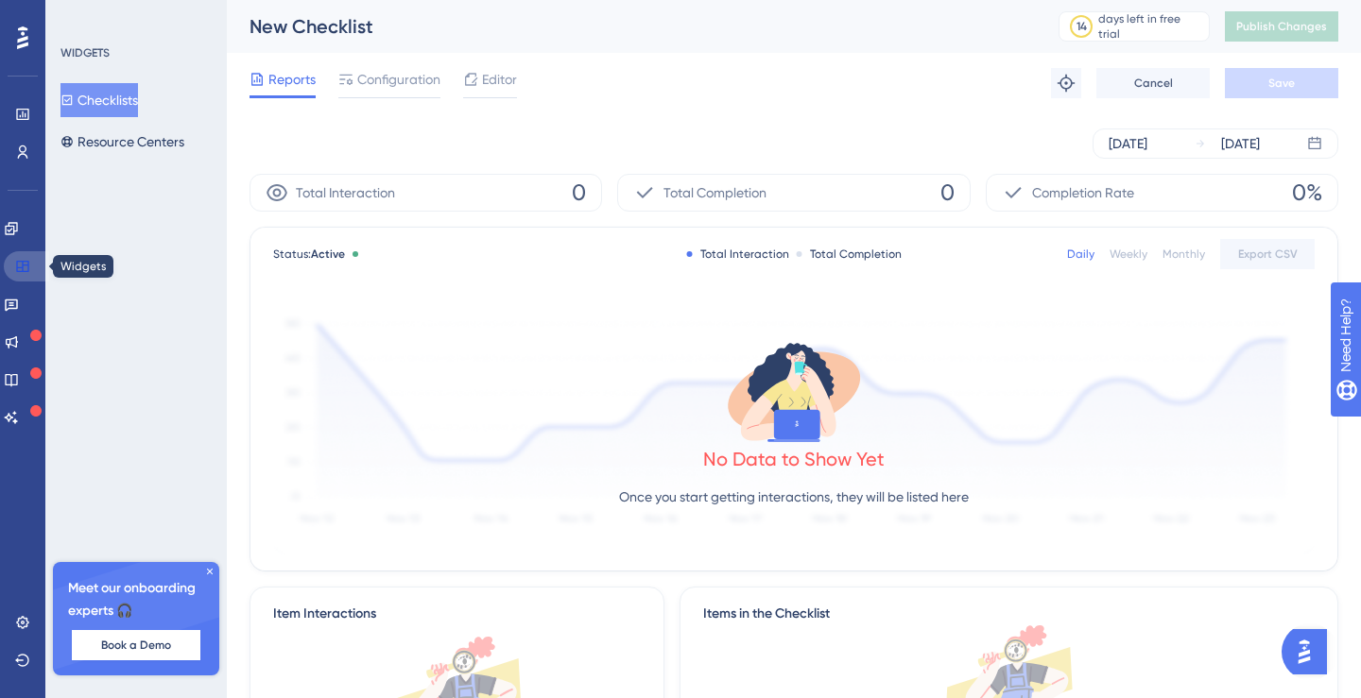
click at [20, 262] on icon at bounding box center [22, 266] width 15 height 15
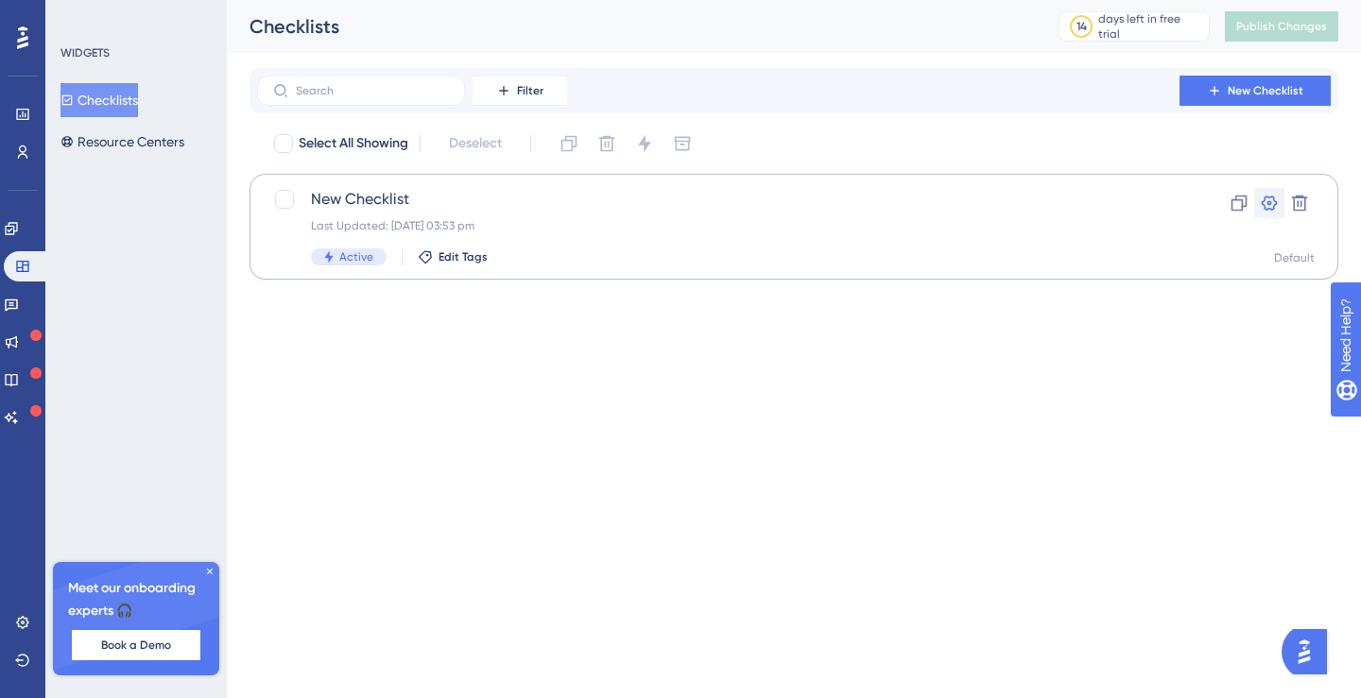
click at [1267, 207] on icon at bounding box center [1269, 203] width 19 height 19
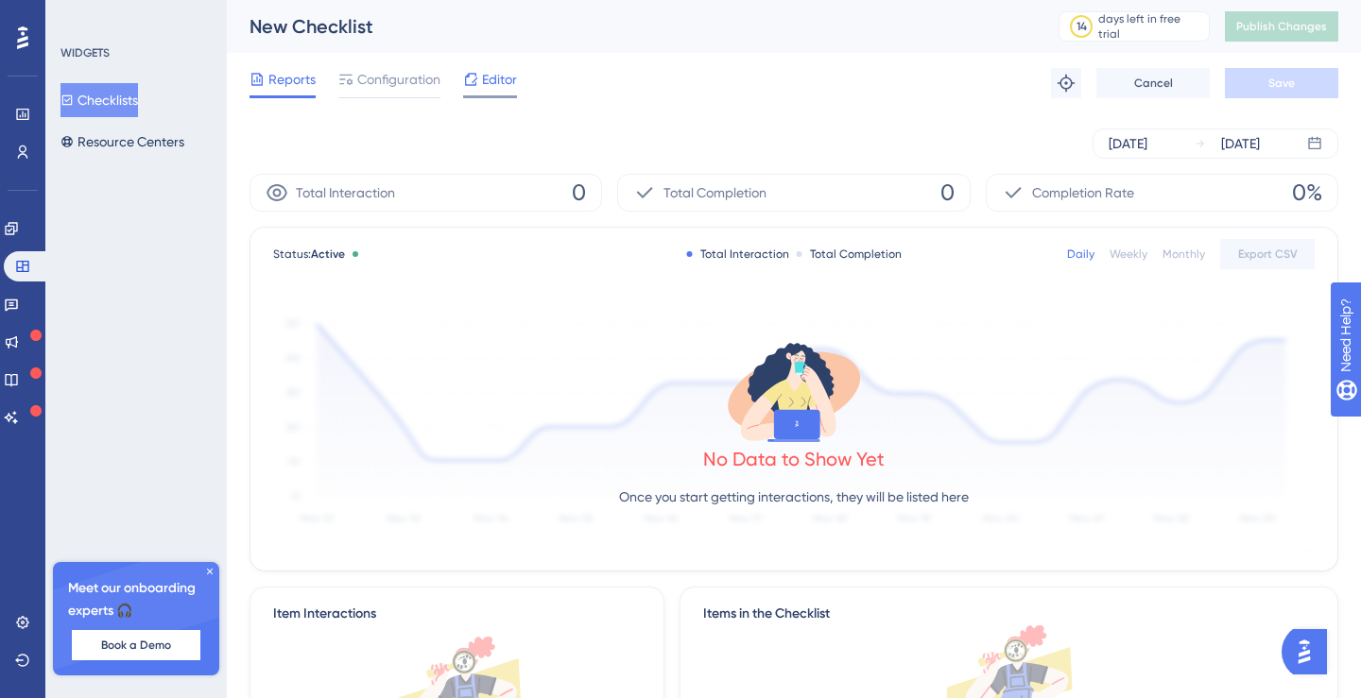
click at [486, 88] on span "Editor" at bounding box center [499, 79] width 35 height 23
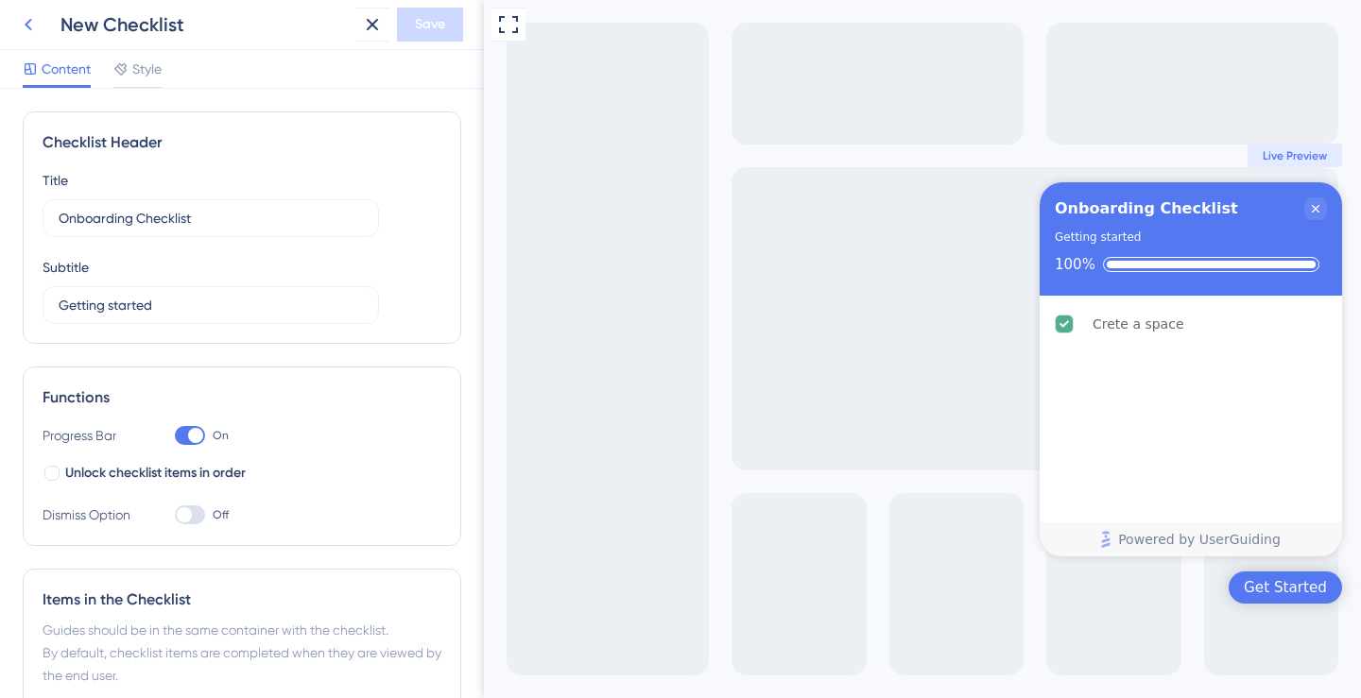
click at [38, 25] on icon at bounding box center [28, 24] width 23 height 23
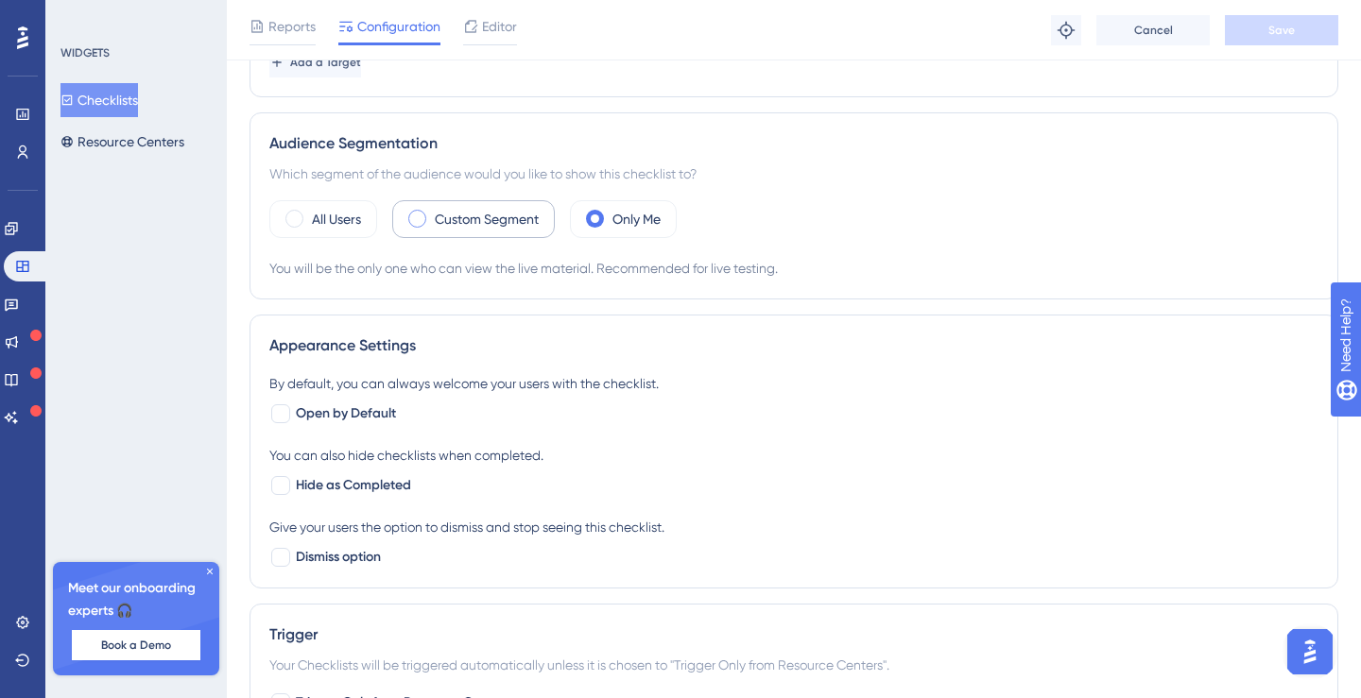
scroll to position [537, 0]
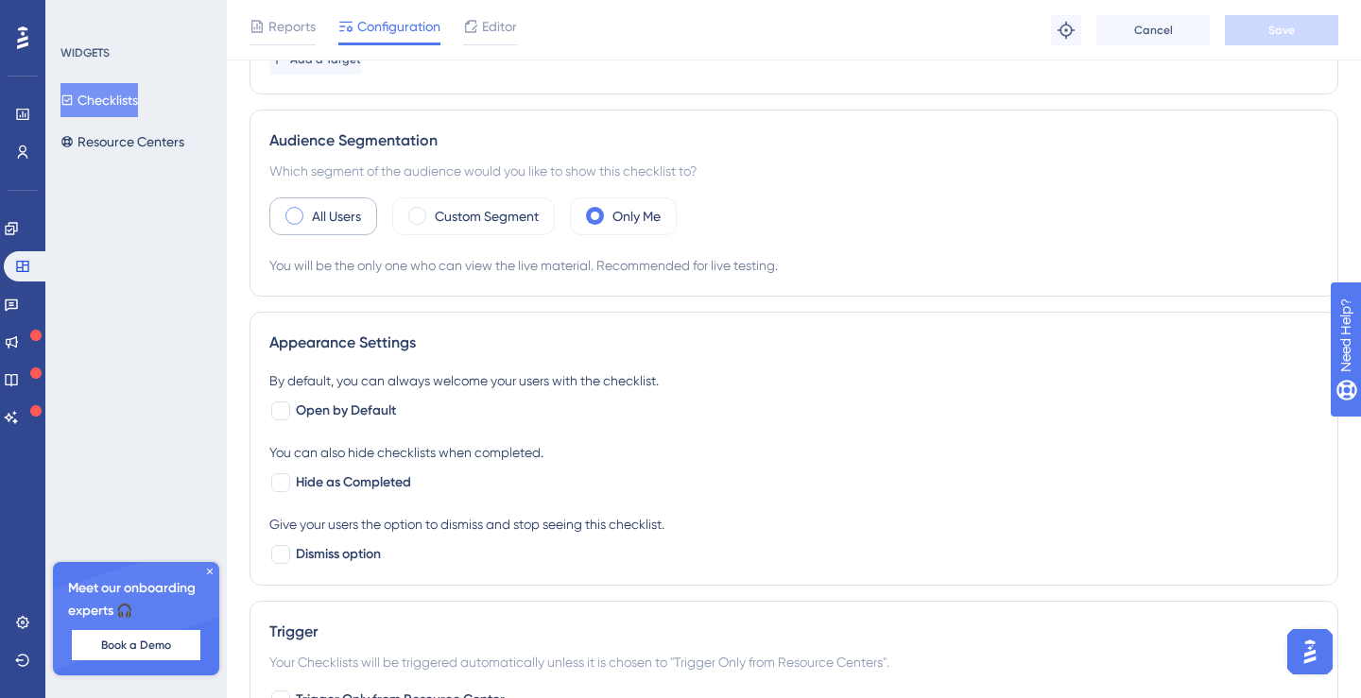
click at [353, 228] on div "All Users" at bounding box center [323, 217] width 108 height 38
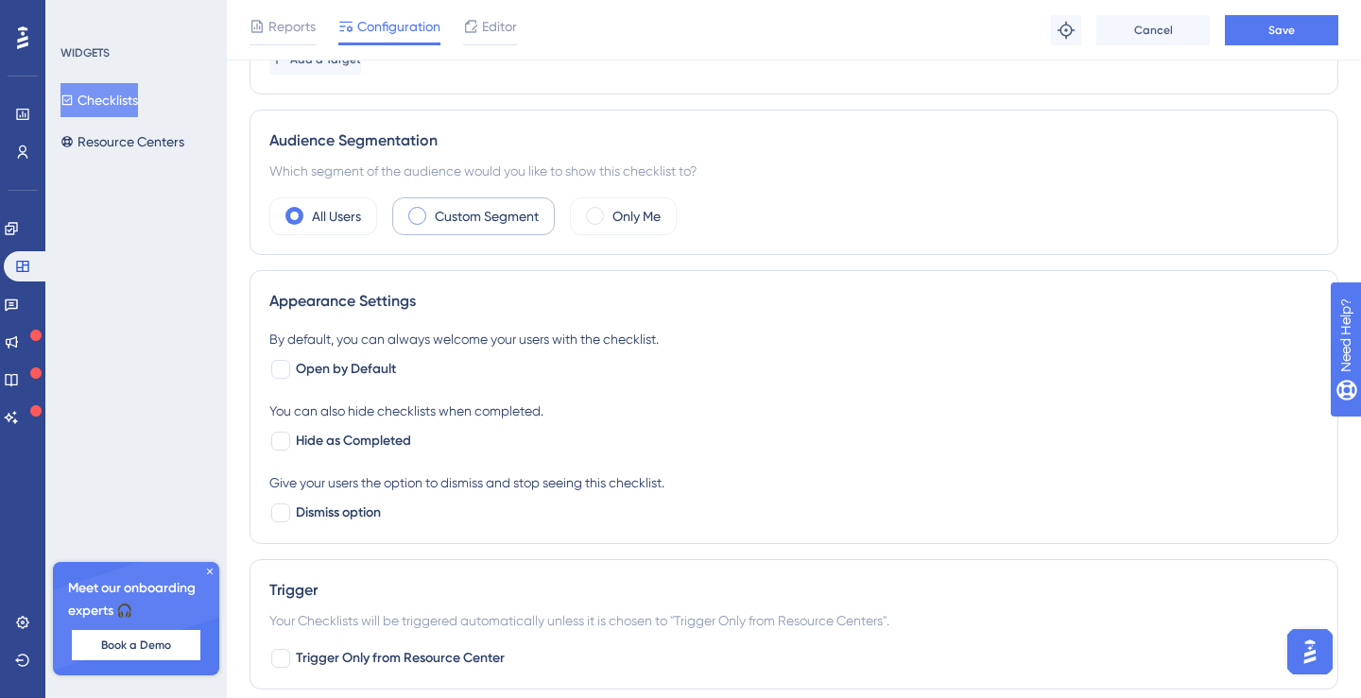
click at [446, 227] on label "Custom Segment" at bounding box center [487, 216] width 104 height 23
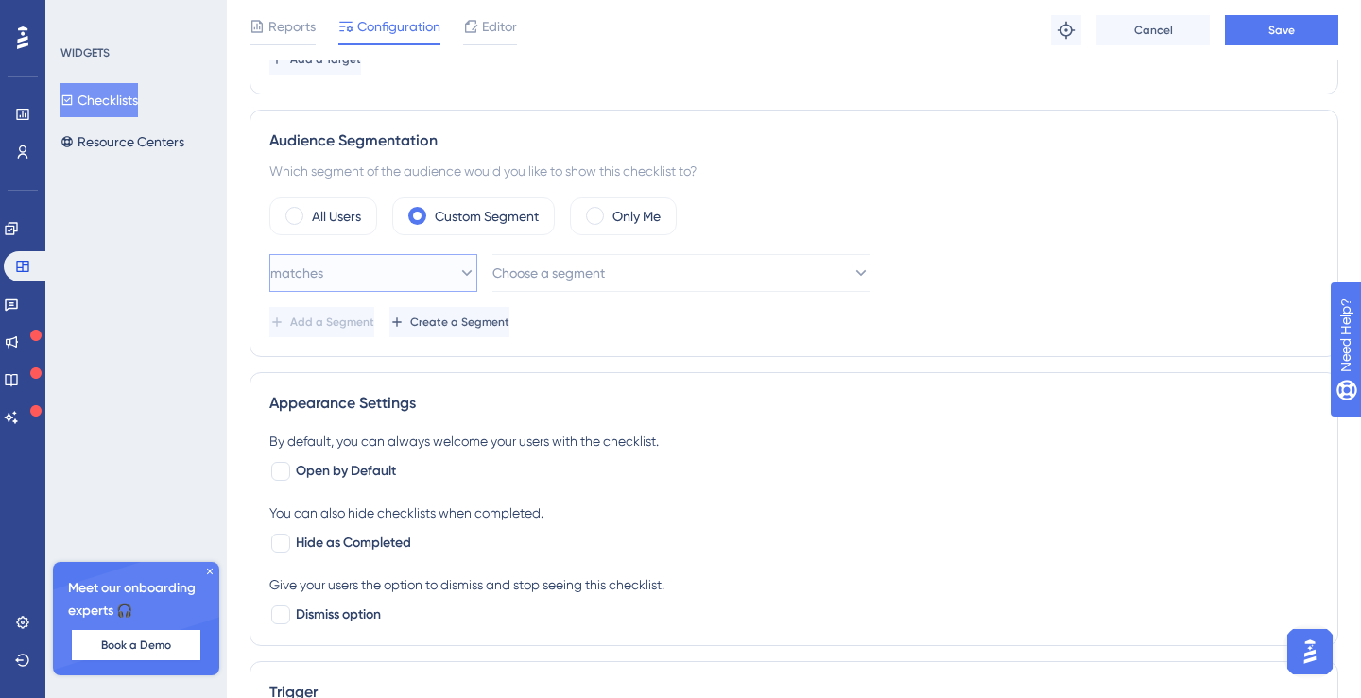
click at [459, 274] on icon at bounding box center [466, 273] width 19 height 19
click at [515, 284] on span "Choose a segment" at bounding box center [549, 273] width 112 height 23
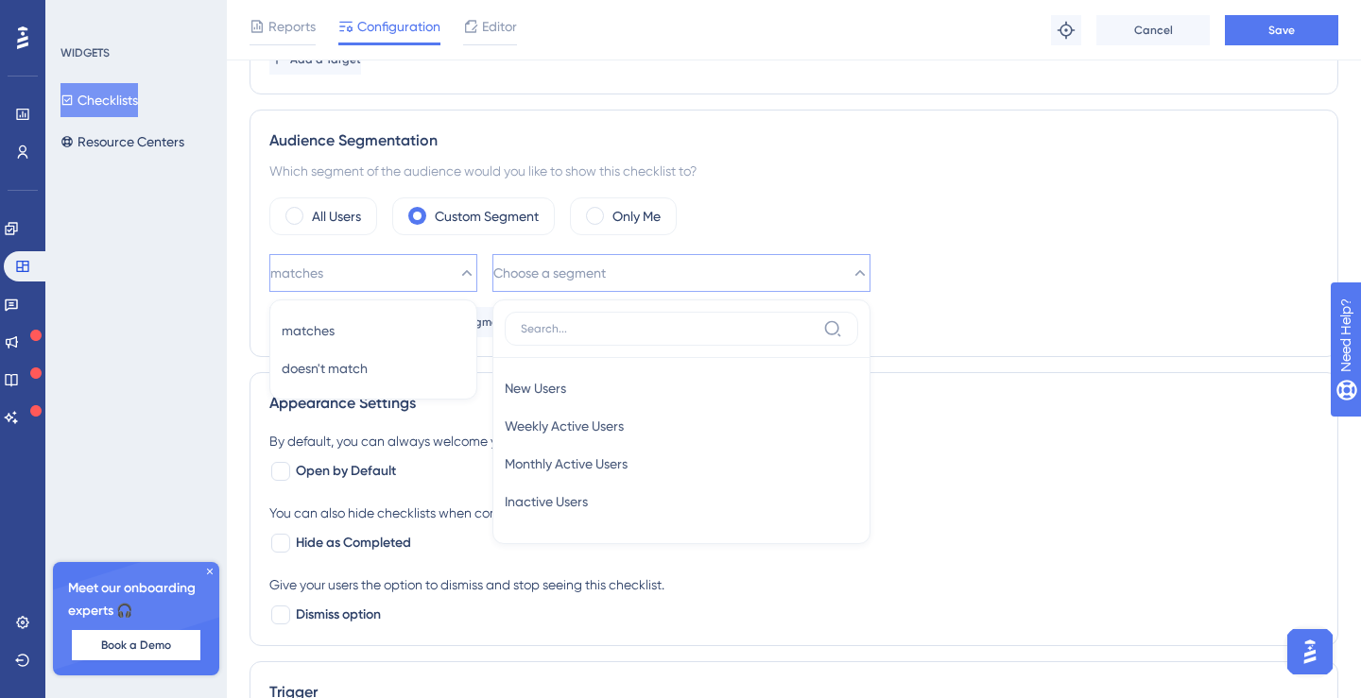
scroll to position [610, 0]
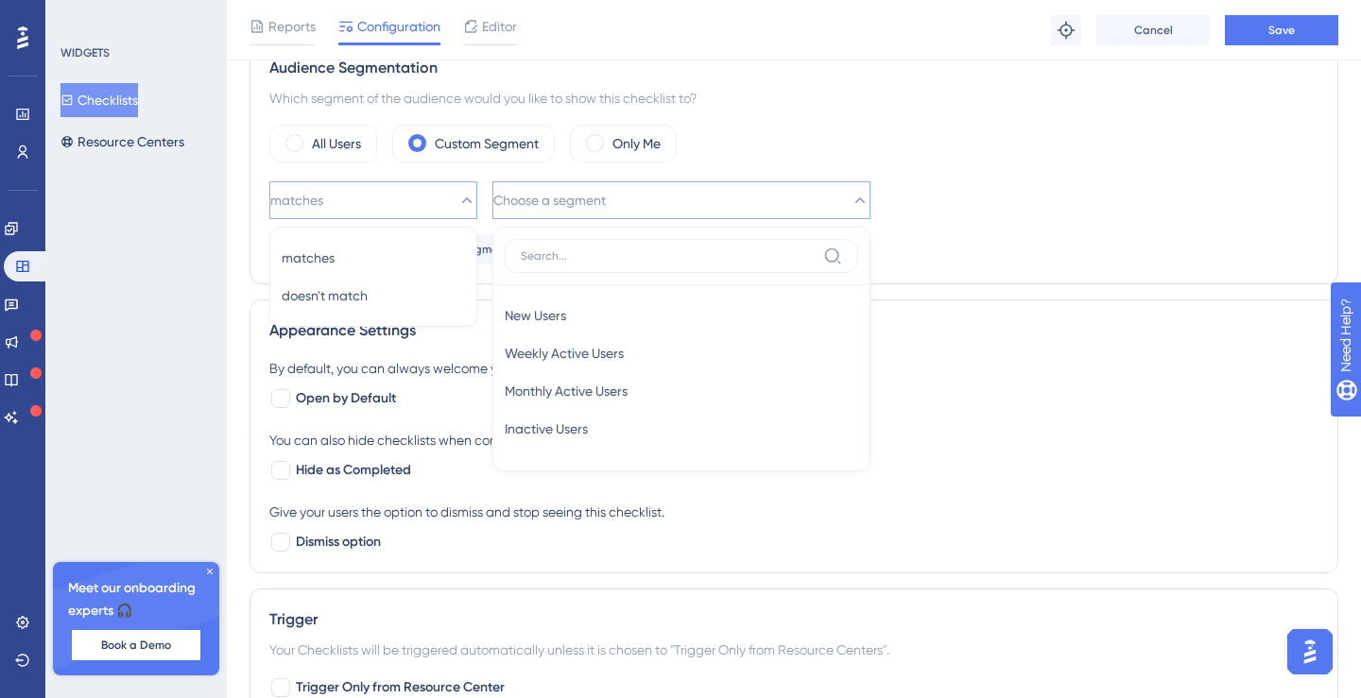
click at [487, 224] on div "matches matches matches doesn't match doesn't match Choose a segment New Users …" at bounding box center [793, 222] width 1049 height 83
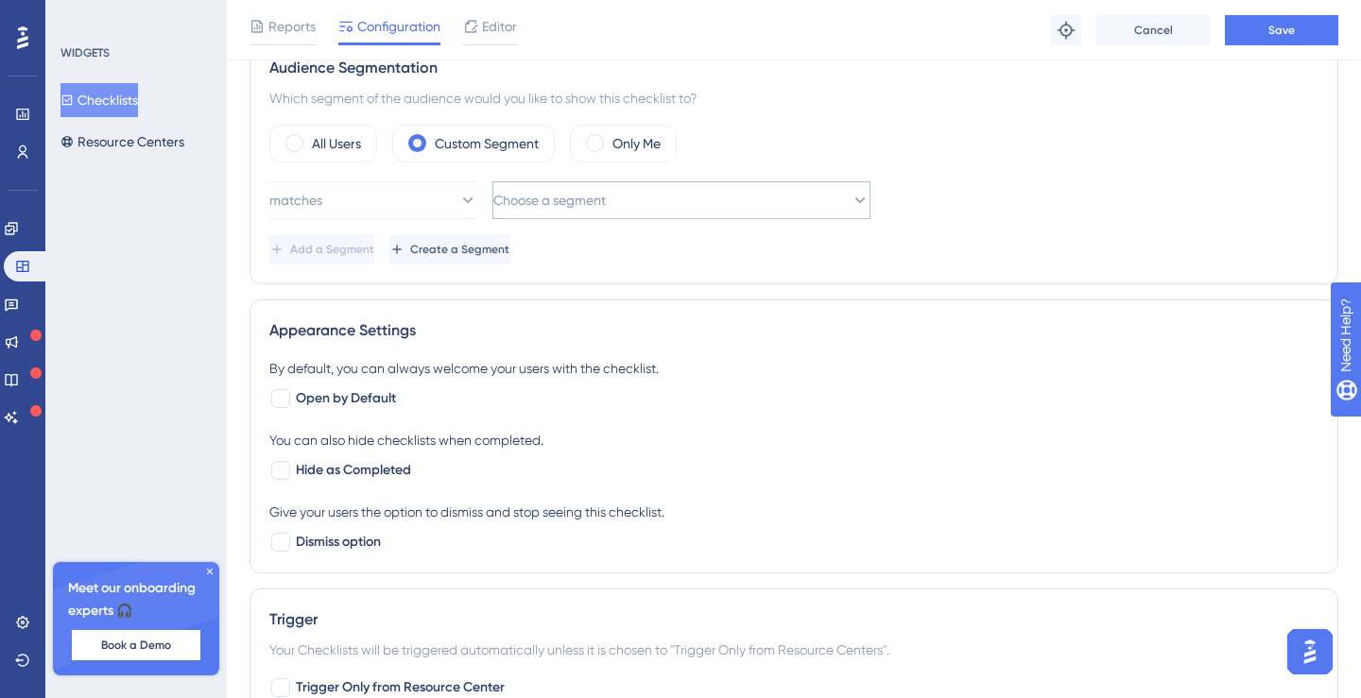
click at [487, 259] on button "Create a Segment" at bounding box center [449, 249] width 120 height 30
click at [509, 250] on span "Create a Segment" at bounding box center [459, 249] width 99 height 15
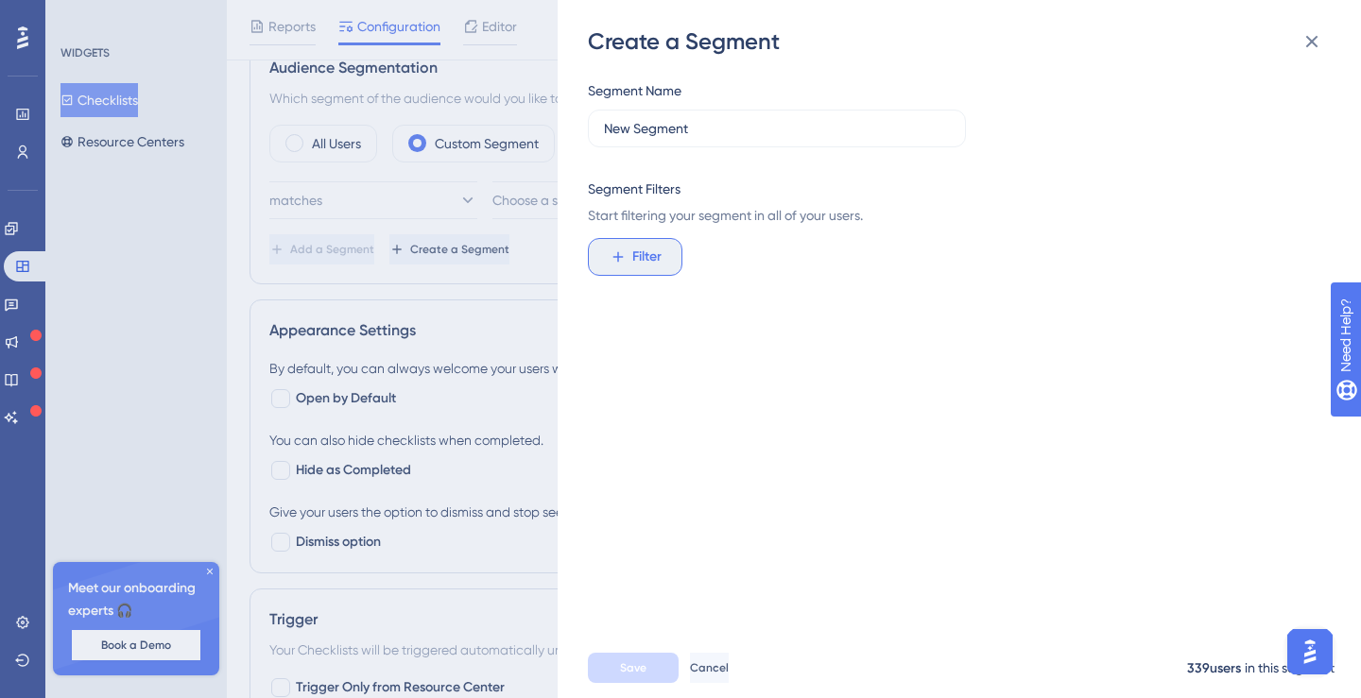
click at [658, 249] on span "Filter" at bounding box center [646, 257] width 29 height 23
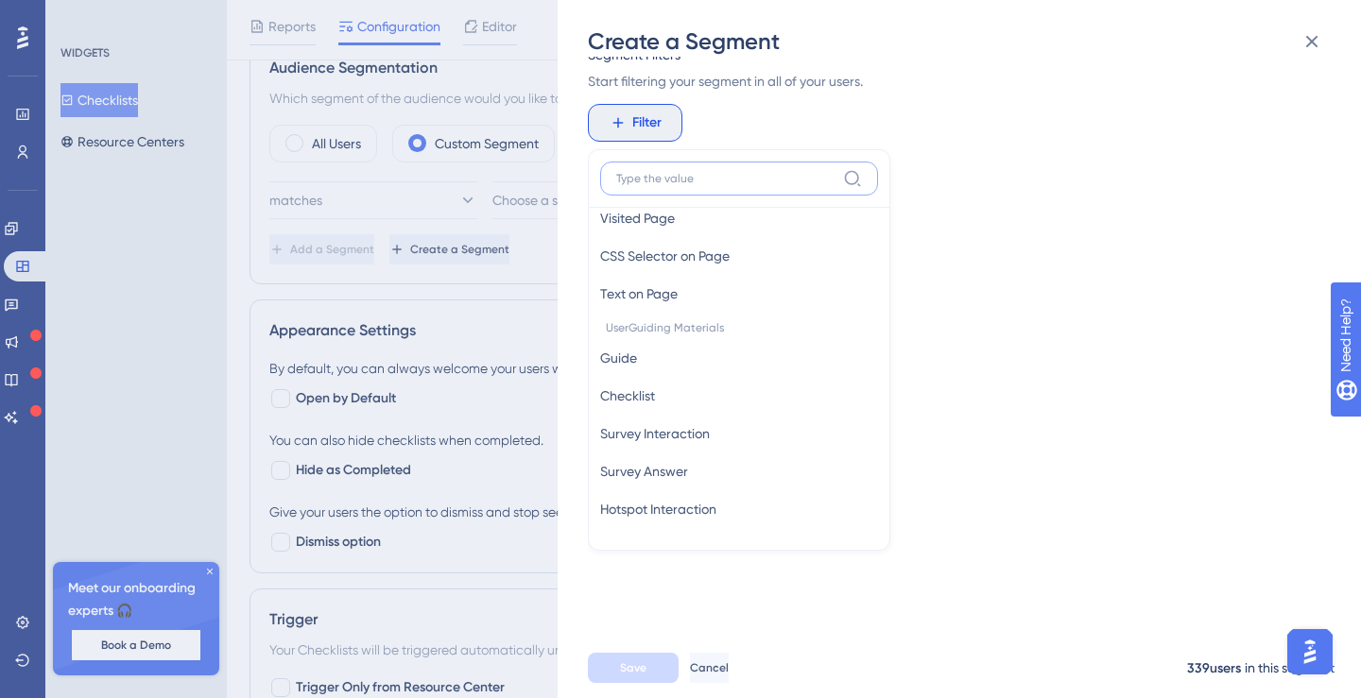
scroll to position [0, 0]
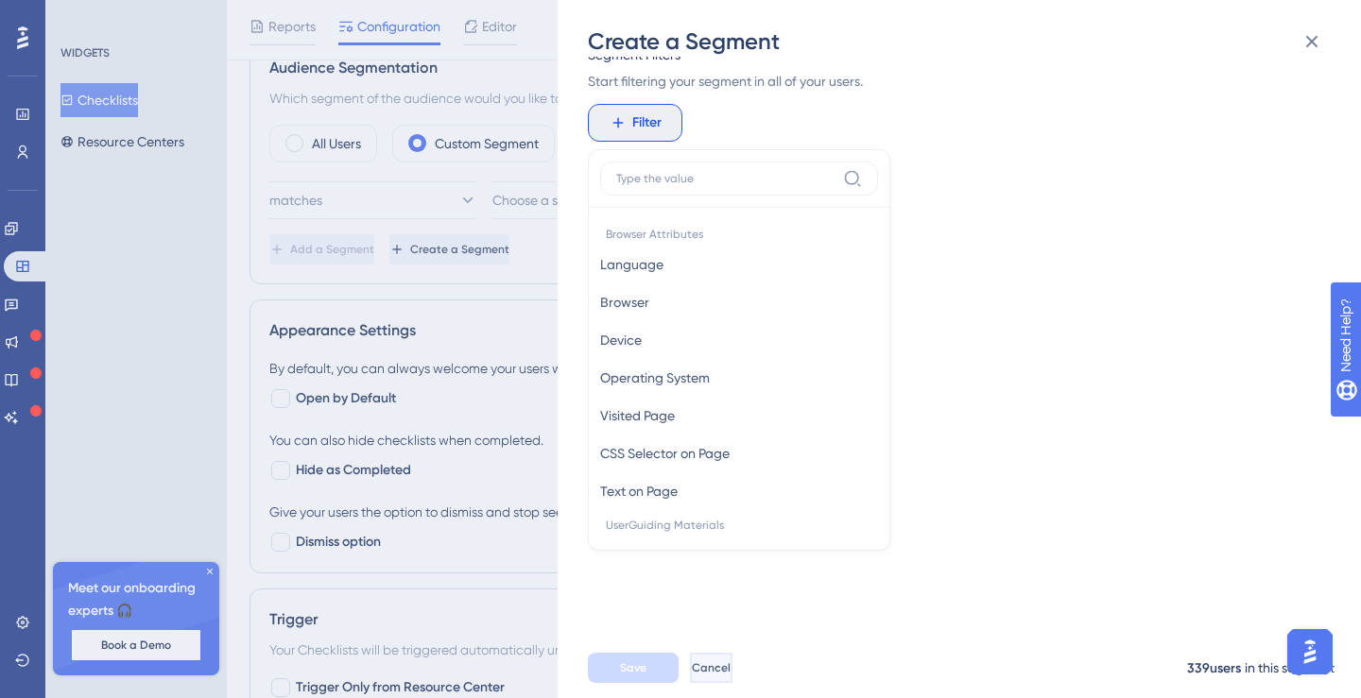
click at [731, 669] on span "Cancel" at bounding box center [711, 668] width 39 height 15
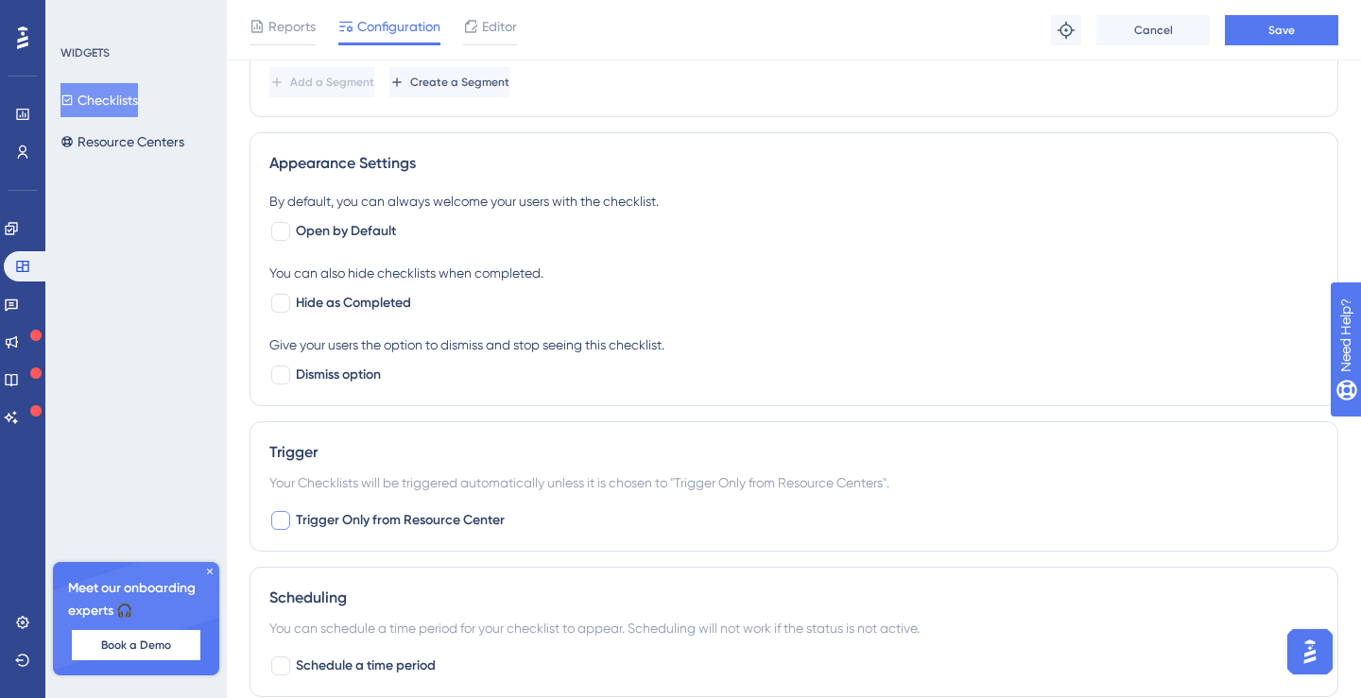
scroll to position [776, 0]
click at [211, 573] on icon at bounding box center [210, 572] width 6 height 6
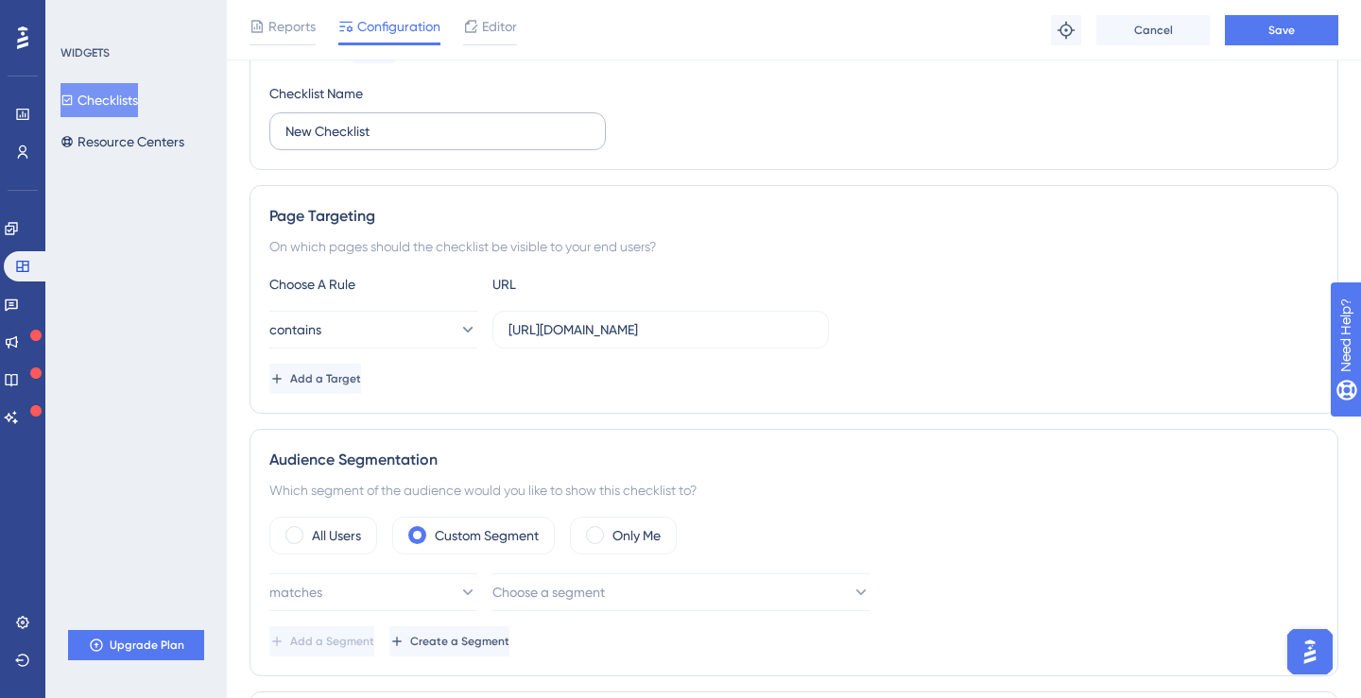
scroll to position [212, 0]
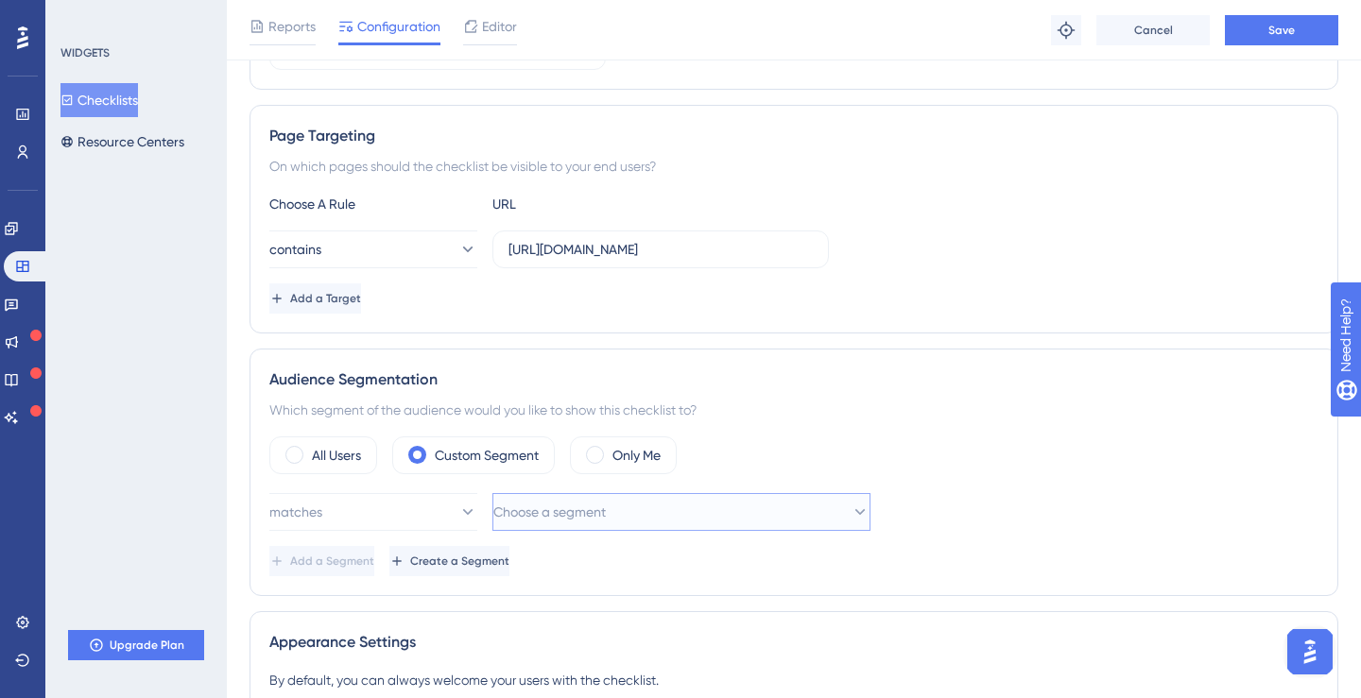
click at [559, 504] on span "Choose a segment" at bounding box center [549, 512] width 112 height 23
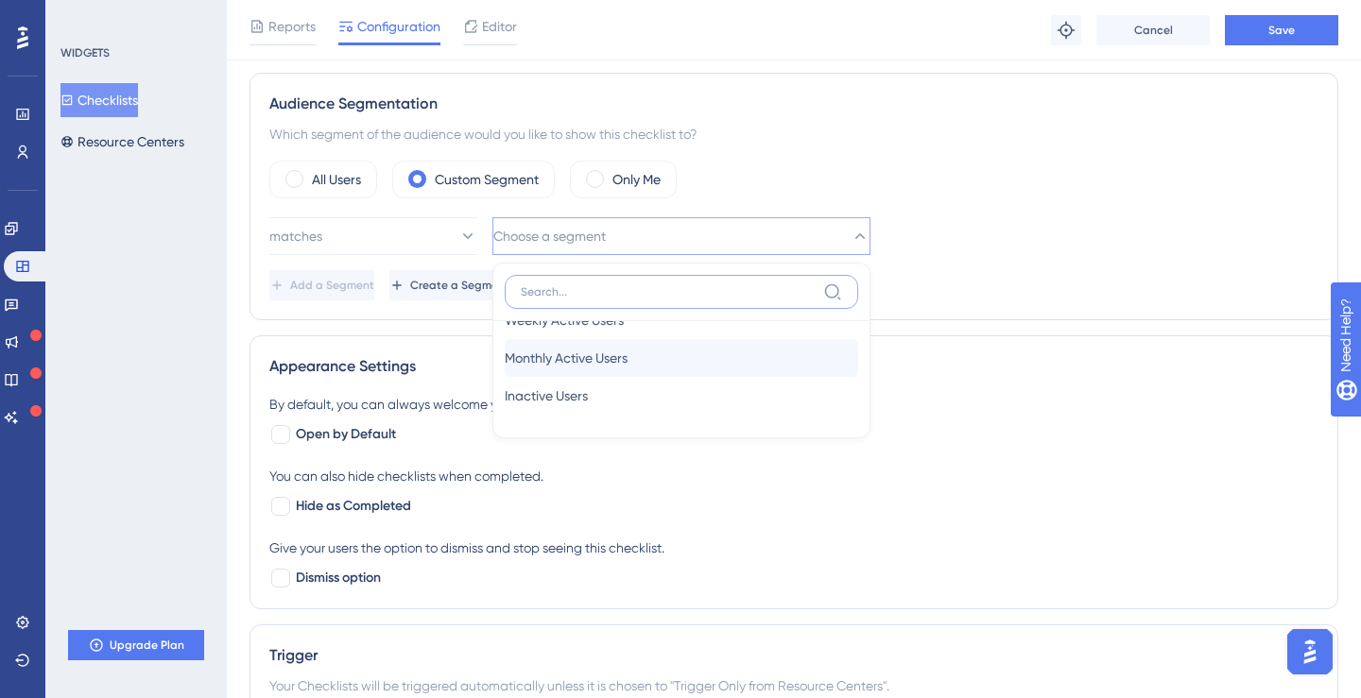
scroll to position [0, 0]
click at [137, 317] on div "WIDGETS Checklists Resource Centers Upgrade Plan" at bounding box center [135, 349] width 181 height 698
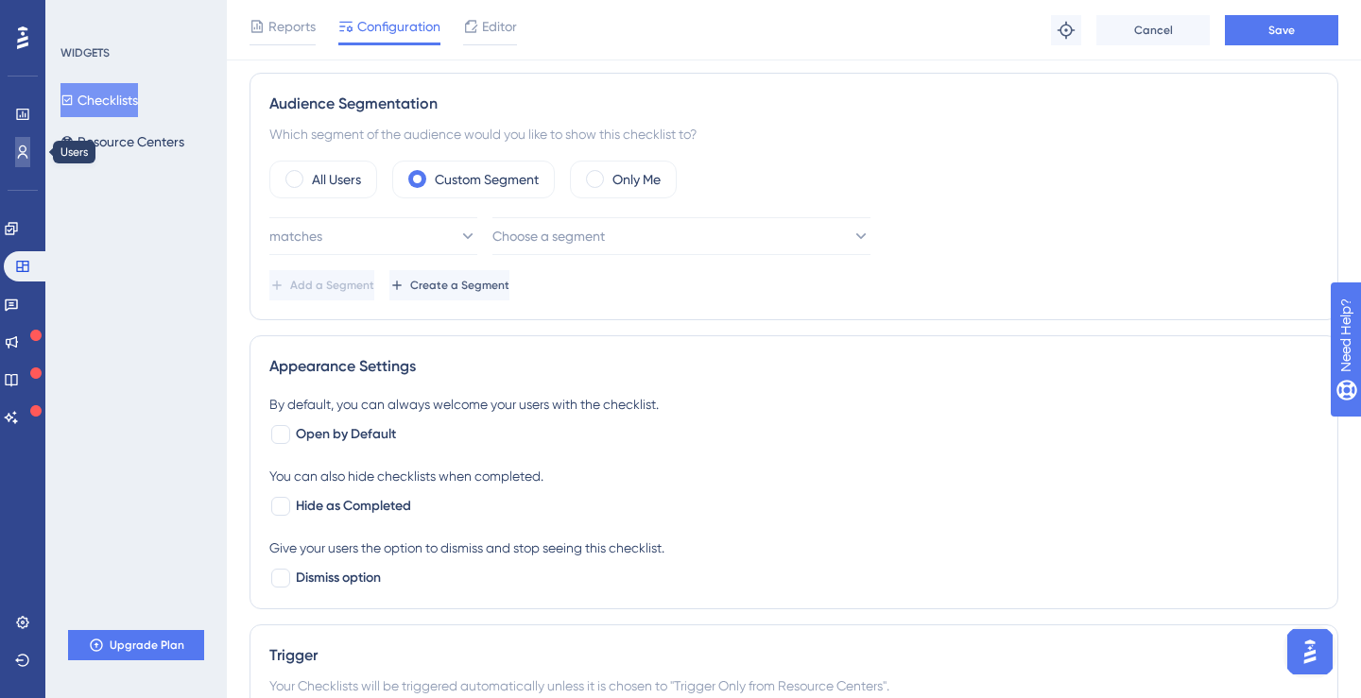
click at [25, 160] on link at bounding box center [22, 152] width 15 height 30
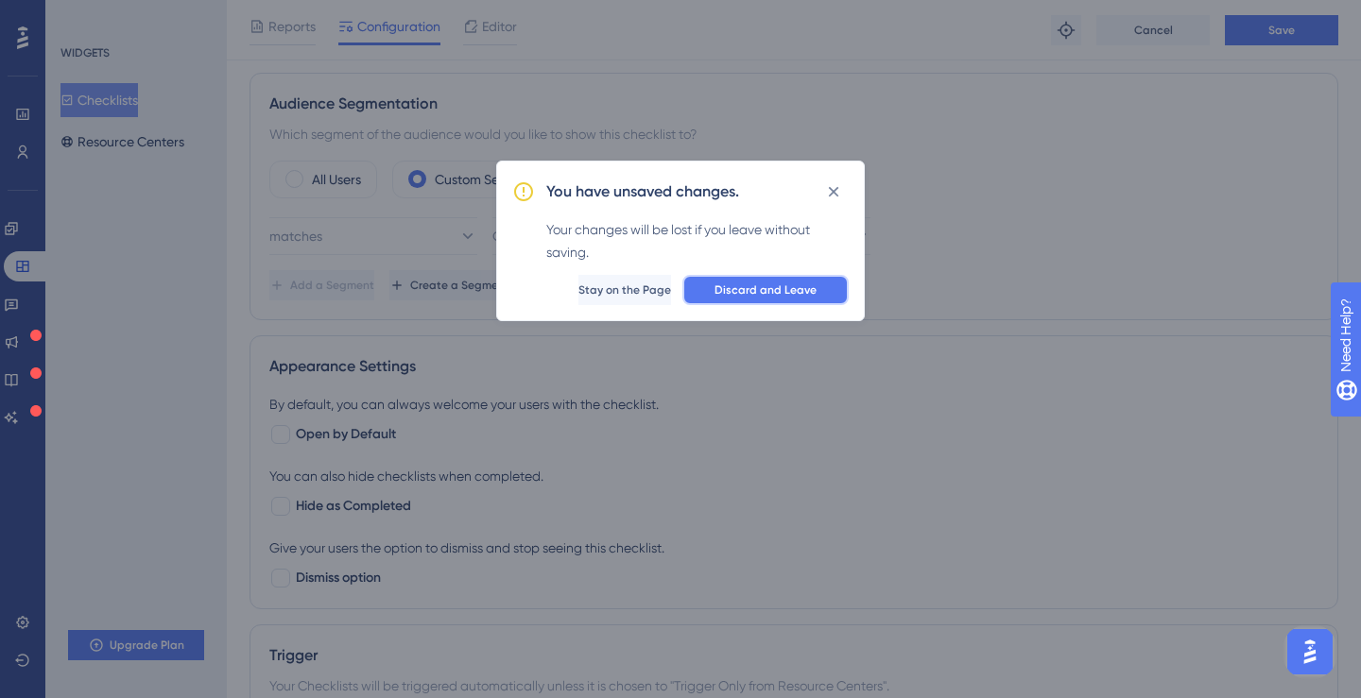
click at [721, 292] on span "Discard and Leave" at bounding box center [765, 290] width 102 height 15
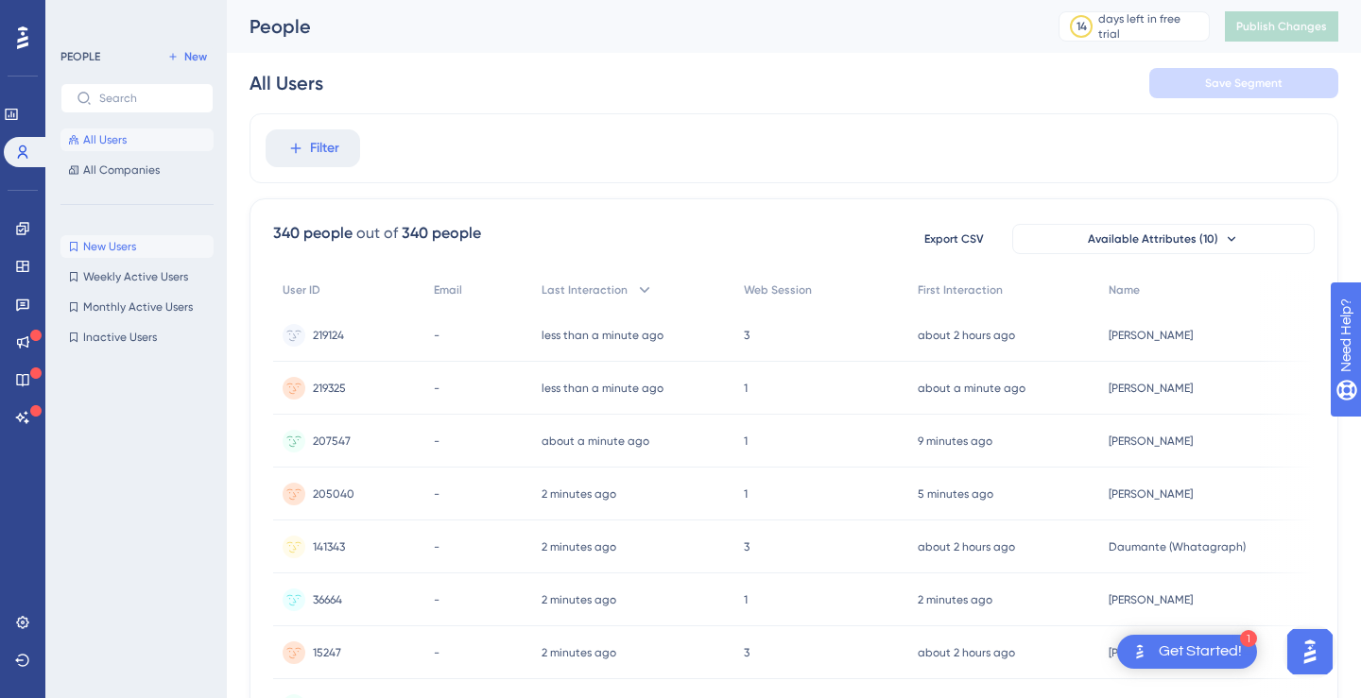
click at [103, 249] on span "New Users" at bounding box center [109, 246] width 53 height 15
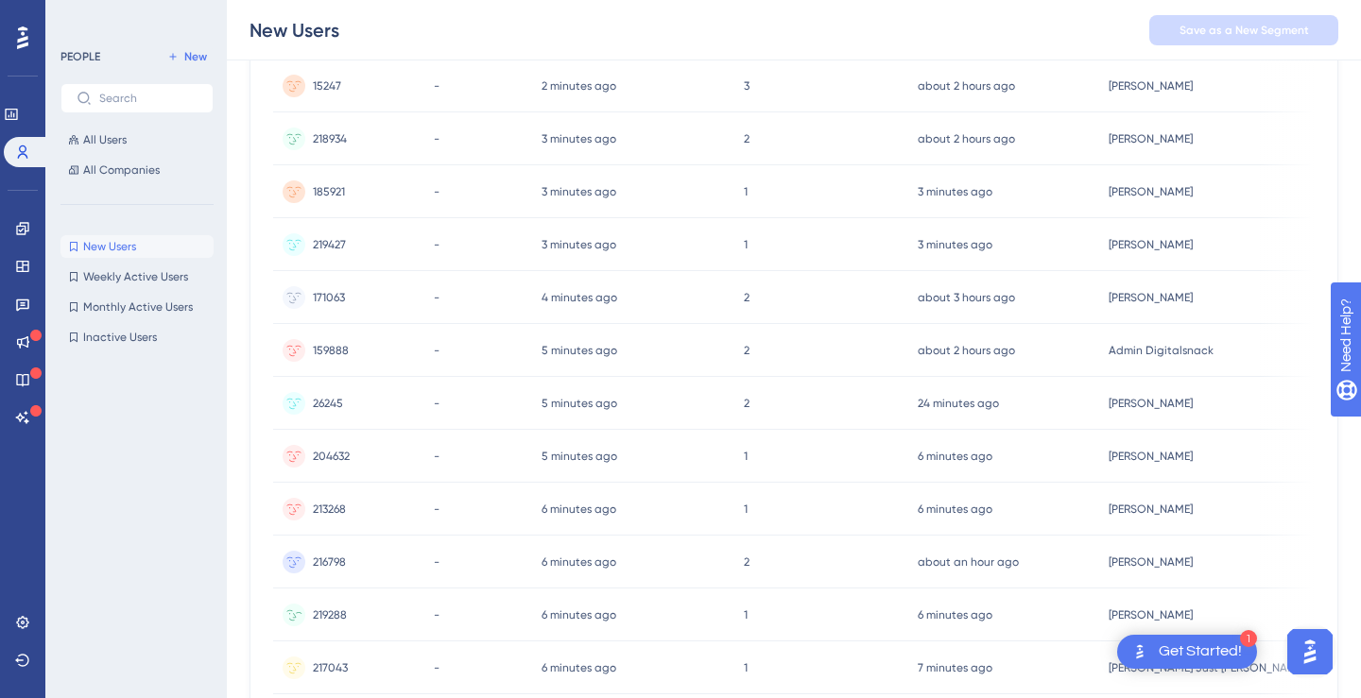
scroll to position [828, 0]
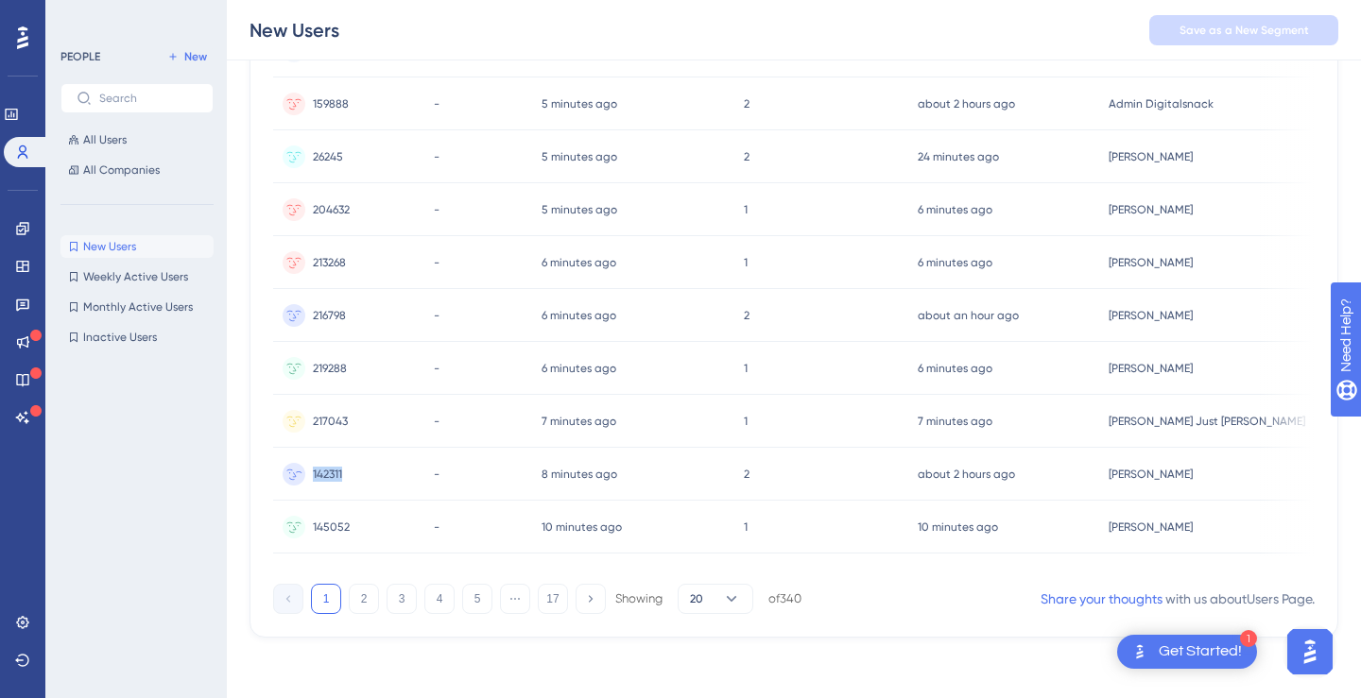
drag, startPoint x: 360, startPoint y: 473, endPoint x: 312, endPoint y: 473, distance: 48.2
click at [313, 473] on div "142311 142311" at bounding box center [348, 474] width 151 height 53
copy span "142311"
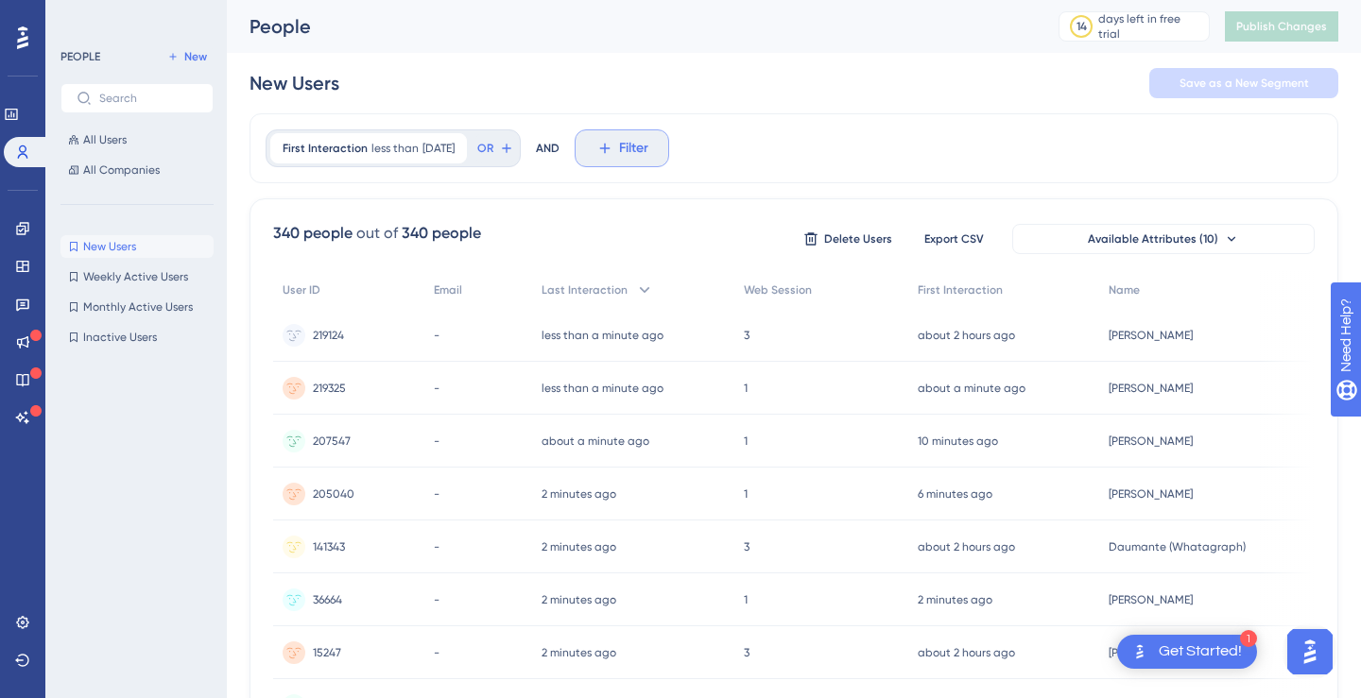
click at [642, 155] on button "Filter" at bounding box center [622, 148] width 95 height 38
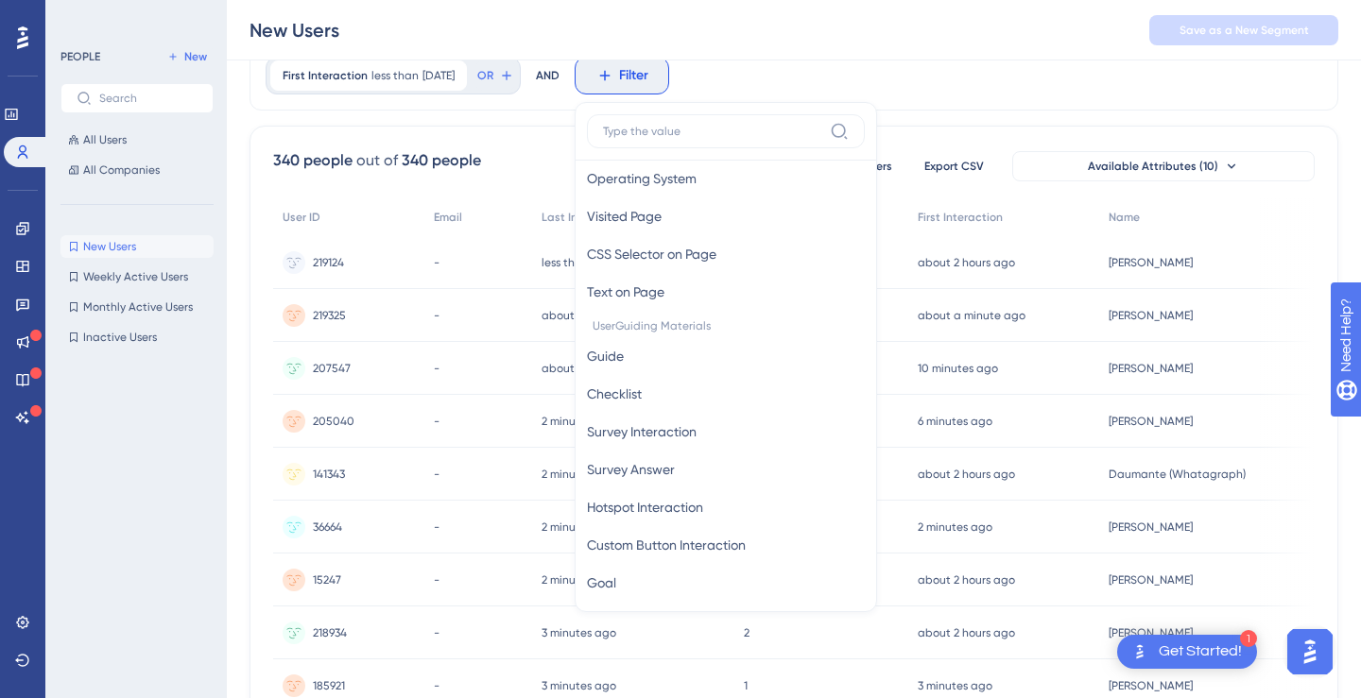
scroll to position [823, 0]
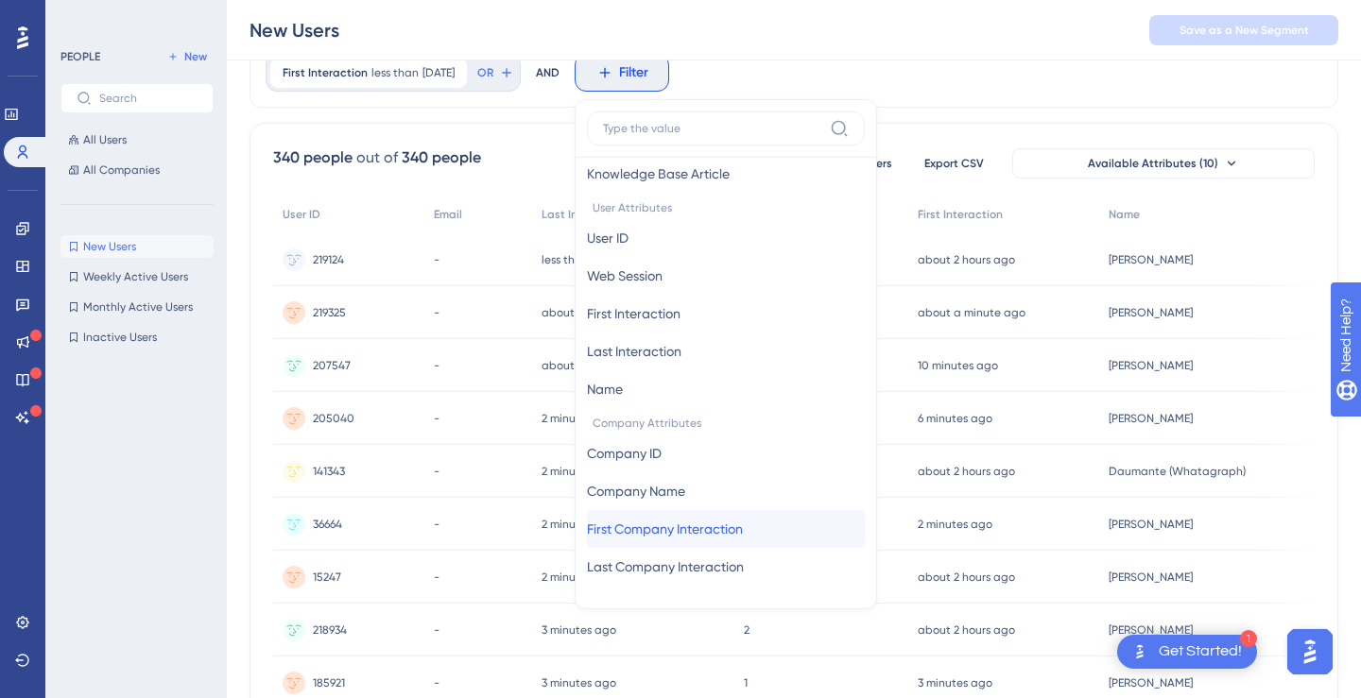
click at [738, 526] on span "First Company Interaction" at bounding box center [665, 529] width 156 height 23
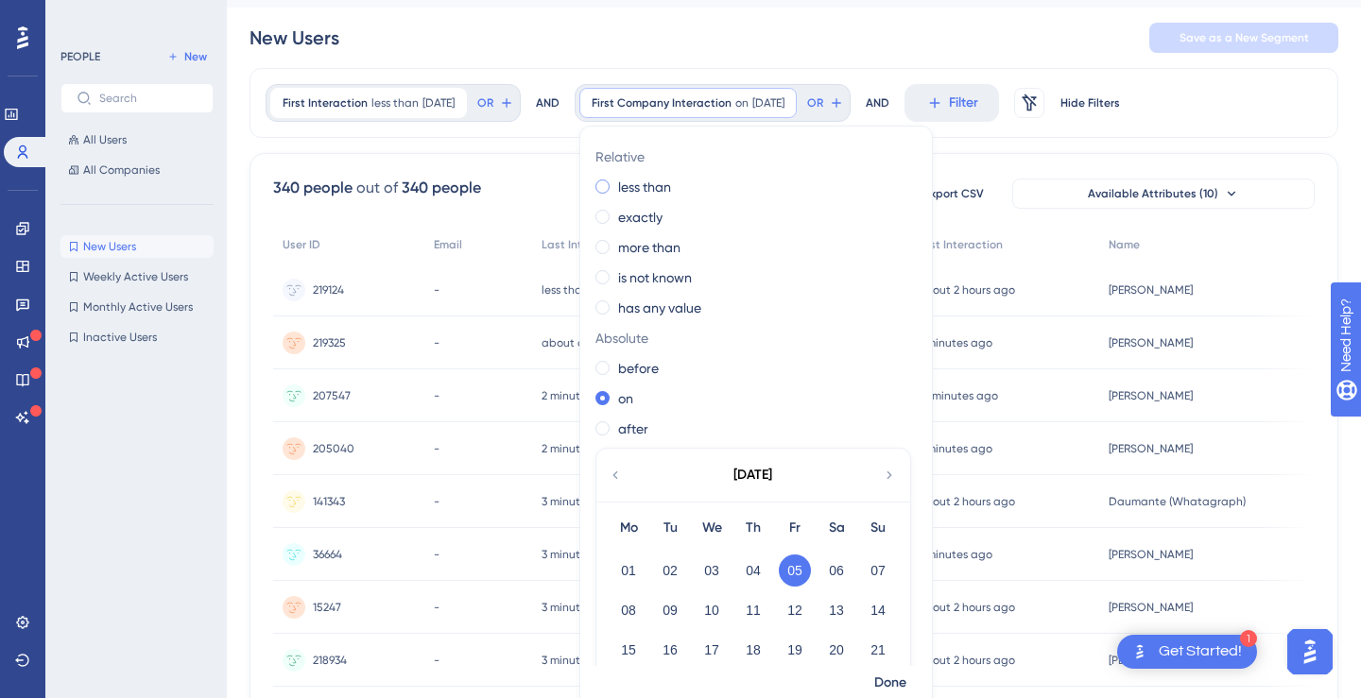
scroll to position [44, 0]
click at [671, 184] on label "less than" at bounding box center [644, 188] width 53 height 23
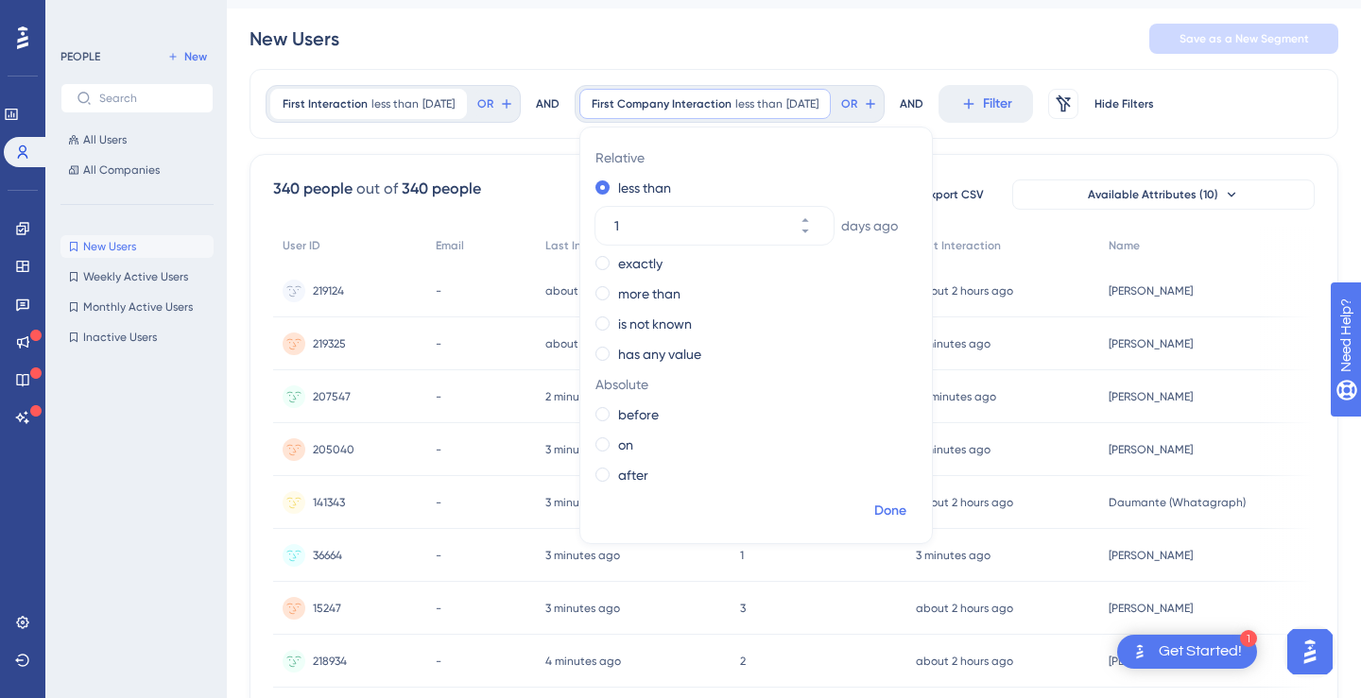
click at [906, 513] on span "Done" at bounding box center [890, 511] width 32 height 23
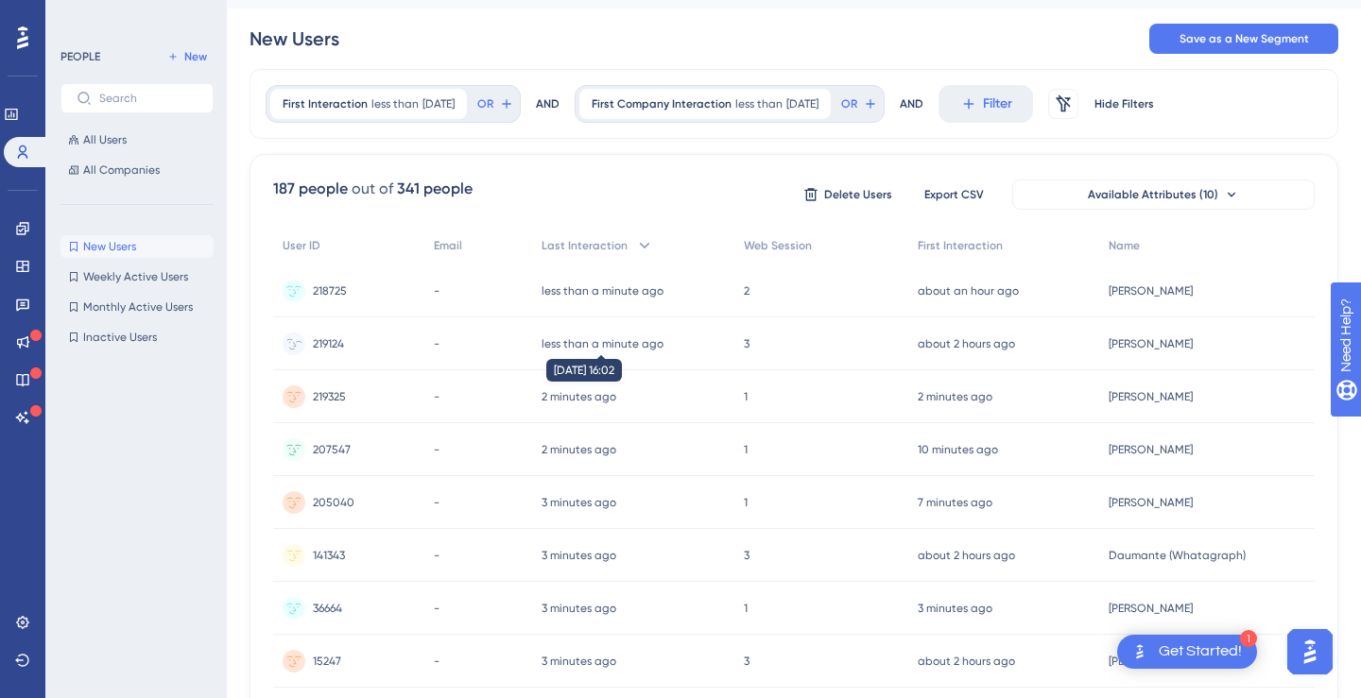
scroll to position [0, 0]
click at [1173, 203] on button "Available Attributes (10)" at bounding box center [1163, 195] width 302 height 30
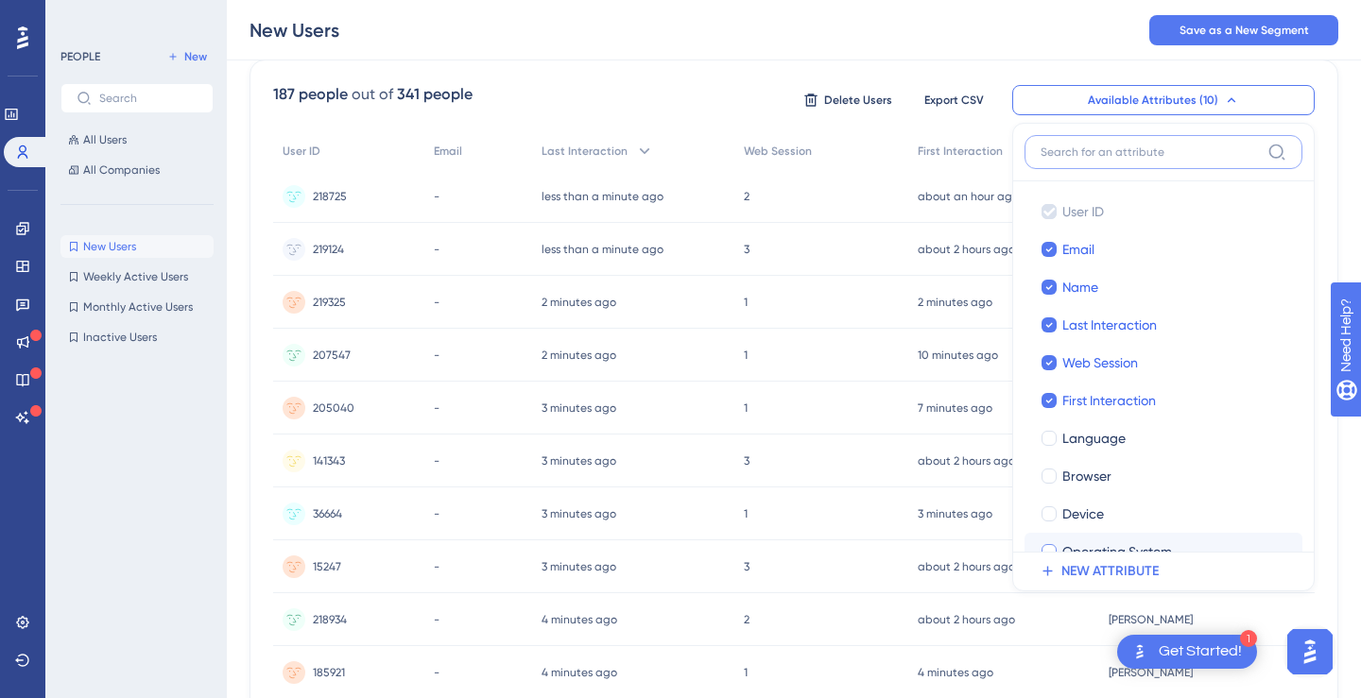
scroll to position [30, 0]
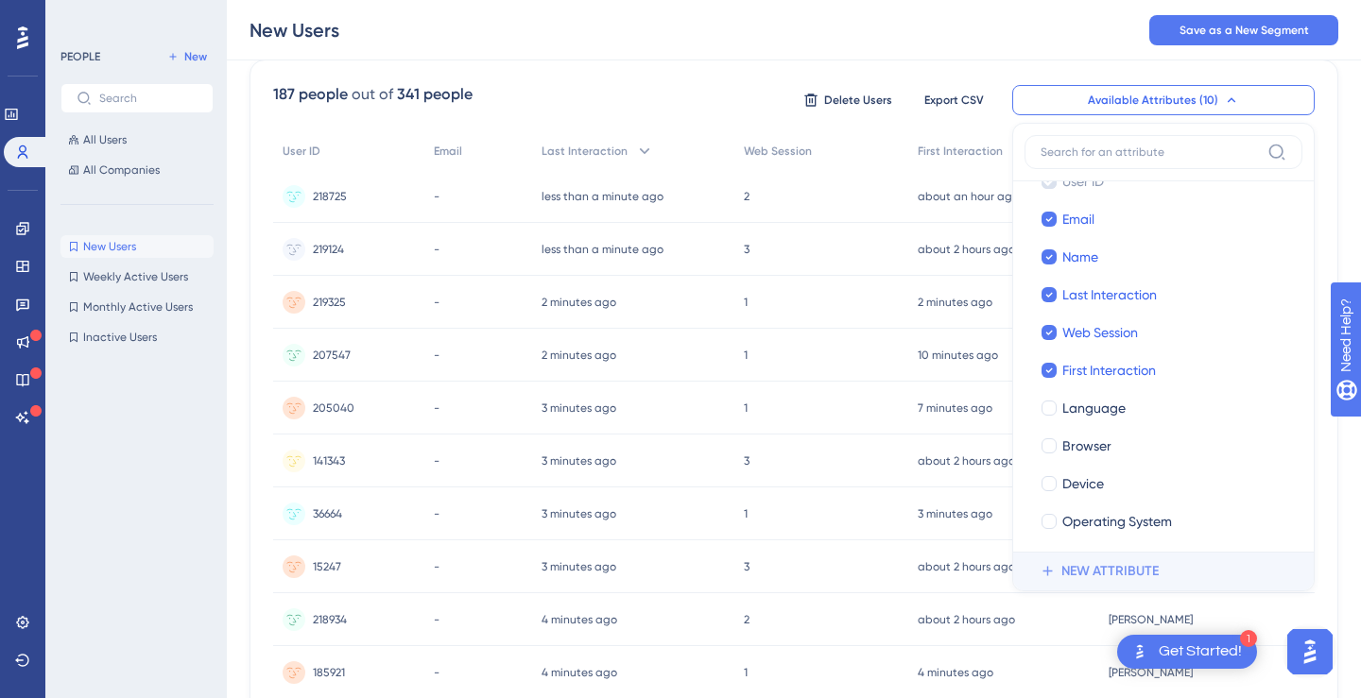
click at [1096, 565] on span "NEW ATTRIBUTE" at bounding box center [1109, 571] width 97 height 23
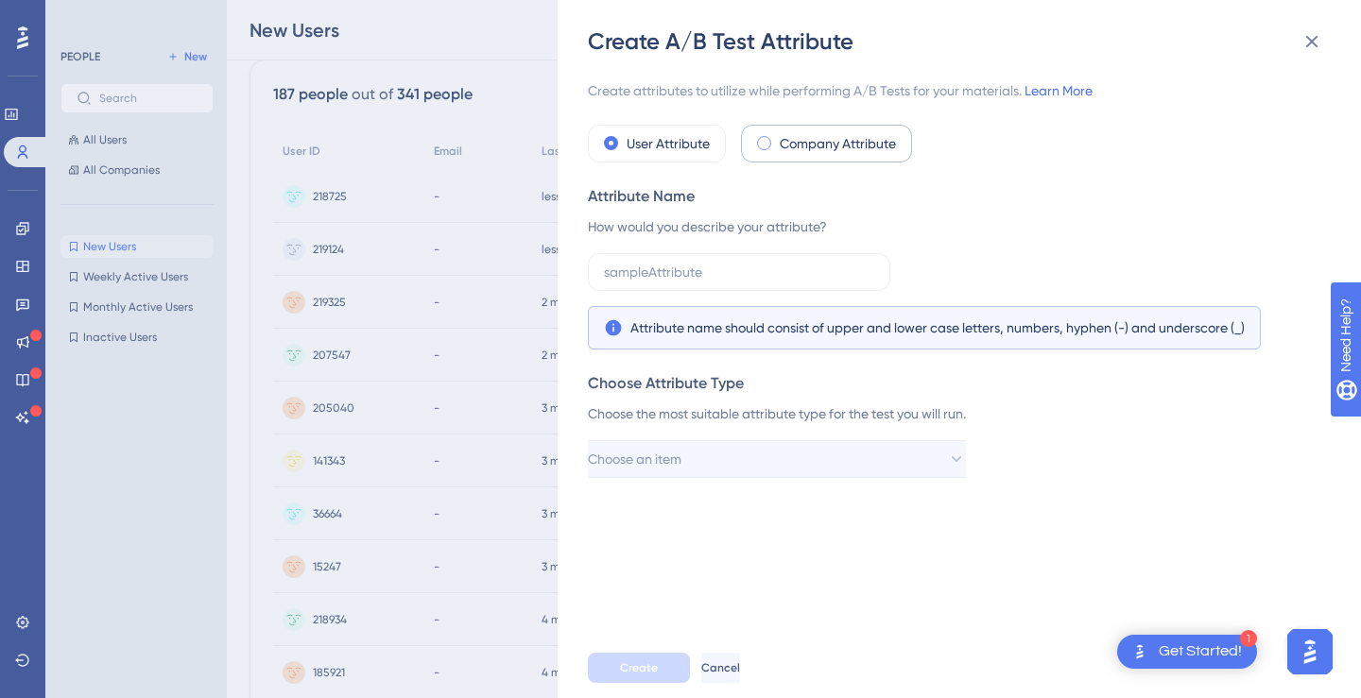
click at [782, 147] on label "Company Attribute" at bounding box center [838, 143] width 116 height 23
click at [764, 142] on span at bounding box center [764, 143] width 14 height 14
click at [777, 139] on input "radio" at bounding box center [777, 139] width 0 height 0
click at [732, 273] on input "text" at bounding box center [739, 272] width 270 height 21
type input "n"
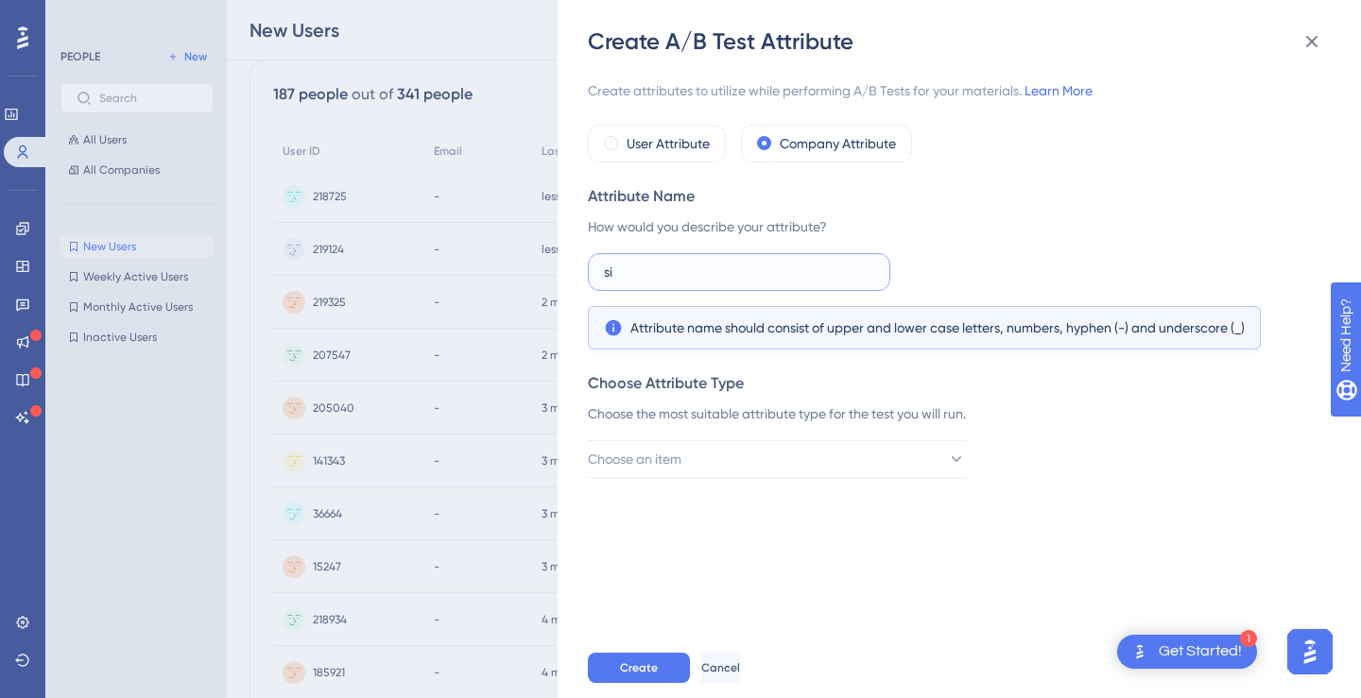
click at [732, 281] on input "si" at bounding box center [739, 272] width 270 height 21
type input "signed_up_at"
click at [699, 466] on button "Choose an item" at bounding box center [777, 459] width 378 height 38
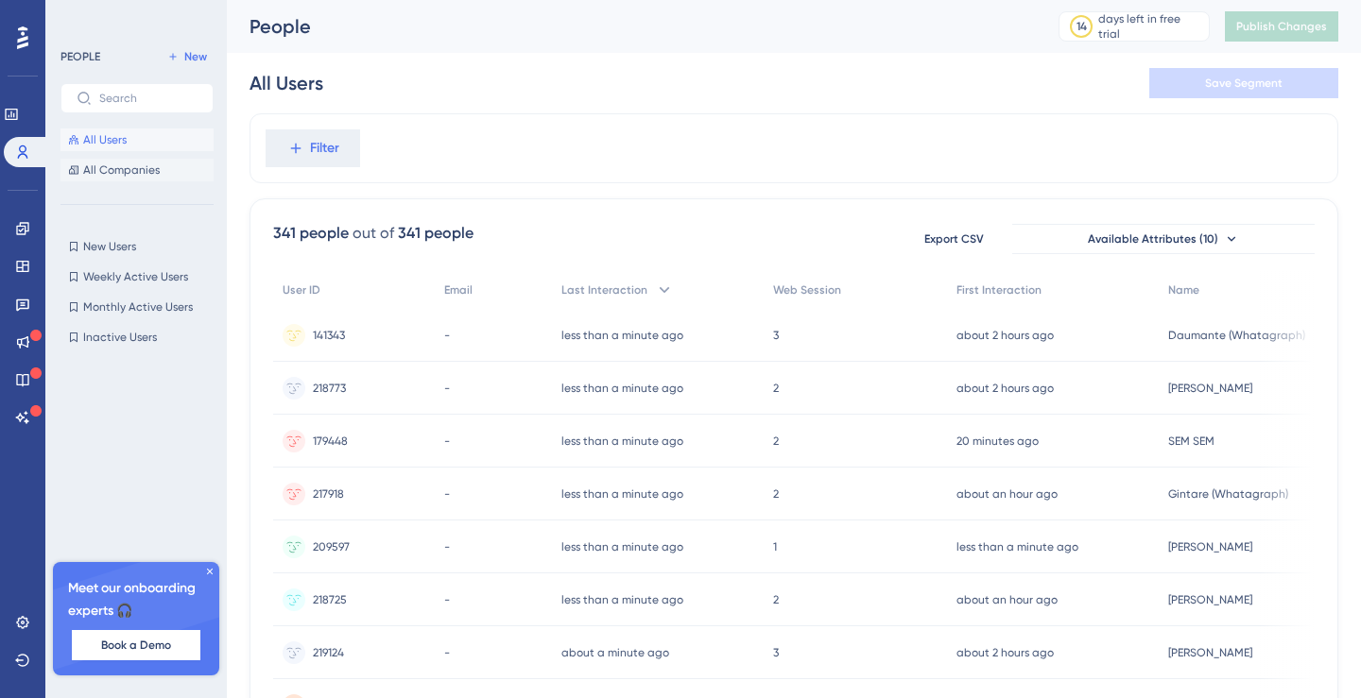
click at [163, 174] on button "All Companies" at bounding box center [136, 170] width 153 height 23
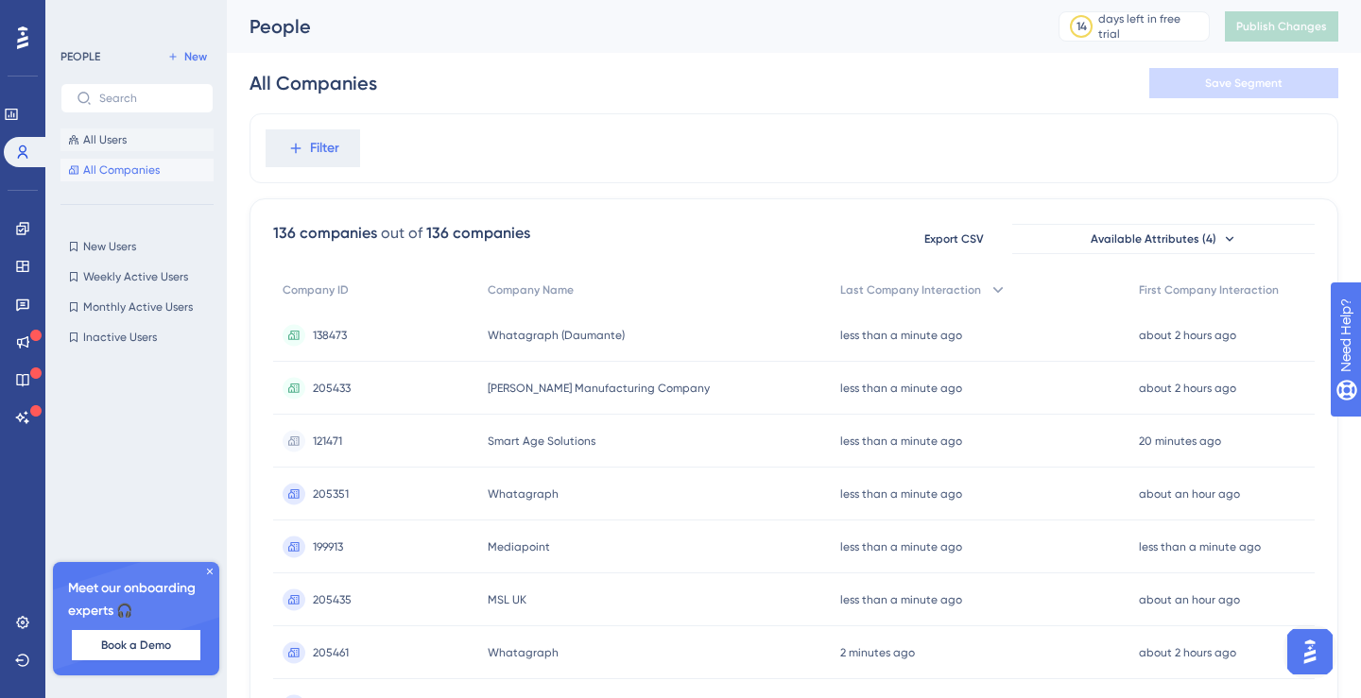
click at [166, 147] on button "All Users" at bounding box center [136, 140] width 153 height 23
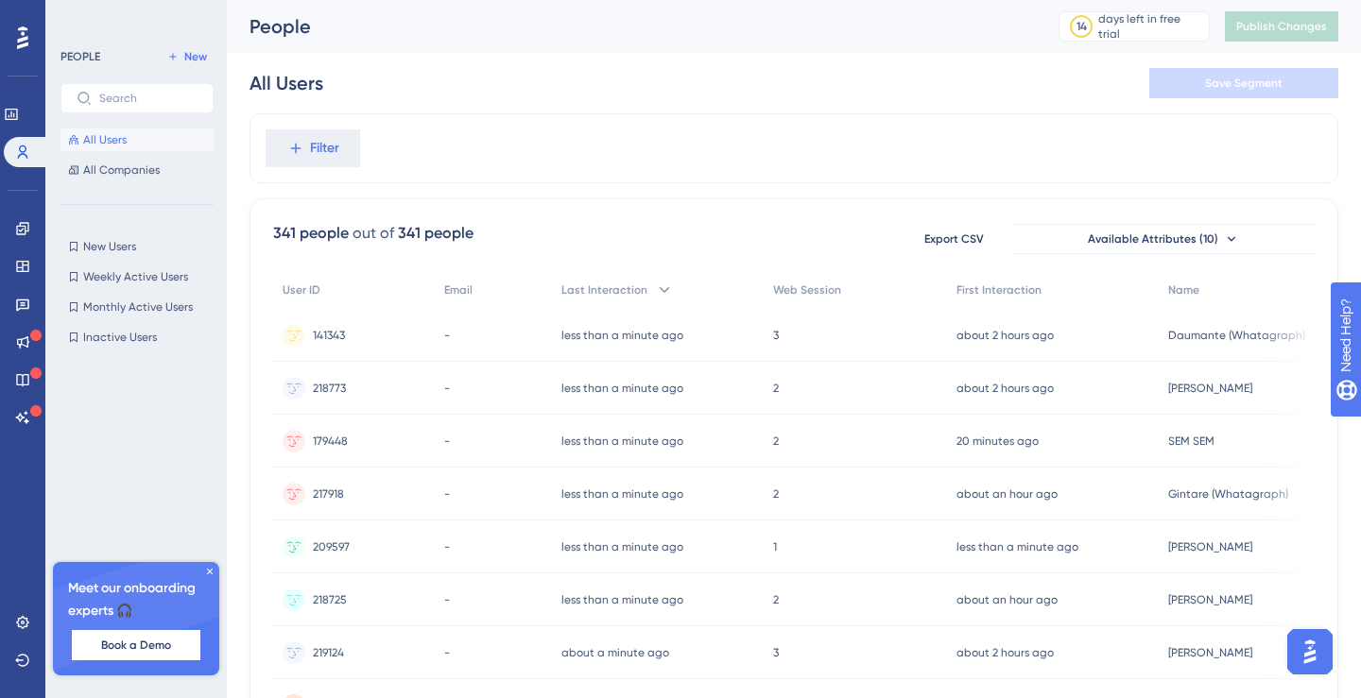
click at [210, 571] on icon at bounding box center [210, 572] width 6 height 6
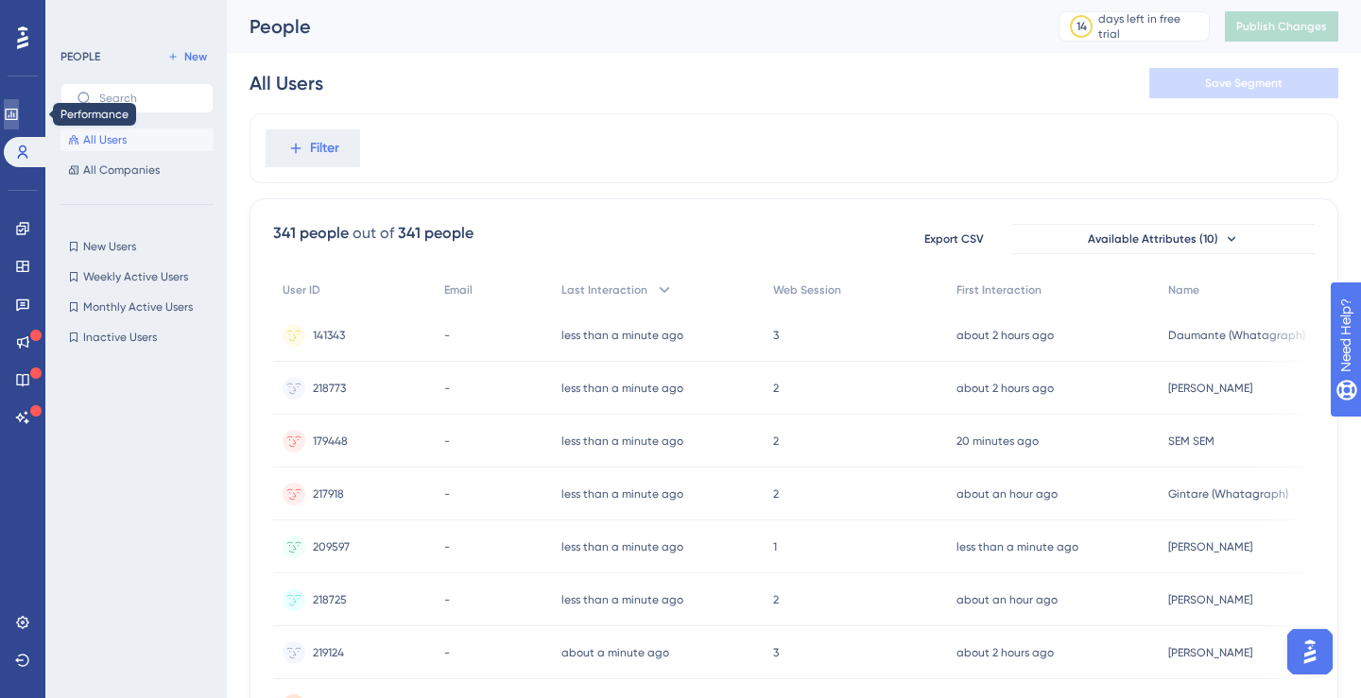
click at [19, 114] on icon at bounding box center [11, 114] width 15 height 15
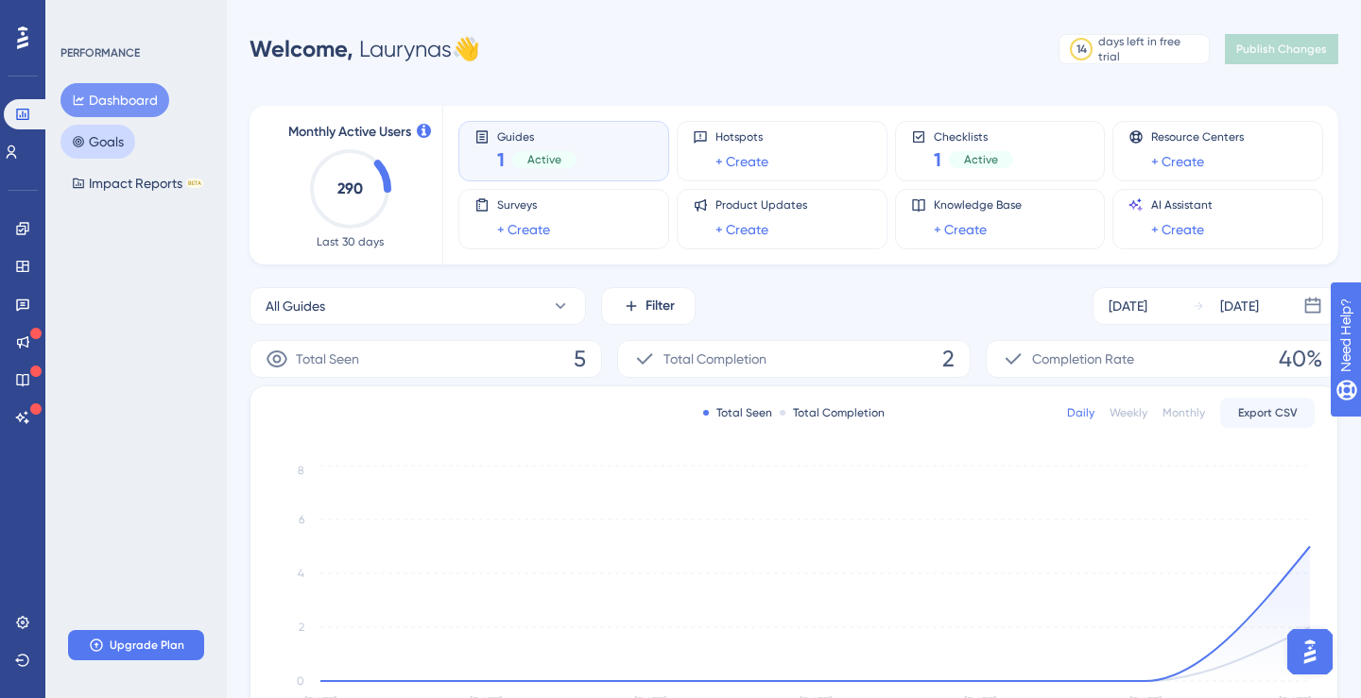
click at [106, 146] on button "Goals" at bounding box center [97, 142] width 75 height 34
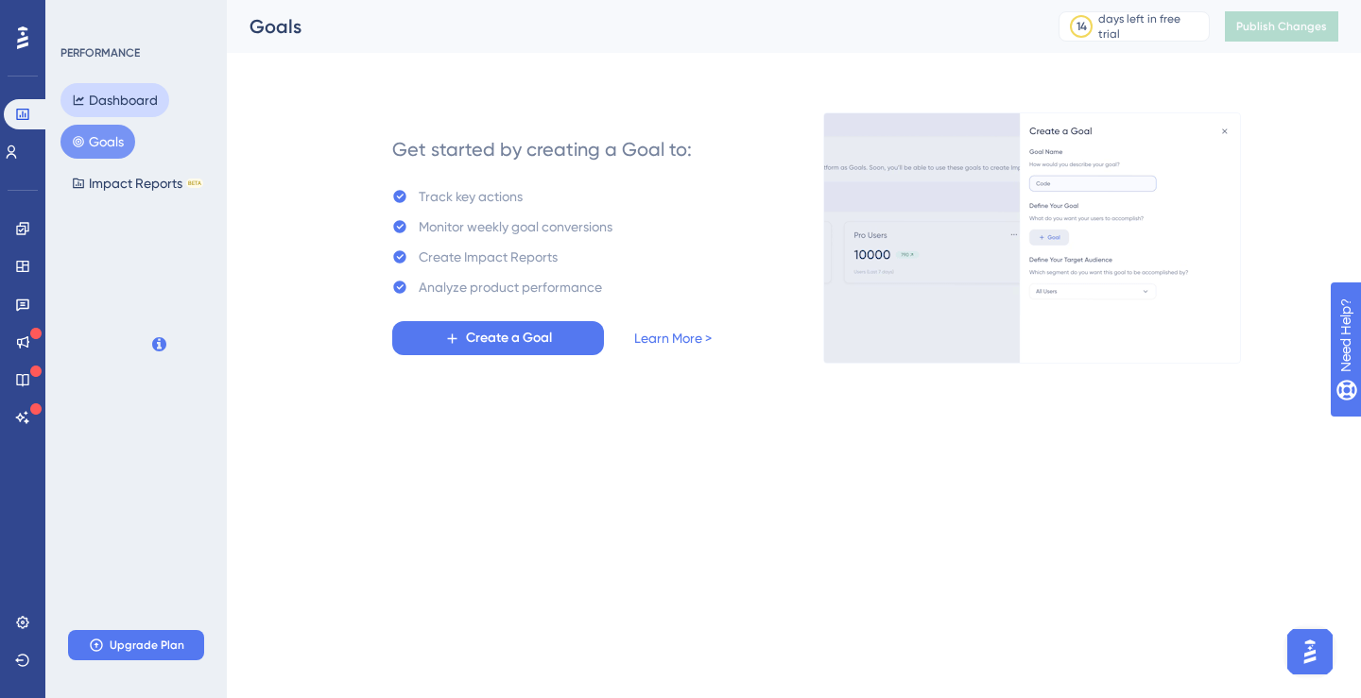
click at [121, 107] on button "Dashboard" at bounding box center [114, 100] width 109 height 34
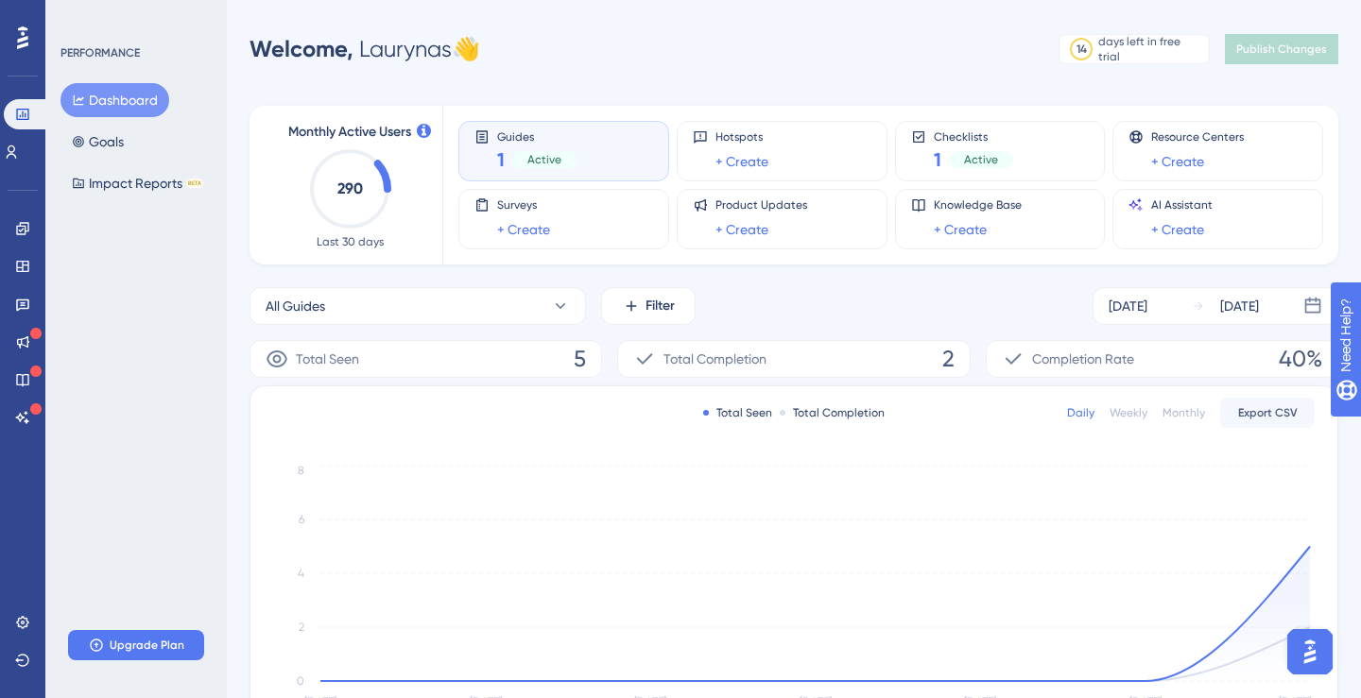
click at [391, 357] on div "Total Seen 5" at bounding box center [425, 359] width 352 height 38
click at [30, 236] on link at bounding box center [22, 229] width 15 height 30
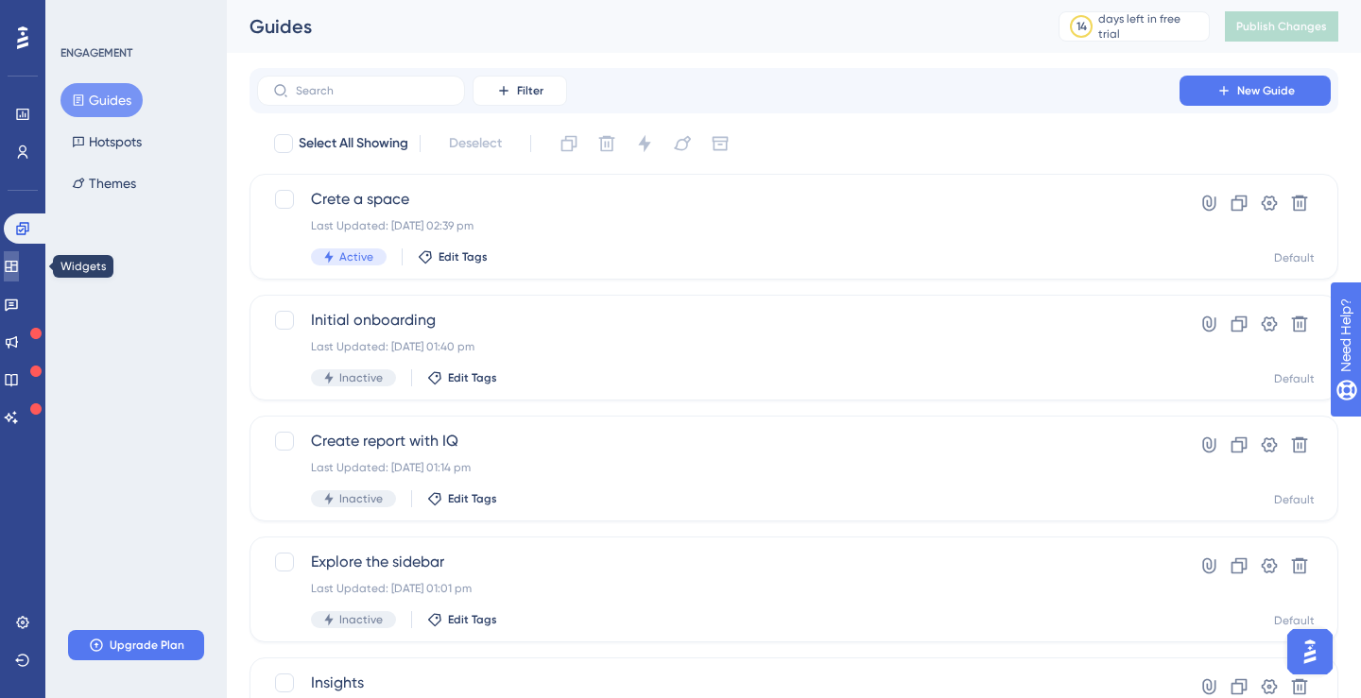
click at [19, 267] on link at bounding box center [11, 266] width 15 height 30
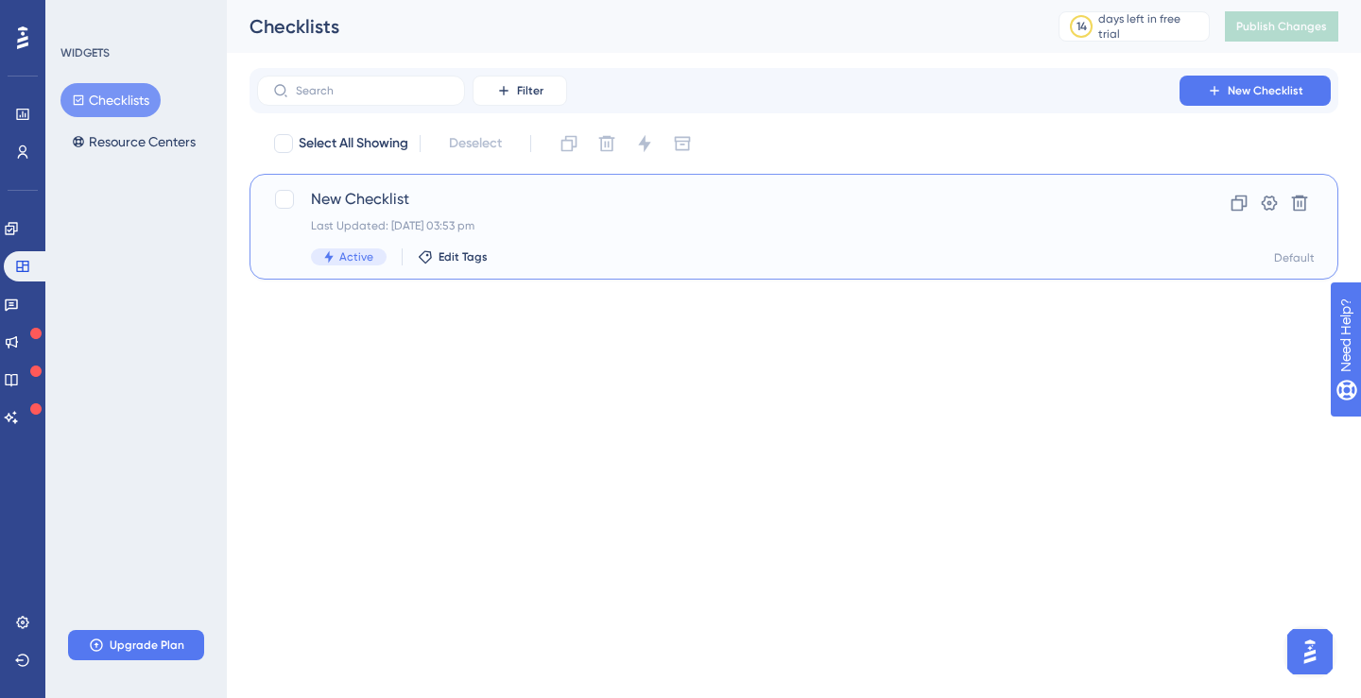
click at [382, 206] on span "New Checklist" at bounding box center [718, 199] width 815 height 23
